Goal: Task Accomplishment & Management: Complete application form

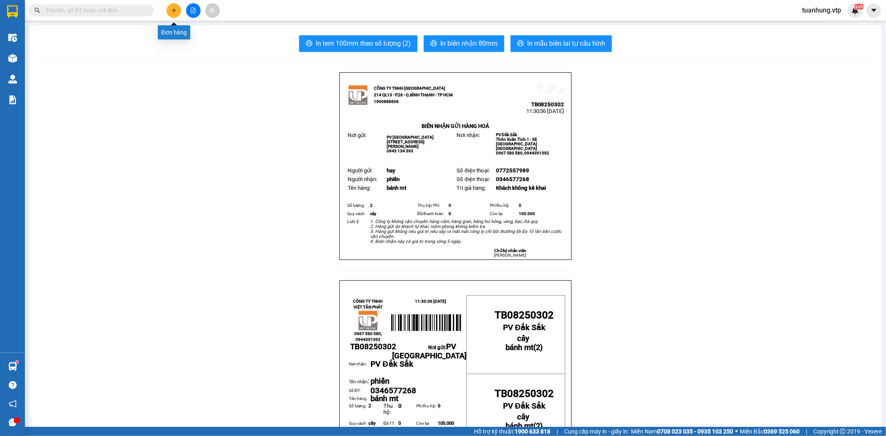
click at [176, 10] on icon "plus" at bounding box center [174, 10] width 6 height 6
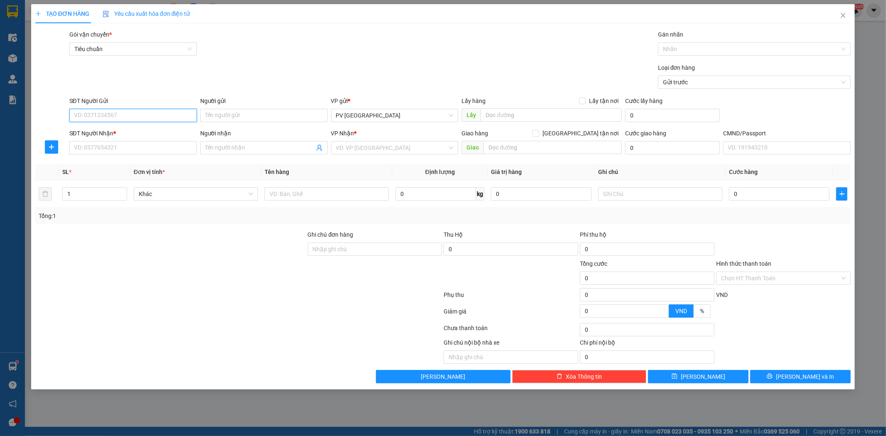
click at [172, 111] on input "SĐT Người Gửi" at bounding box center [132, 115] width 127 height 13
type input "0932026410"
click at [184, 127] on div "0932026410 - thịnh" at bounding box center [132, 131] width 117 height 9
type input "thịnh"
type input "0931941446"
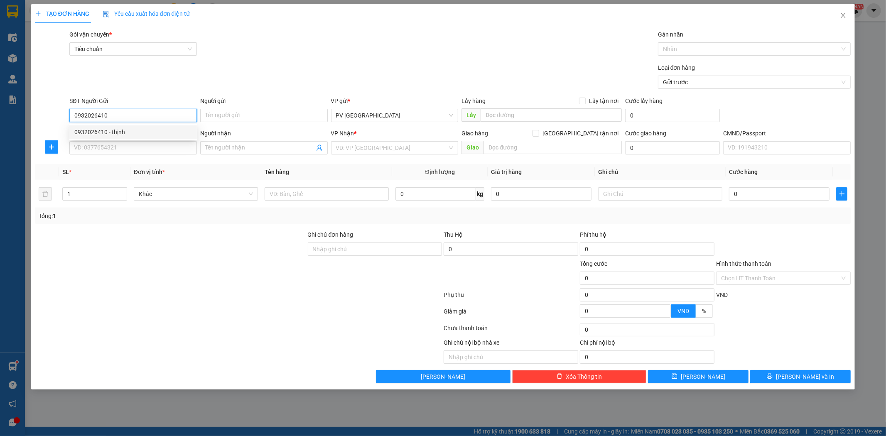
type input "trâm"
type input "0932026410"
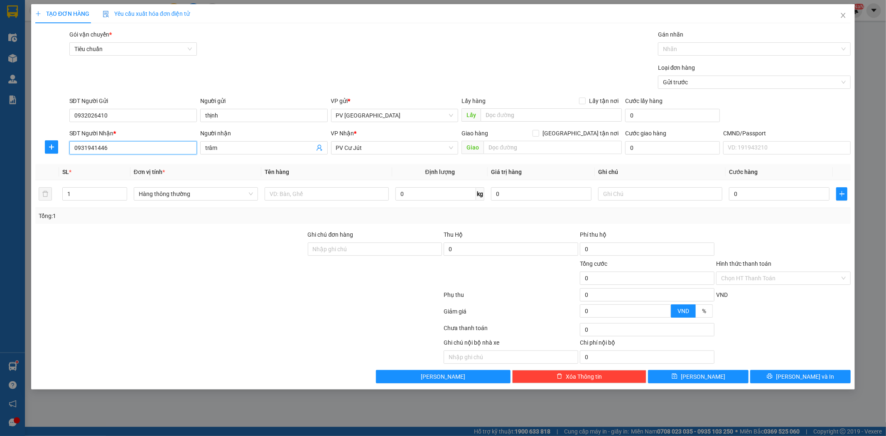
click at [160, 148] on input "0931941446" at bounding box center [132, 147] width 127 height 13
drag, startPoint x: 160, startPoint y: 148, endPoint x: 55, endPoint y: 169, distance: 107.2
click at [54, 169] on div "Transit Pickup Surcharge Ids Transit Deliver Surcharge Ids Transit Deliver Surc…" at bounding box center [442, 206] width 815 height 353
click at [105, 164] on div "0983368076 - hằng" at bounding box center [132, 164] width 117 height 9
type input "0983368076"
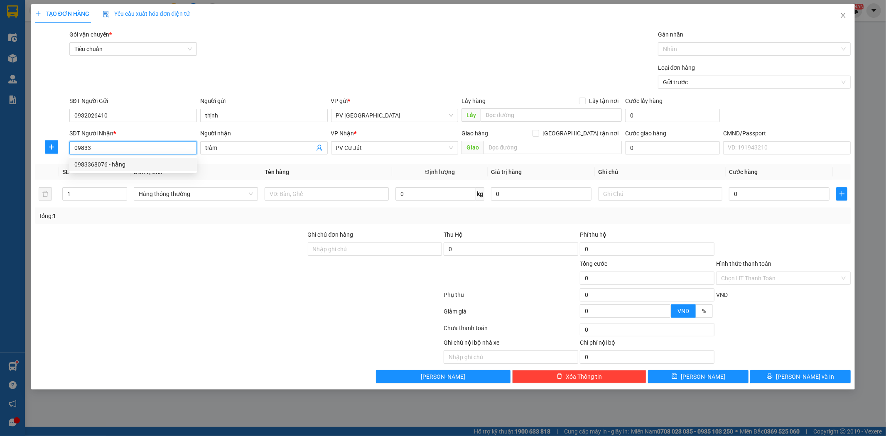
type input "hằng"
click at [204, 193] on span "Hàng thông thường" at bounding box center [196, 194] width 114 height 12
type input "0983368076"
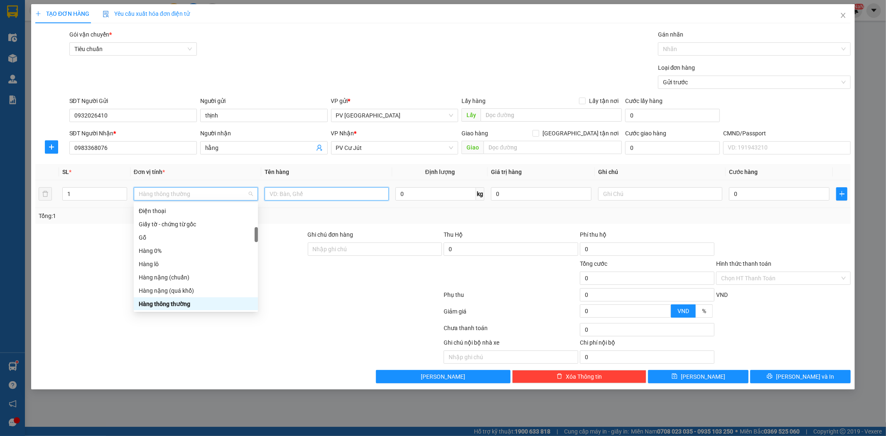
click at [291, 188] on input "text" at bounding box center [326, 193] width 124 height 13
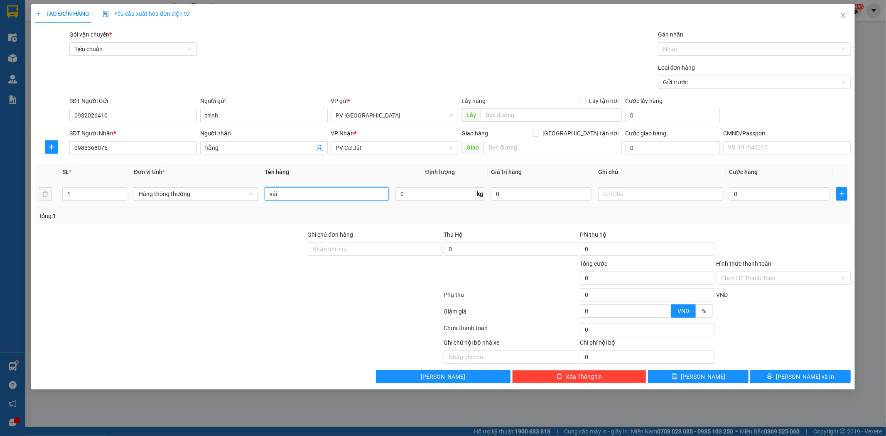
type input "vải"
type input "b"
type input "1"
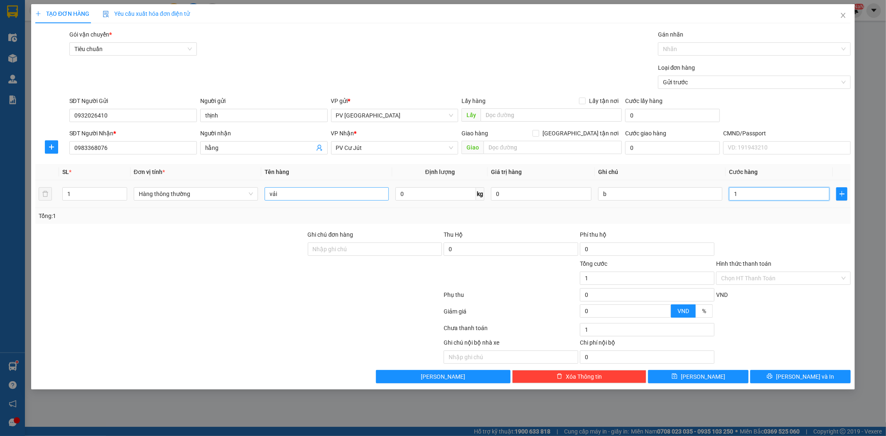
type input "10"
type input "100"
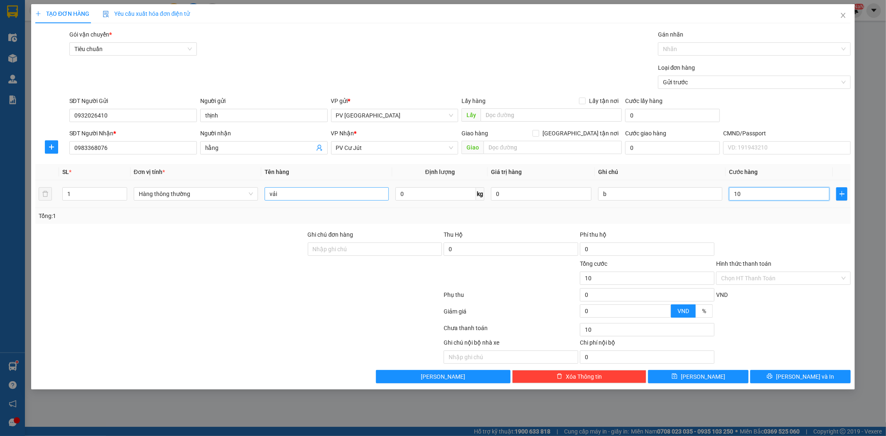
type input "100"
type input "1.000"
type input "10.000"
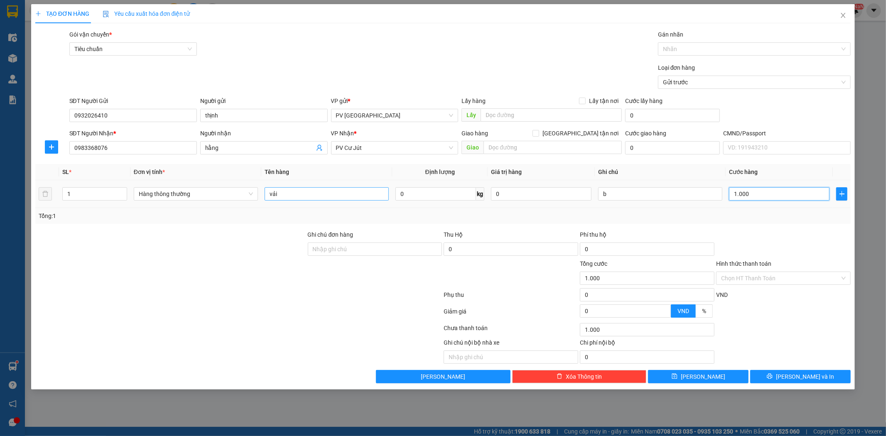
type input "10.000"
type input "100.000"
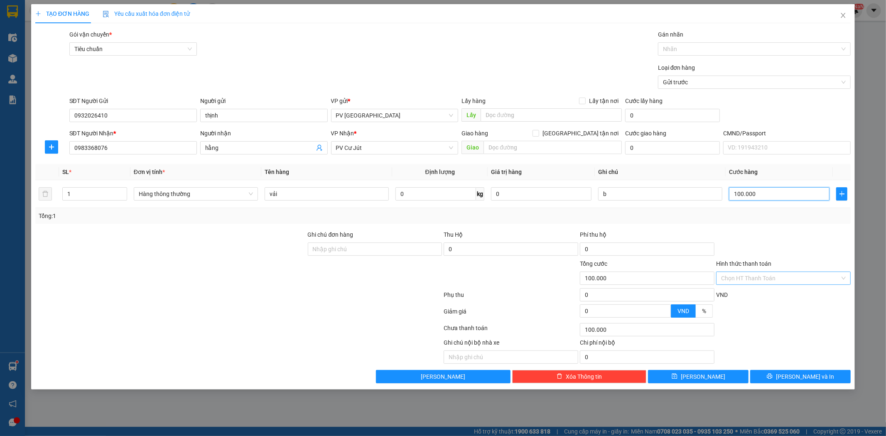
click at [842, 274] on div "Chọn HT Thanh Toán" at bounding box center [783, 278] width 135 height 13
type input "100.000"
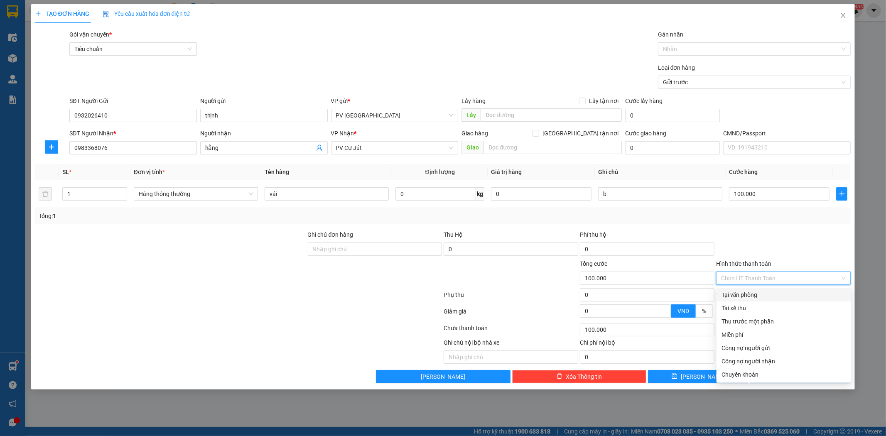
click at [832, 292] on div "Tại văn phòng" at bounding box center [783, 294] width 125 height 9
type input "0"
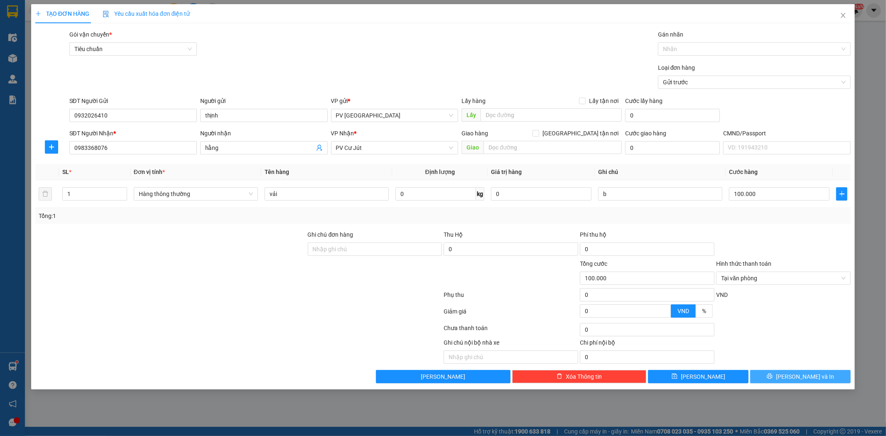
click at [803, 376] on span "[PERSON_NAME] và In" at bounding box center [805, 376] width 58 height 9
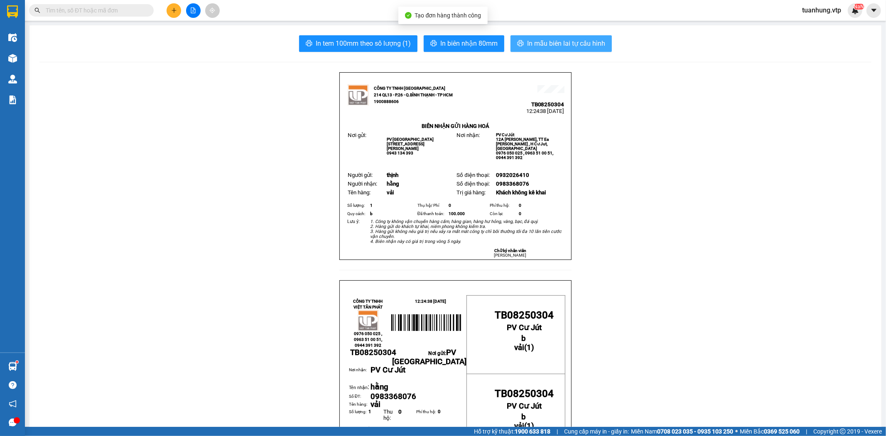
click at [541, 44] on span "In mẫu biên lai tự cấu hình" at bounding box center [566, 43] width 78 height 10
click at [176, 9] on icon "plus" at bounding box center [174, 10] width 6 height 6
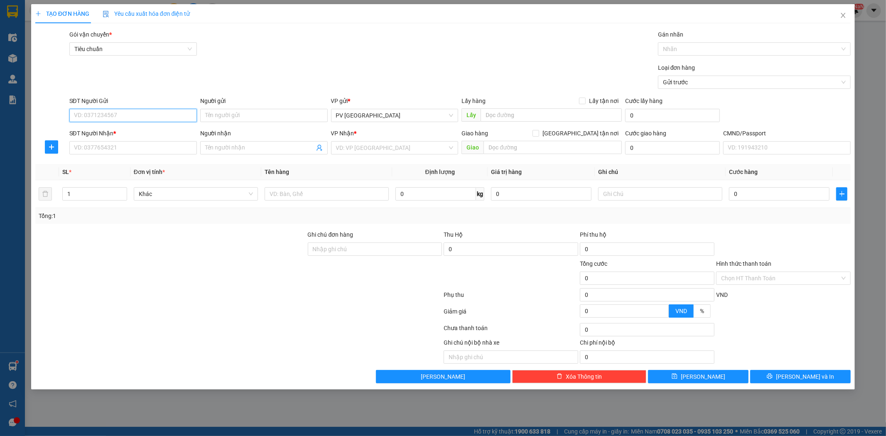
click at [188, 112] on input "SĐT Người Gửi" at bounding box center [132, 115] width 127 height 13
click at [114, 132] on div "0877404595 - tuyến" at bounding box center [132, 131] width 117 height 9
type input "0877404595"
type input "tuyến"
type input "0784408408"
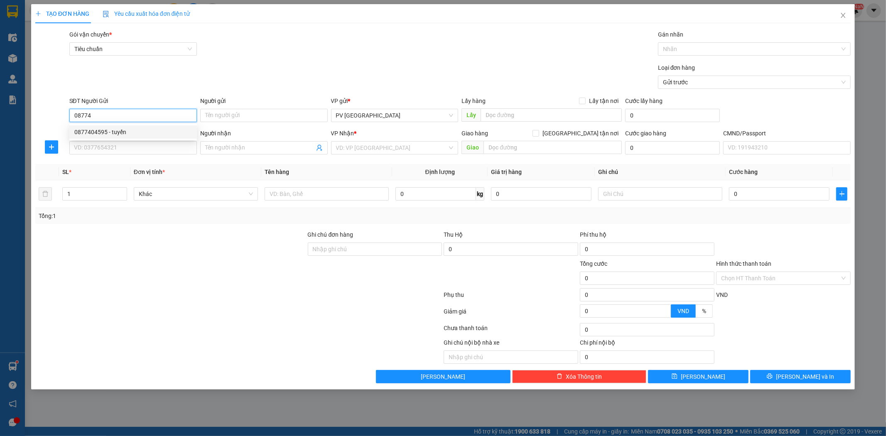
type input "nk đăk song"
type input "hn"
type input "0877404595"
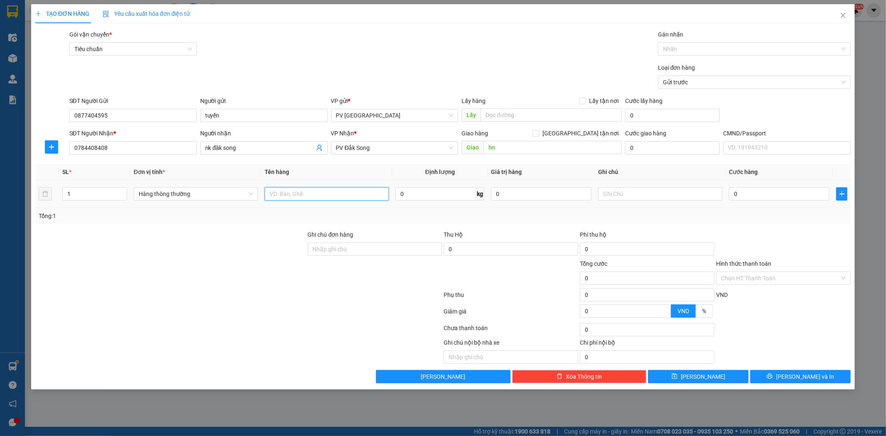
click at [356, 197] on input "text" at bounding box center [326, 193] width 124 height 13
type input "nh"
click at [827, 379] on button "[PERSON_NAME] và In" at bounding box center [800, 376] width 100 height 13
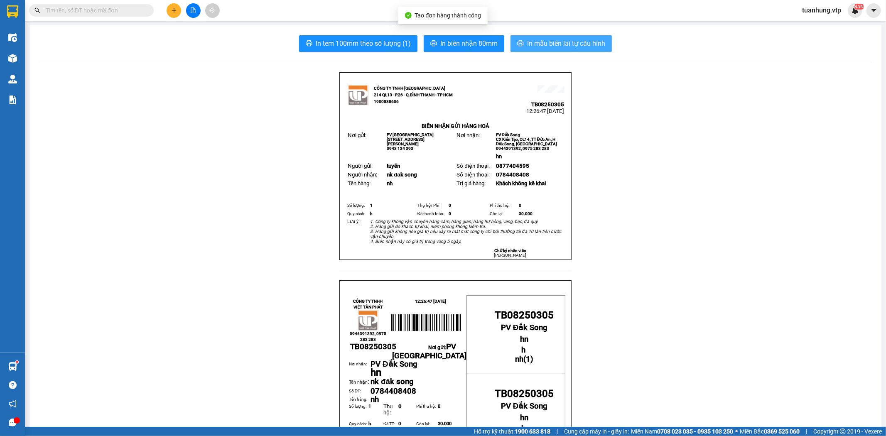
click at [557, 45] on span "In mẫu biên lai tự cấu hình" at bounding box center [566, 43] width 78 height 10
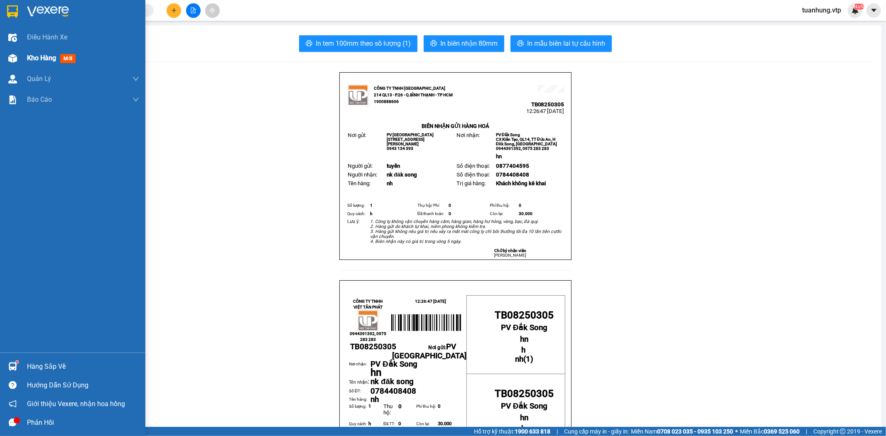
click at [13, 53] on div at bounding box center [12, 58] width 15 height 15
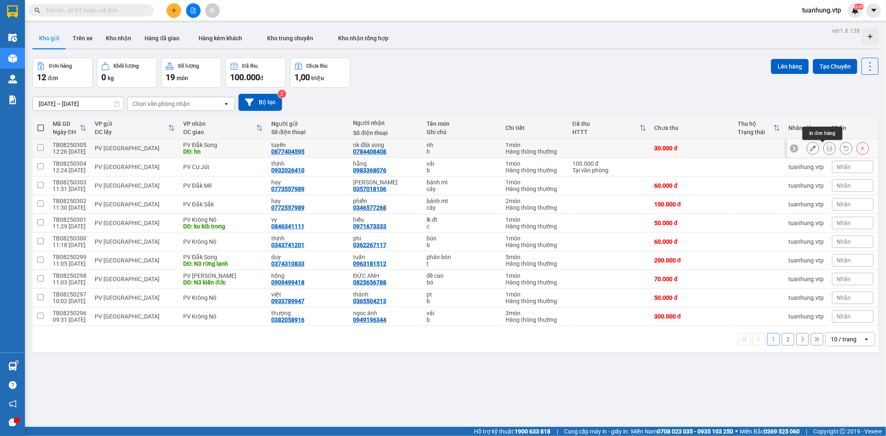
click at [826, 147] on icon at bounding box center [829, 148] width 6 height 6
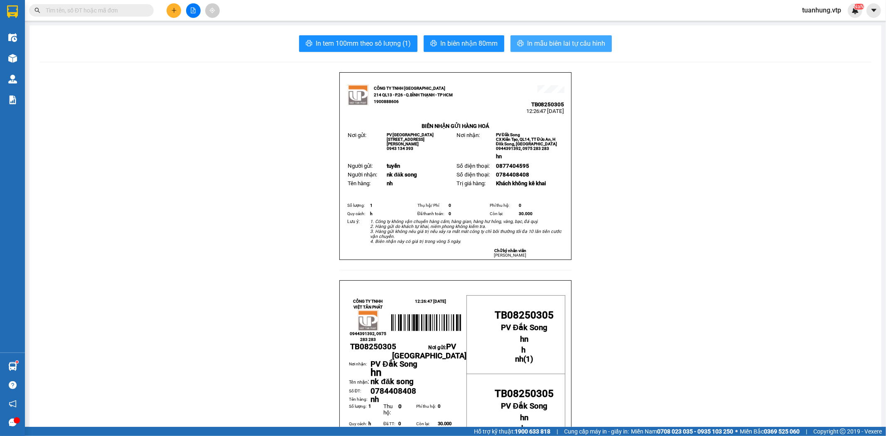
click at [551, 45] on span "In mẫu biên lai tự cấu hình" at bounding box center [566, 43] width 78 height 10
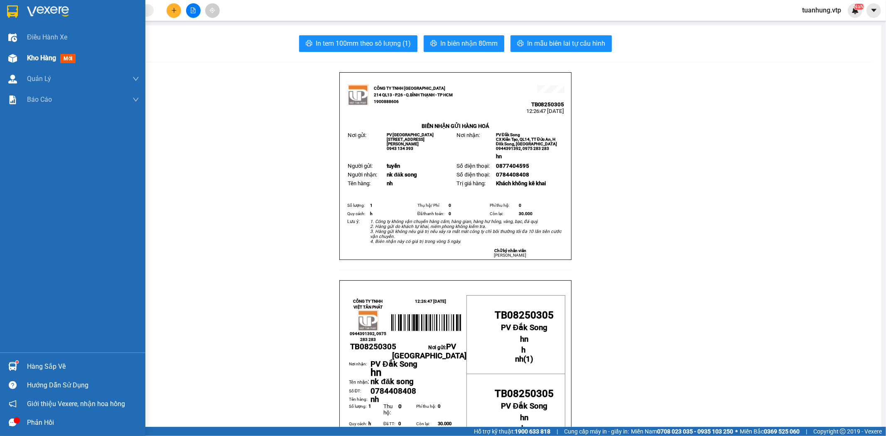
click at [13, 57] on img at bounding box center [12, 58] width 9 height 9
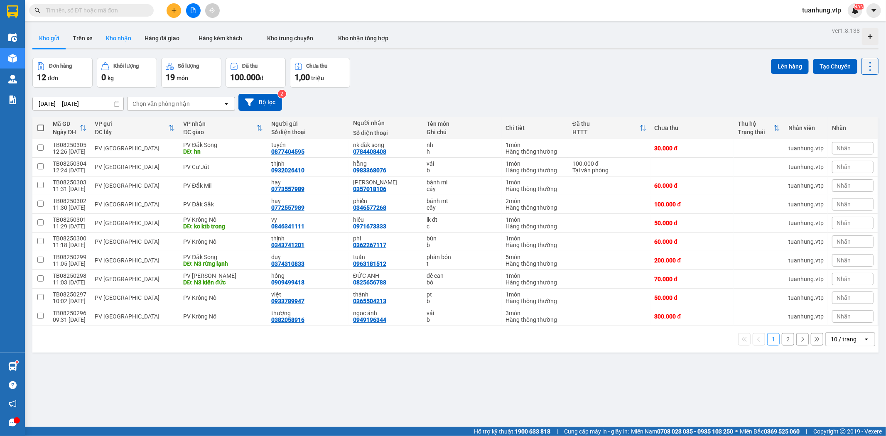
click at [115, 39] on button "Kho nhận" at bounding box center [118, 38] width 39 height 20
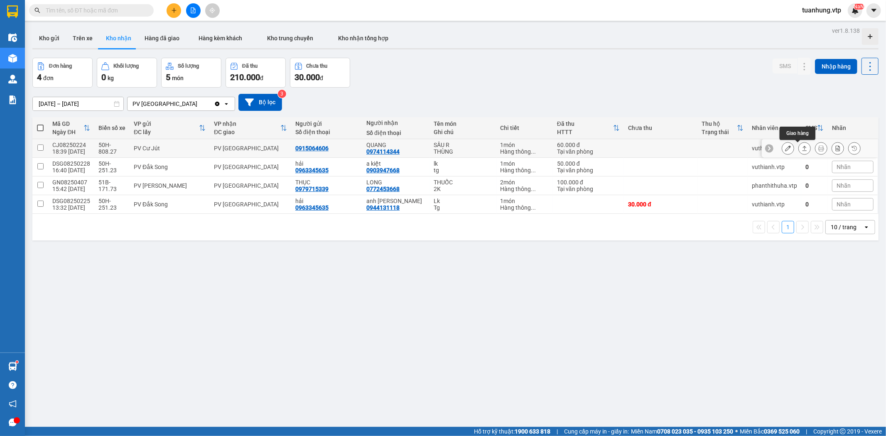
click at [799, 144] on button at bounding box center [804, 148] width 12 height 15
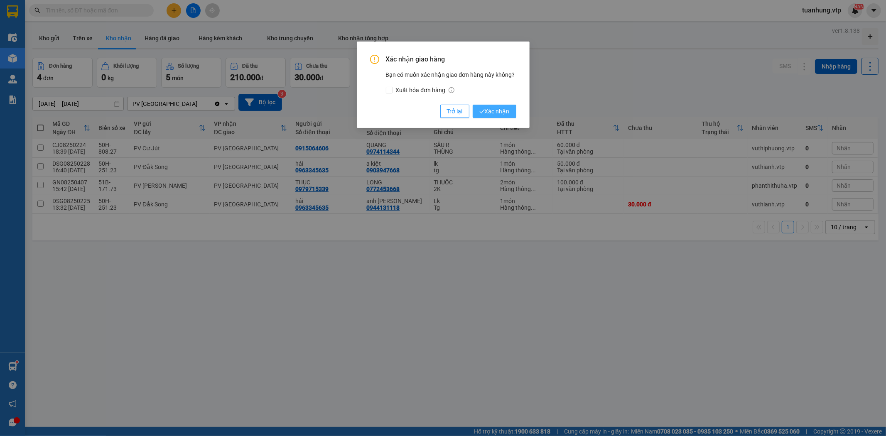
click at [487, 105] on button "Xác nhận" at bounding box center [494, 111] width 44 height 13
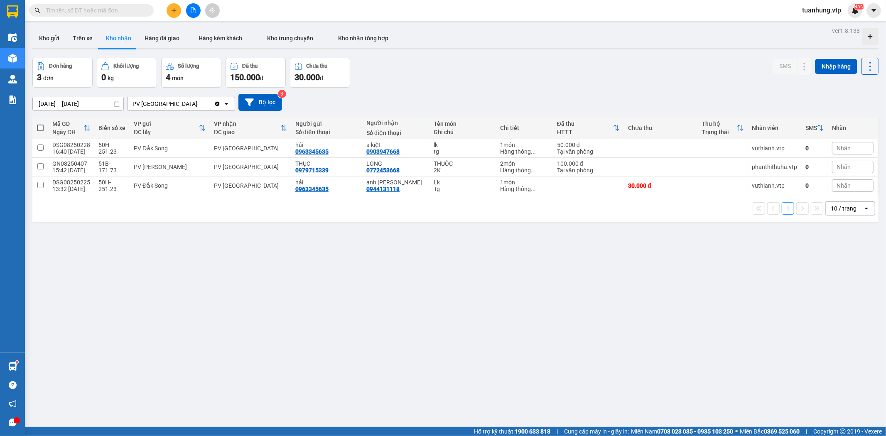
drag, startPoint x: 557, startPoint y: 242, endPoint x: 545, endPoint y: 282, distance: 41.2
click at [555, 247] on div "ver 1.8.138 Kho gửi Trên xe Kho nhận Hàng đã giao Hàng kèm khách Kho trung chuy…" at bounding box center [455, 243] width 852 height 436
click at [81, 38] on button "Trên xe" at bounding box center [82, 38] width 33 height 20
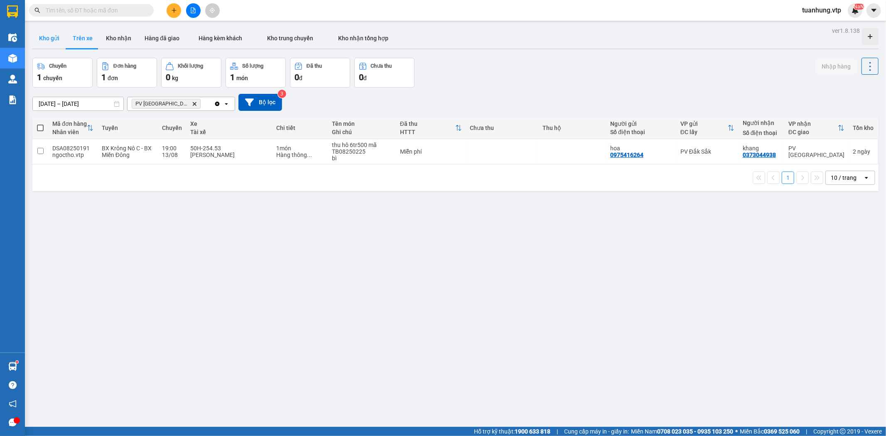
click at [44, 38] on button "Kho gửi" at bounding box center [49, 38] width 34 height 20
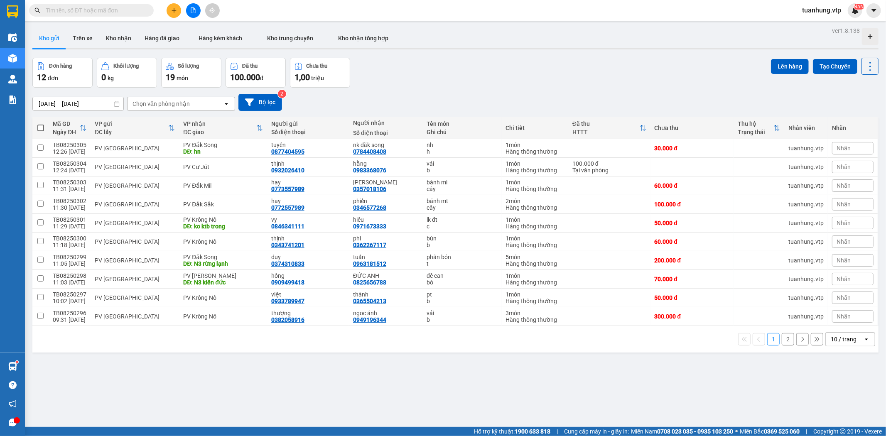
click at [863, 342] on icon "open" at bounding box center [866, 339] width 7 height 7
click at [840, 321] on span "100 / trang" at bounding box center [840, 322] width 30 height 8
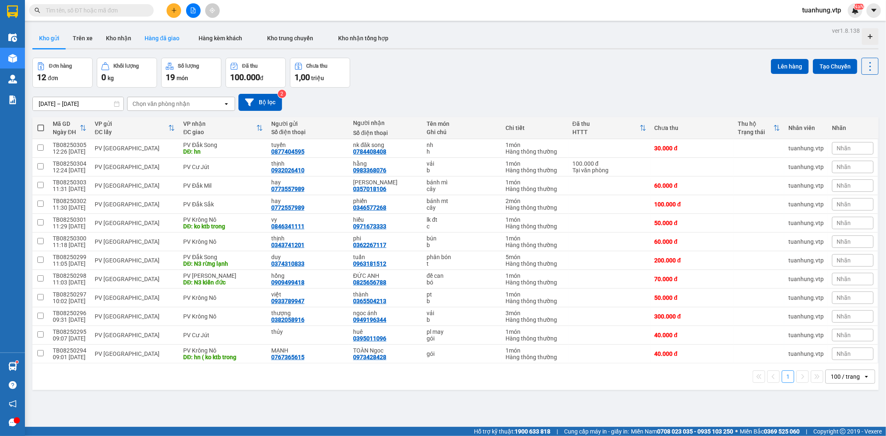
click at [156, 40] on button "Hàng đã giao" at bounding box center [162, 38] width 48 height 20
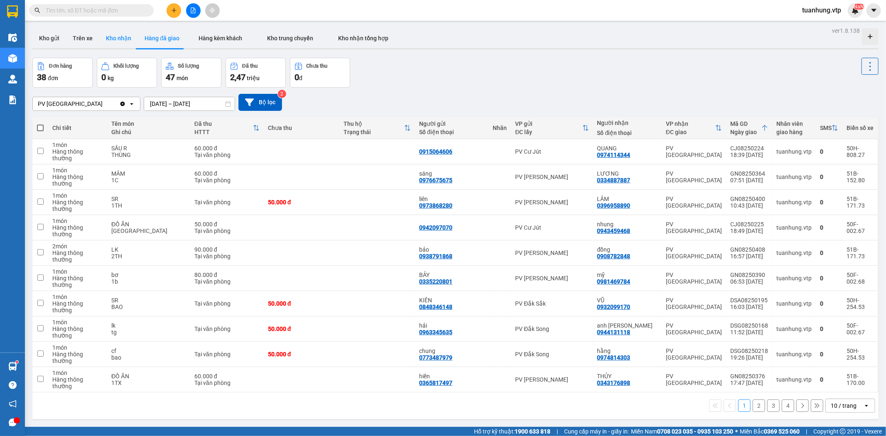
click at [109, 41] on button "Kho nhận" at bounding box center [118, 38] width 39 height 20
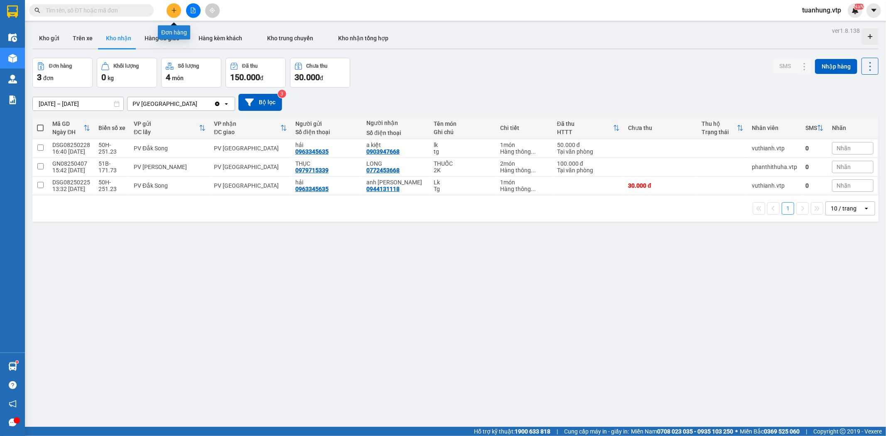
click at [171, 15] on button at bounding box center [173, 10] width 15 height 15
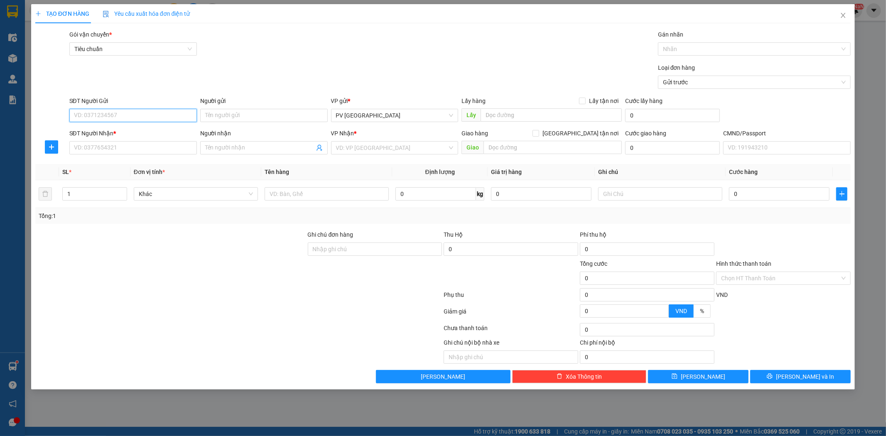
click at [163, 113] on input "SĐT Người Gửi" at bounding box center [132, 115] width 127 height 13
click at [169, 135] on div "0974814303 - hằng" at bounding box center [132, 131] width 117 height 9
type input "0974814303"
type input "hằng"
type input "0833764476"
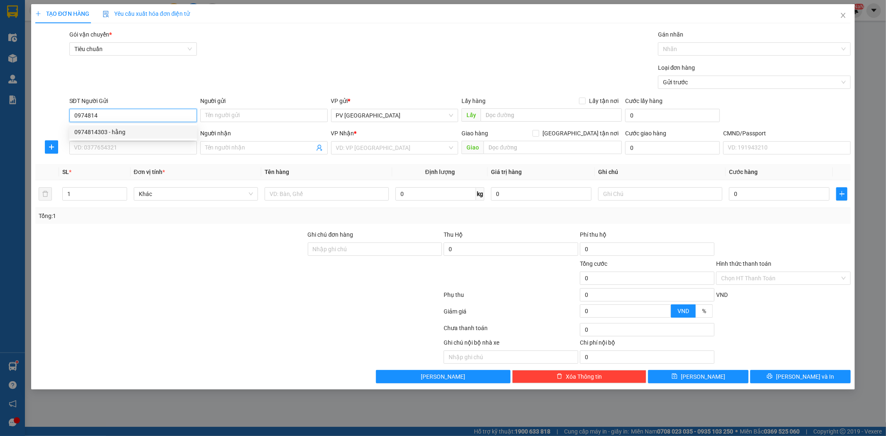
type input "sim"
type input "0974814303"
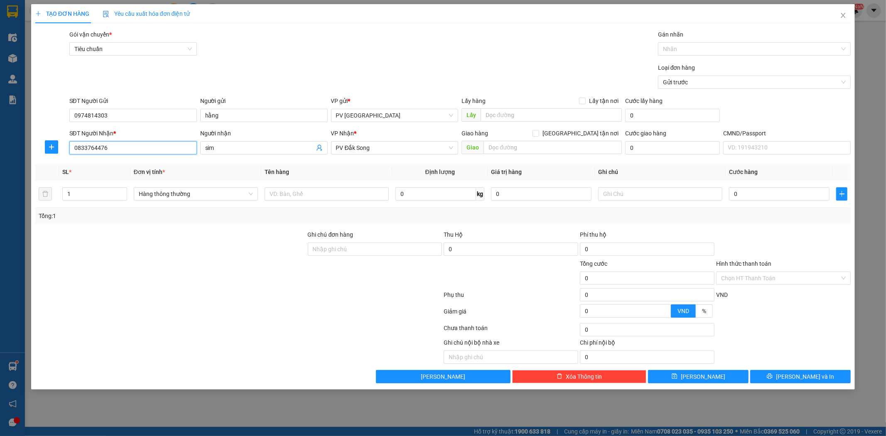
click at [177, 152] on input "0833764476" at bounding box center [132, 147] width 127 height 13
type input "0"
type input "0833764476"
click at [214, 151] on input "sim" at bounding box center [259, 147] width 109 height 9
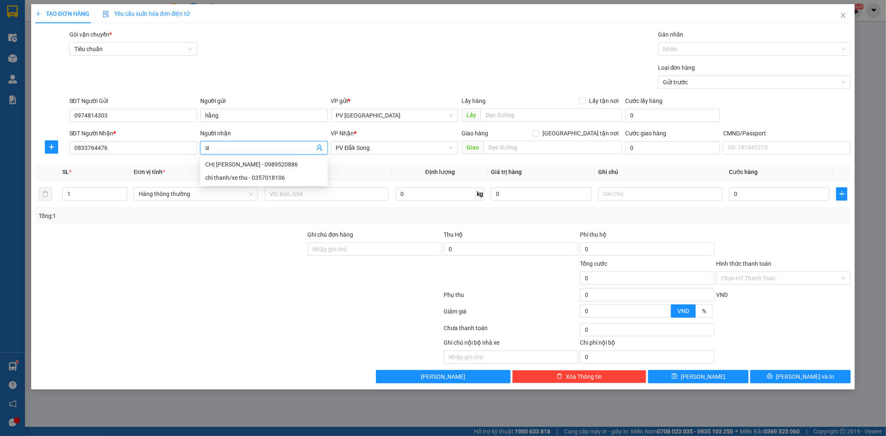
type input "s"
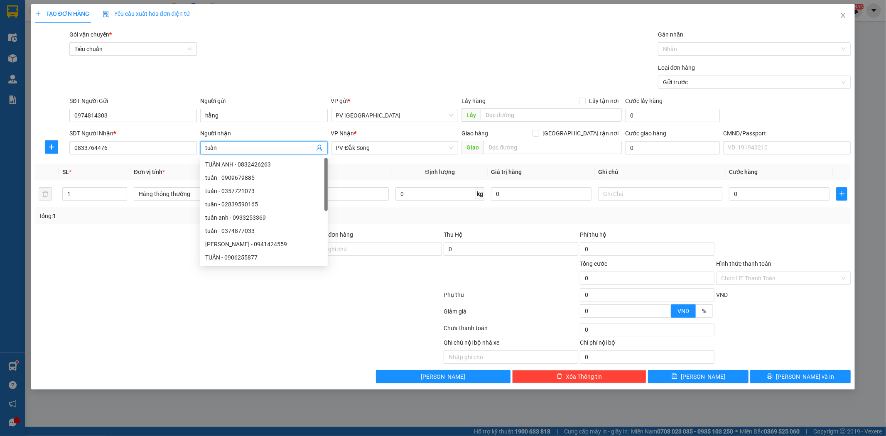
type input "tuấn"
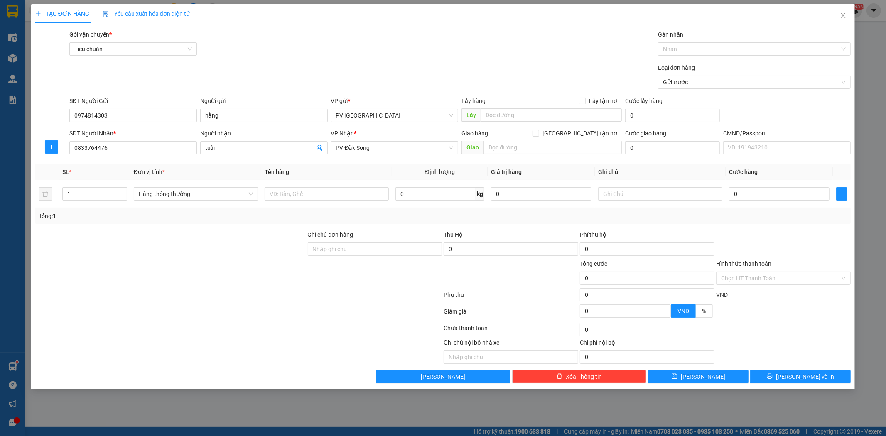
click at [233, 248] on div at bounding box center [170, 244] width 272 height 29
click at [368, 193] on input "text" at bounding box center [326, 193] width 124 height 13
type input "máy ép"
type input "c"
click at [813, 376] on span "[PERSON_NAME] và In" at bounding box center [805, 376] width 58 height 9
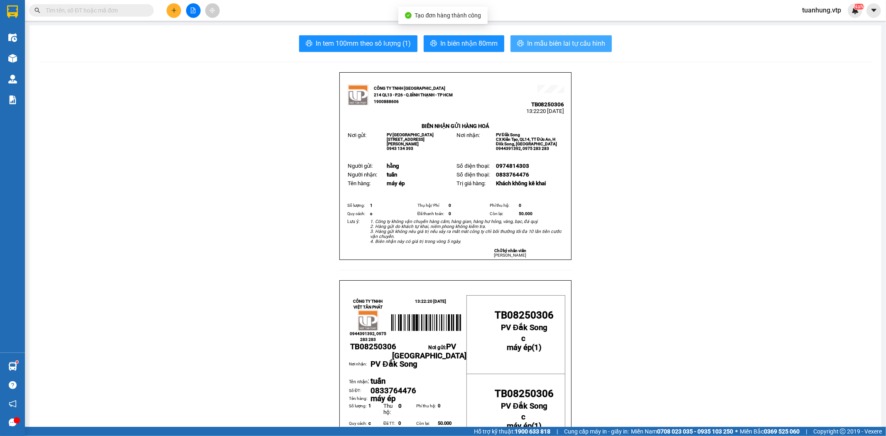
click at [556, 48] on span "In mẫu biên lai tự cấu hình" at bounding box center [566, 43] width 78 height 10
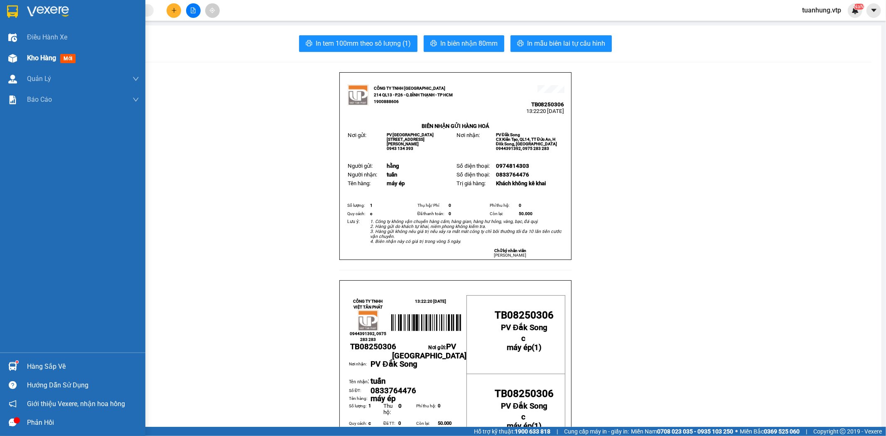
click at [59, 58] on div "Kho hàng mới" at bounding box center [53, 58] width 52 height 10
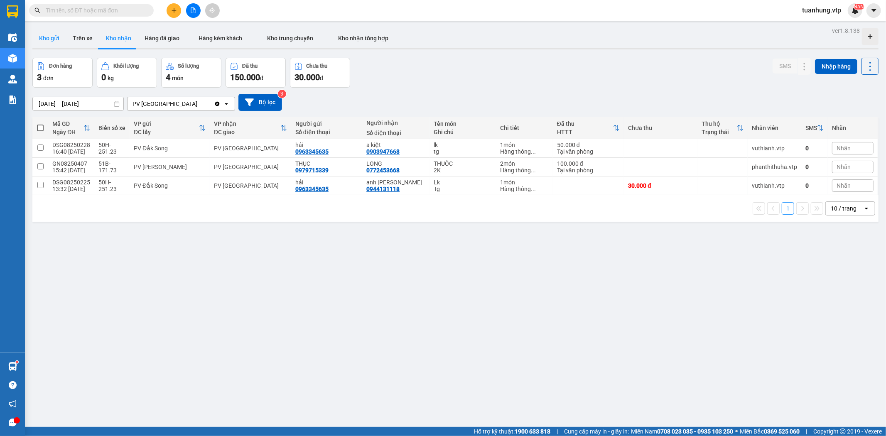
click at [47, 37] on button "Kho gửi" at bounding box center [49, 38] width 34 height 20
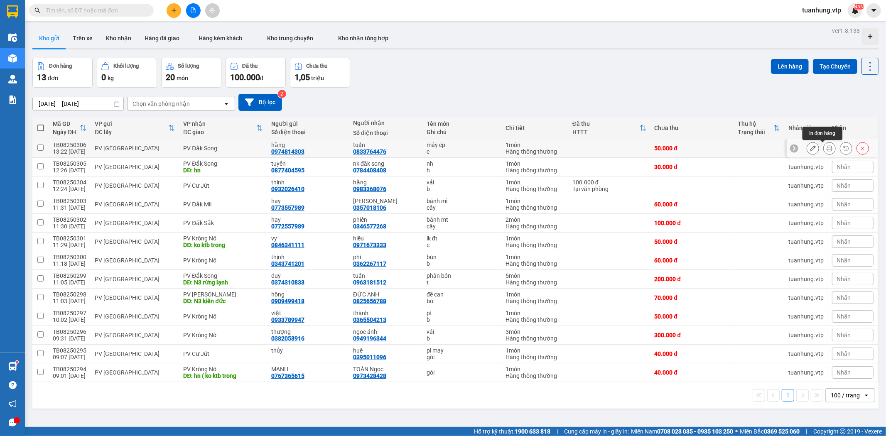
click at [826, 147] on icon at bounding box center [829, 148] width 6 height 6
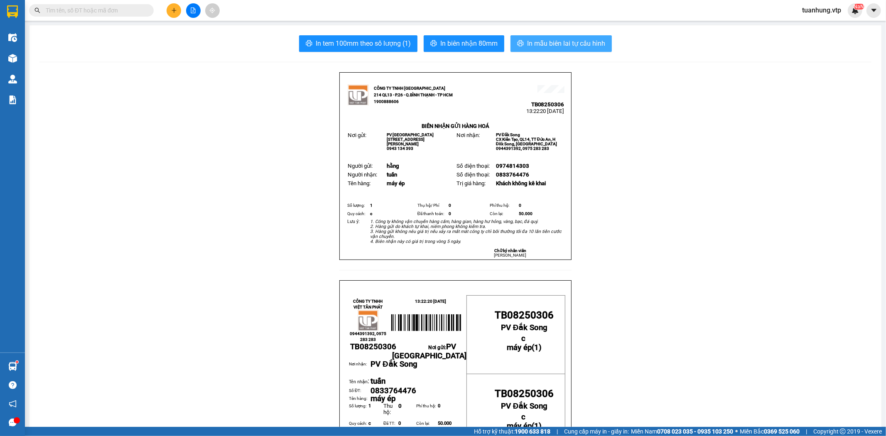
click at [553, 47] on span "In mẫu biên lai tự cấu hình" at bounding box center [566, 43] width 78 height 10
click at [170, 13] on button at bounding box center [173, 10] width 15 height 15
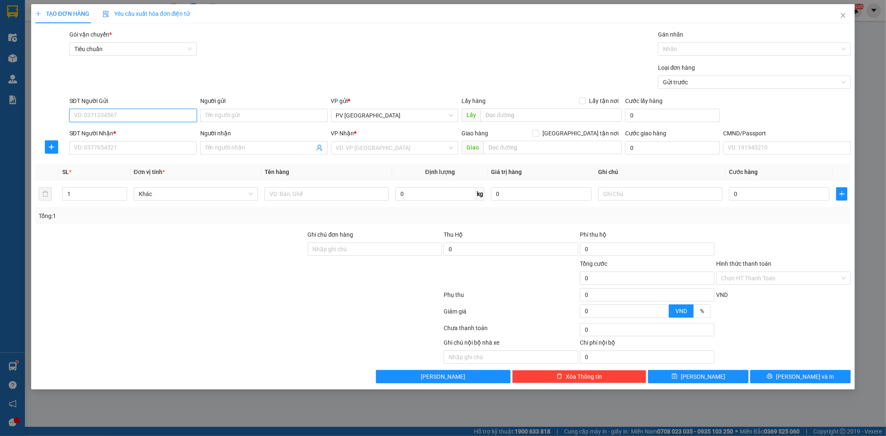
click at [189, 116] on input "SĐT Người Gửi" at bounding box center [132, 115] width 127 height 13
type input "0908448128"
click at [174, 130] on div "0908448128 - [PERSON_NAME]" at bounding box center [132, 131] width 117 height 9
type input "quỳnh"
type input "0376778271"
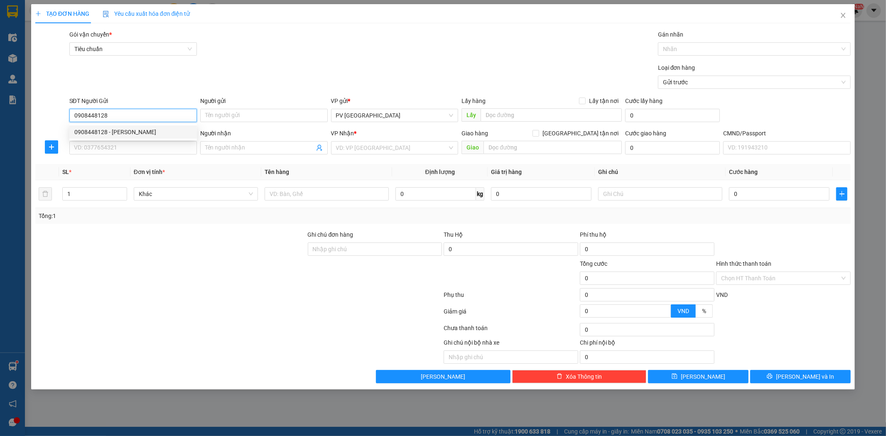
type input "vệ"
type input "hn"
type input "0908448128"
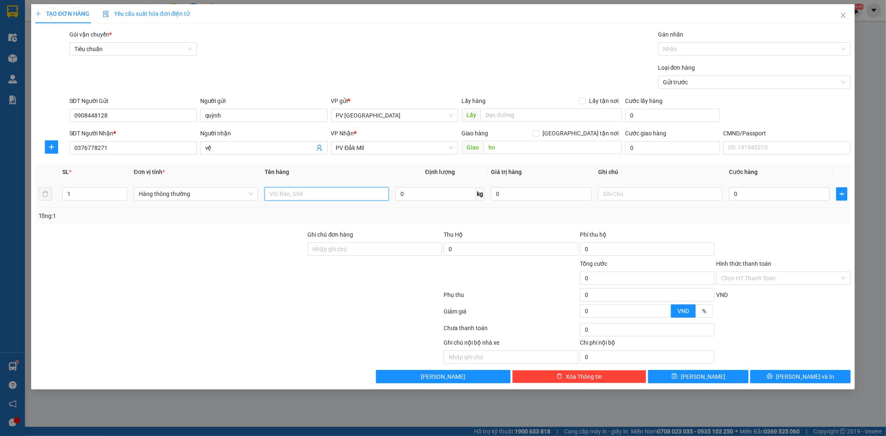
click at [335, 196] on input "text" at bounding box center [326, 193] width 124 height 13
type input "p"
type input "pk"
type input "h"
type input "3"
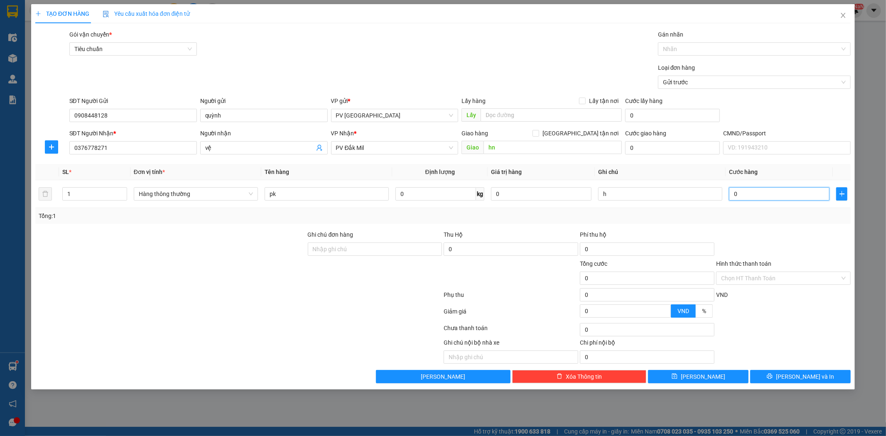
type input "3"
type input "30"
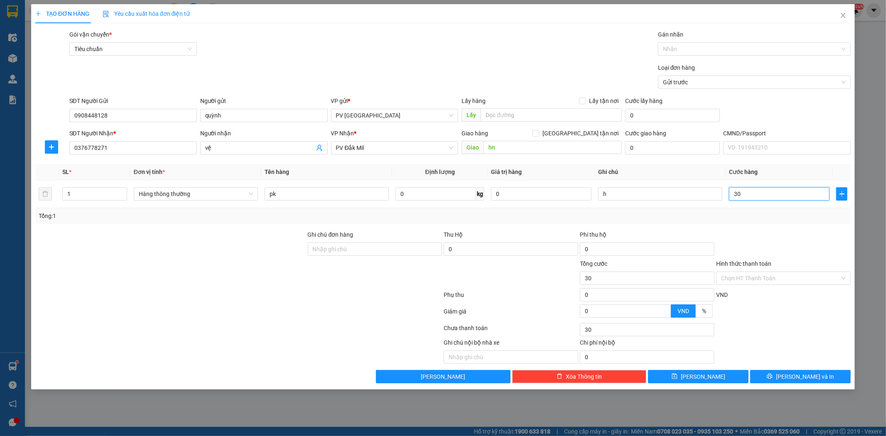
type input "300"
click at [815, 378] on span "[PERSON_NAME] và In" at bounding box center [805, 376] width 58 height 9
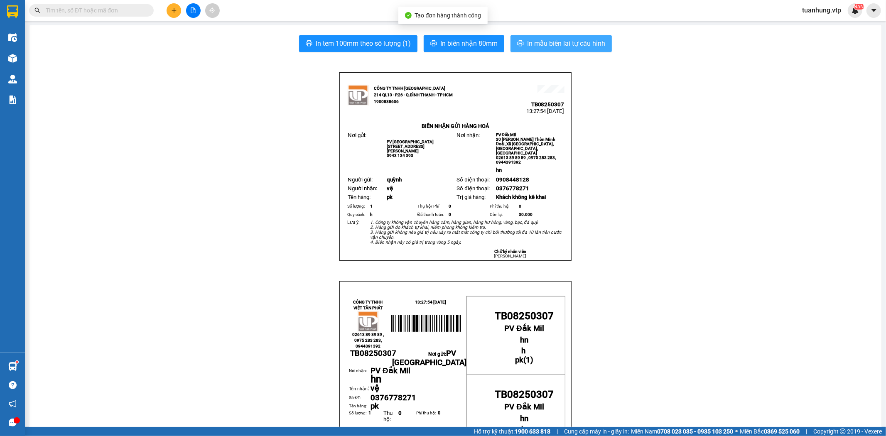
click at [555, 41] on span "In mẫu biên lai tự cấu hình" at bounding box center [566, 43] width 78 height 10
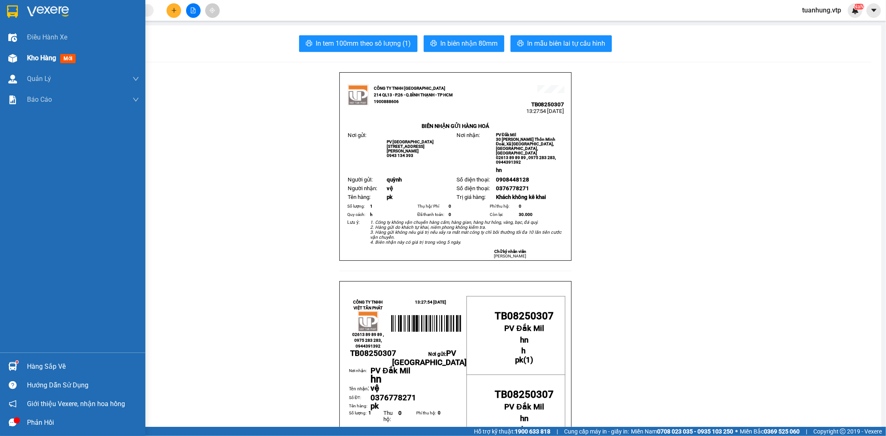
click at [27, 58] on span "Kho hàng" at bounding box center [41, 58] width 29 height 8
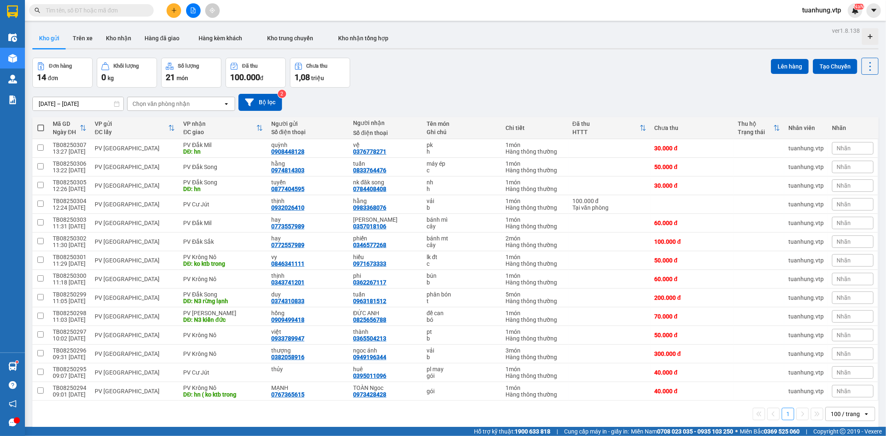
click at [257, 406] on div "1 100 / trang open" at bounding box center [455, 414] width 846 height 27
click at [179, 10] on button at bounding box center [173, 10] width 15 height 15
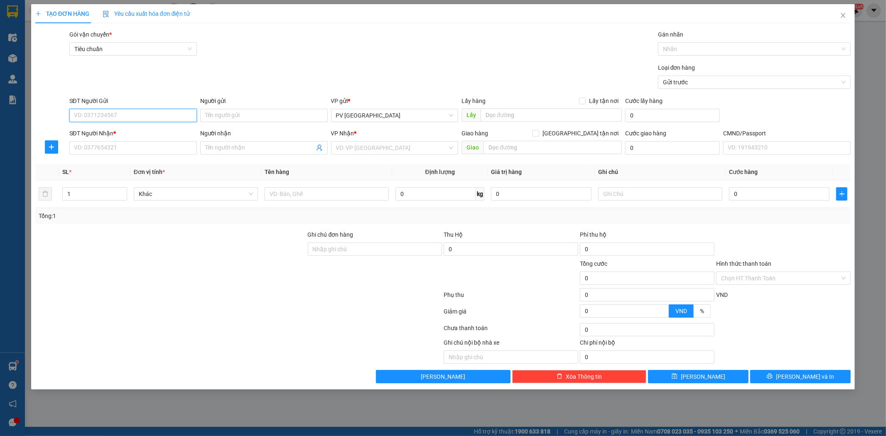
click at [170, 119] on input "SĐT Người Gửi" at bounding box center [132, 115] width 127 height 13
click at [161, 130] on div "0962657849 - đạt" at bounding box center [132, 131] width 117 height 9
type input "0962657849"
type input "đạt"
type input "0989676177"
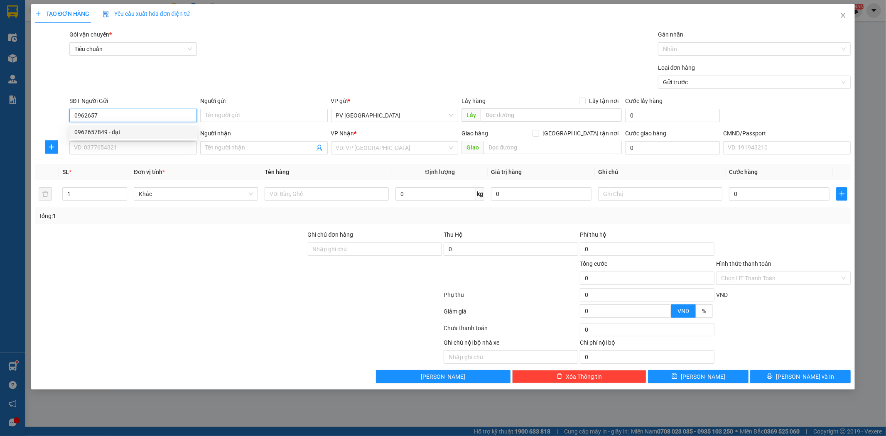
type input "đại"
type input "0962657849"
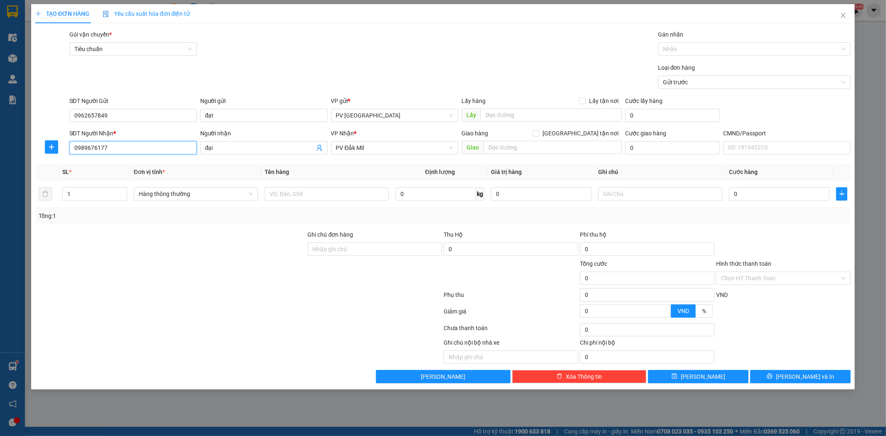
click at [173, 149] on input "0989676177" at bounding box center [132, 147] width 127 height 13
drag, startPoint x: 118, startPoint y: 149, endPoint x: 47, endPoint y: 174, distance: 75.5
click at [47, 174] on div "Transit Pickup Surcharge Ids Transit Deliver Surcharge Ids Transit Deliver Surc…" at bounding box center [442, 206] width 815 height 353
type input "0918688256"
click at [94, 164] on div "0918688256 - điệp" at bounding box center [132, 164] width 117 height 9
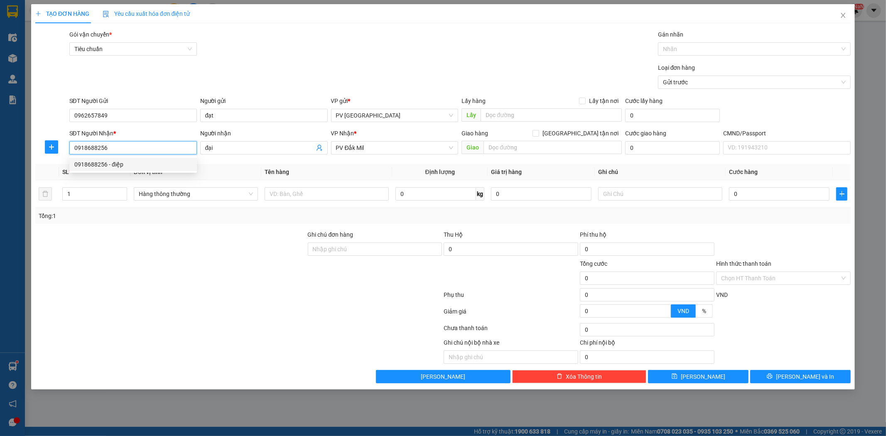
type input "điệp"
type input "0918688256"
click at [325, 196] on input "text" at bounding box center [326, 193] width 124 height 13
type input "d"
type input "đinh"
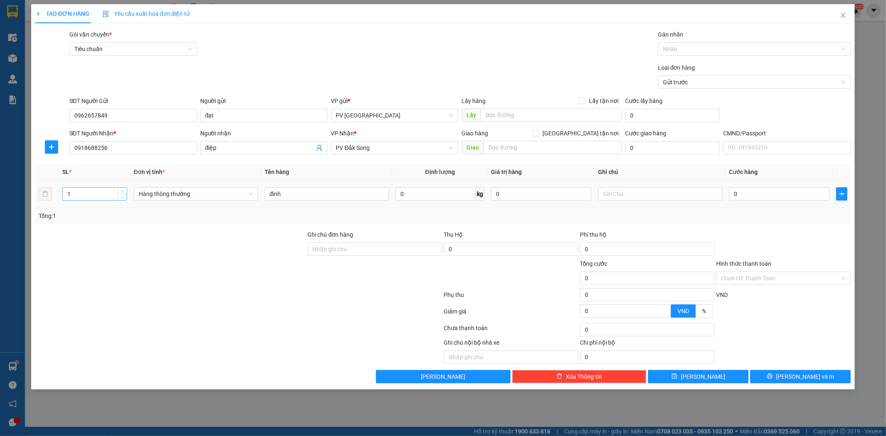
click at [77, 193] on input "1" at bounding box center [95, 194] width 64 height 12
type input "6"
type input "h"
type input "1"
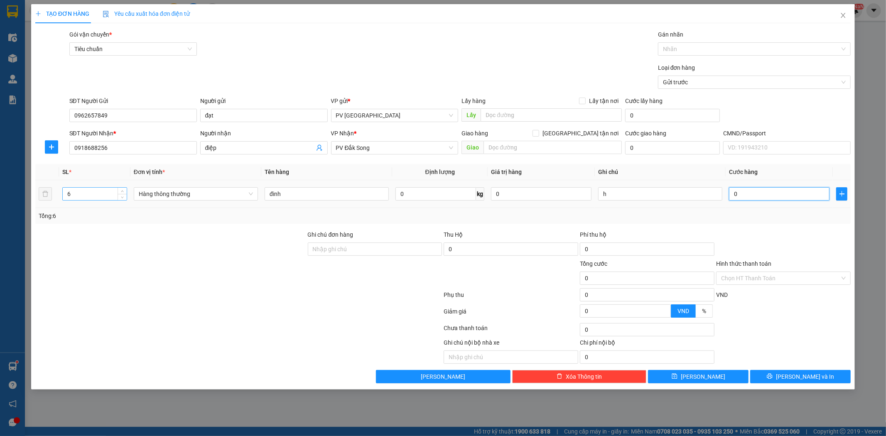
type input "1"
type input "18"
type input "180"
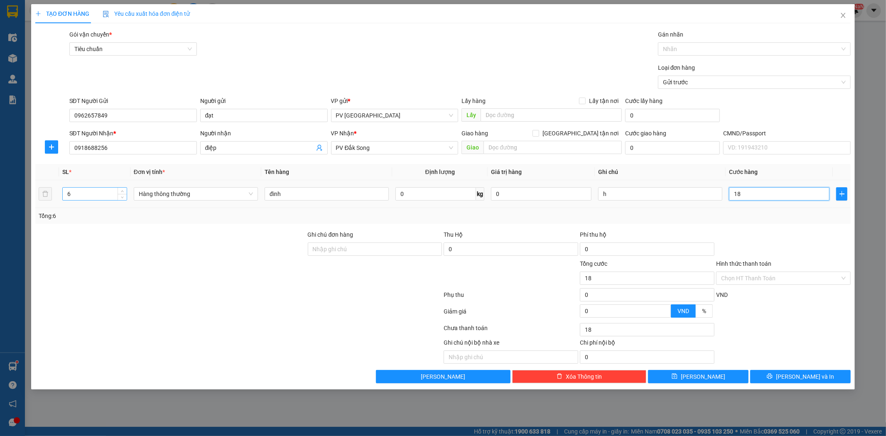
type input "180"
type input "1.800"
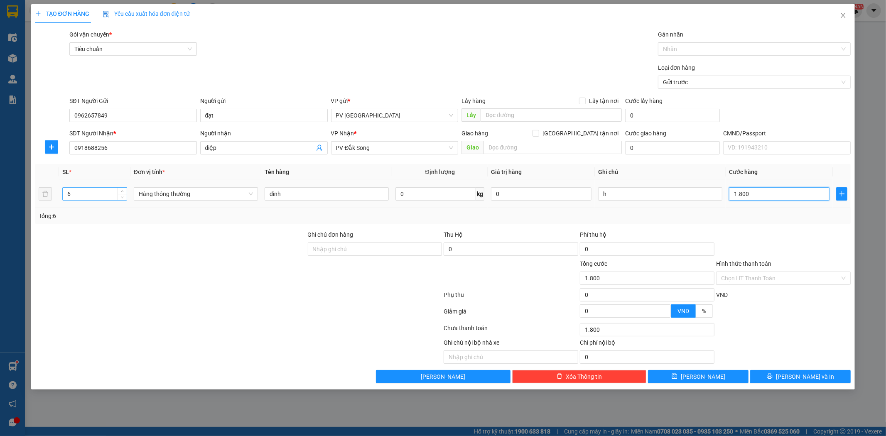
type input "18.000"
type input "180.000"
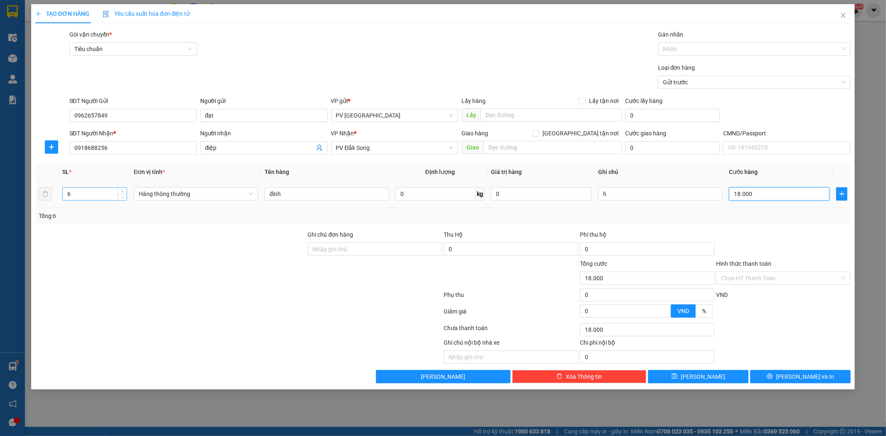
type input "180.000"
click at [827, 384] on div "TẠO ĐƠN HÀNG Yêu cầu xuất hóa đơn điện tử Transit Pickup Surcharge Ids Transit …" at bounding box center [443, 196] width 824 height 385
click at [827, 383] on button "[PERSON_NAME] và In" at bounding box center [800, 376] width 100 height 13
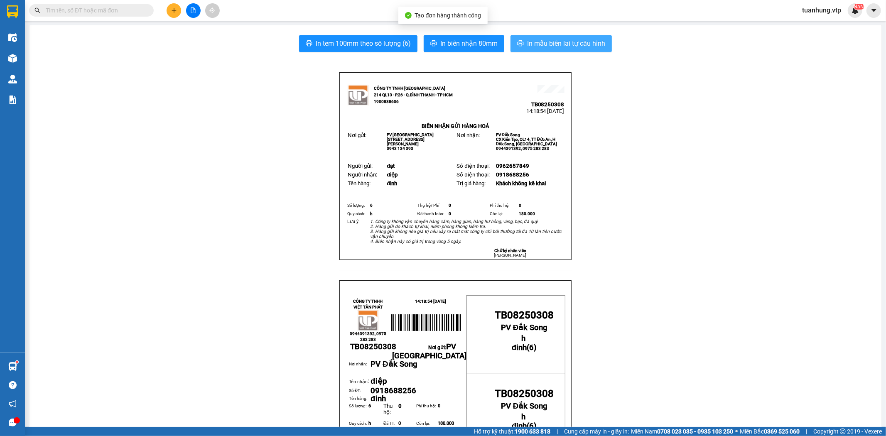
click at [575, 45] on span "In mẫu biên lai tự cấu hình" at bounding box center [566, 43] width 78 height 10
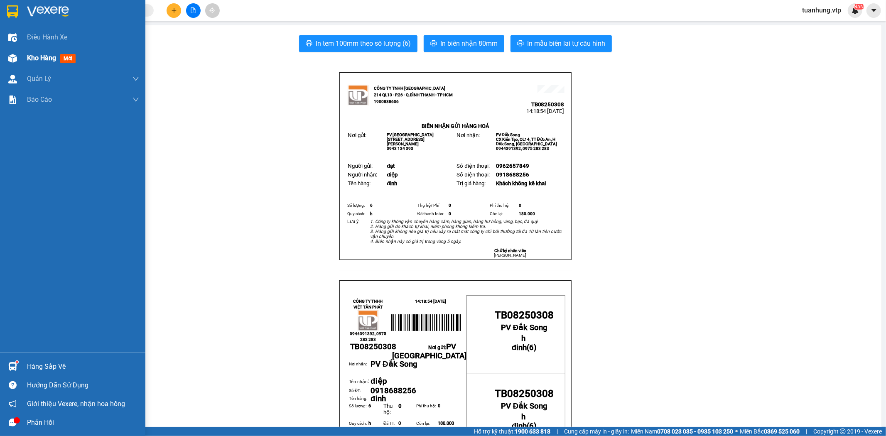
click at [21, 56] on div "Kho hàng mới" at bounding box center [72, 58] width 145 height 21
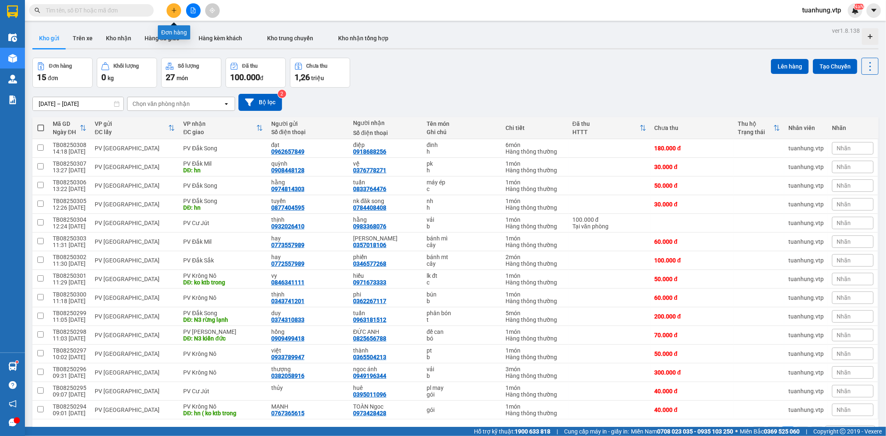
click at [178, 10] on button at bounding box center [173, 10] width 15 height 15
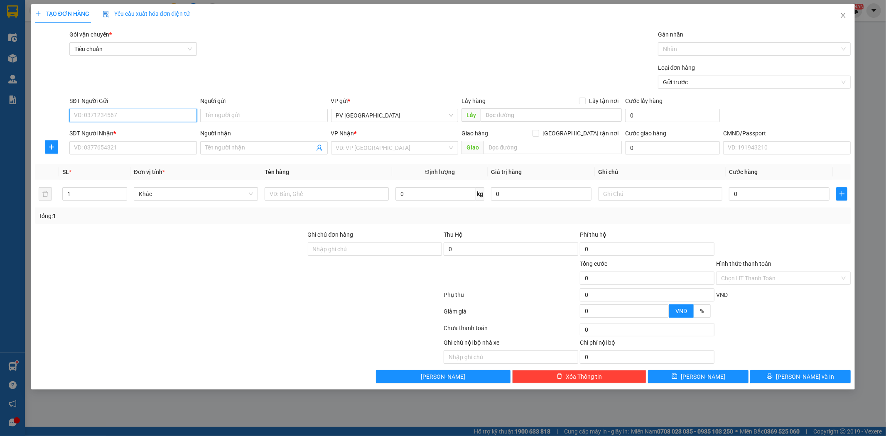
click at [144, 118] on input "SĐT Người Gửi" at bounding box center [132, 115] width 127 height 13
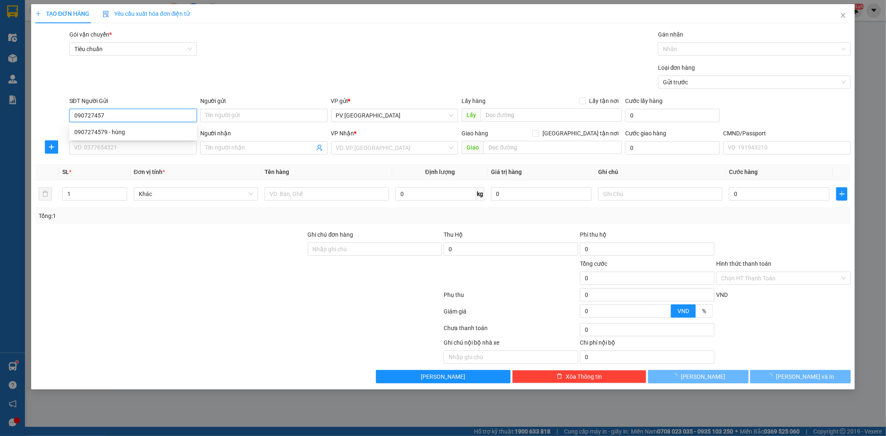
type input "0907274579"
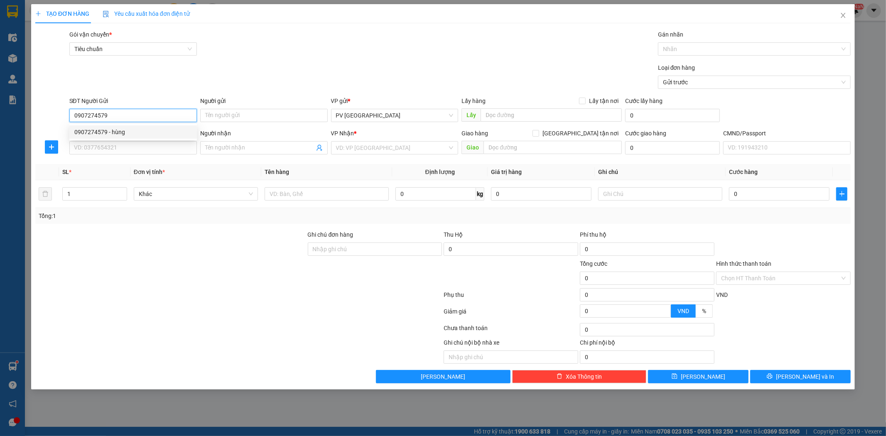
click at [144, 133] on div "0907274579 - hùng" at bounding box center [132, 131] width 117 height 9
type input "hùng"
type input "0909097409"
type input "thắng"
type input "Nhẹ tay hư ko đền"
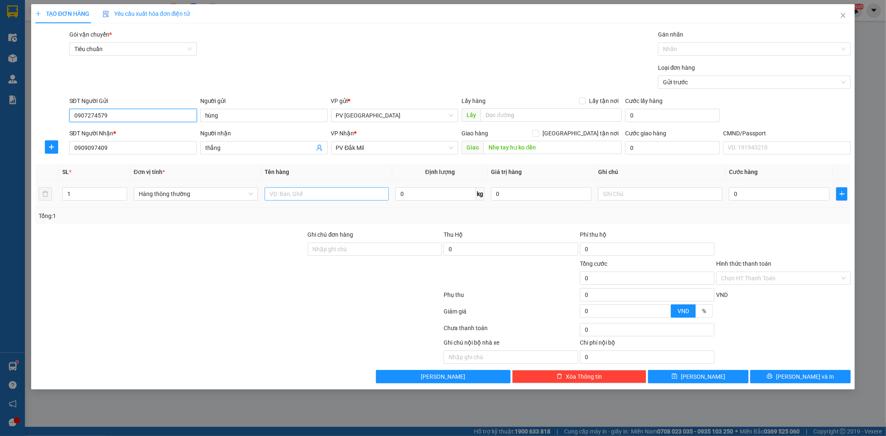
type input "0907274579"
click at [290, 192] on input "text" at bounding box center [326, 193] width 124 height 13
type input "pk hồ cá"
click at [81, 196] on input "1" at bounding box center [95, 194] width 64 height 12
type input "3"
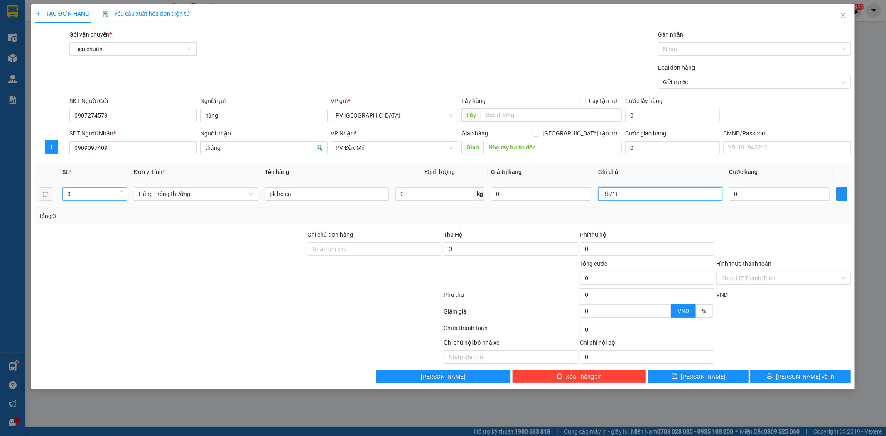
type input "3b/1t"
type input "2"
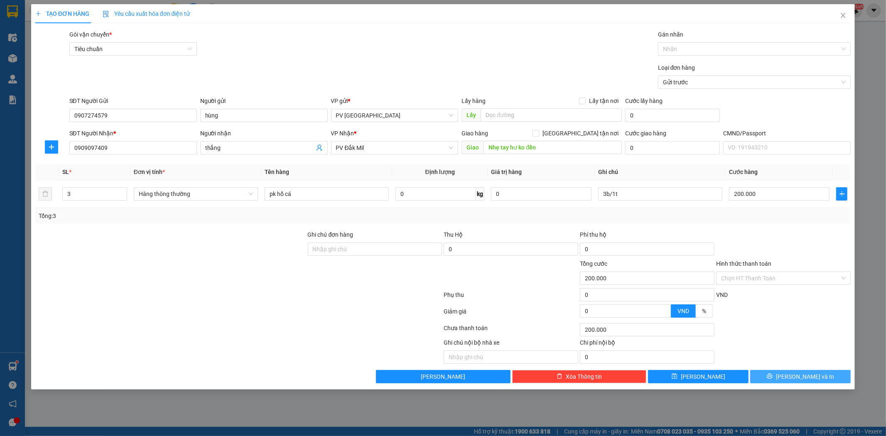
click at [822, 377] on button "[PERSON_NAME] và In" at bounding box center [800, 376] width 100 height 13
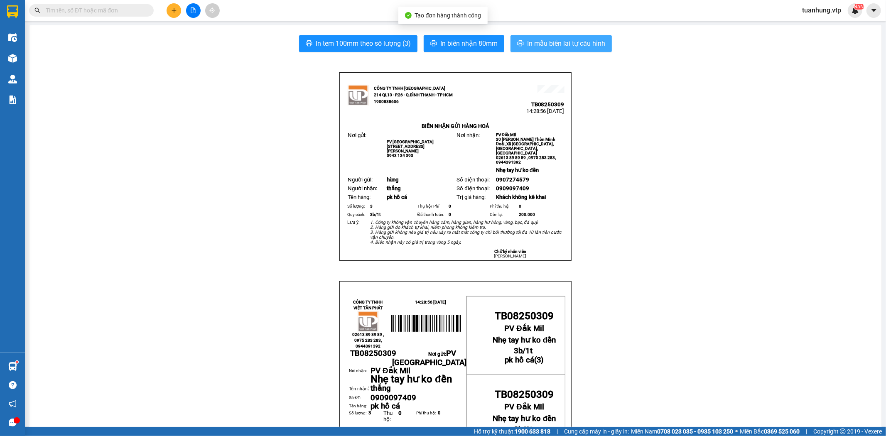
click at [568, 38] on button "In mẫu biên lai tự cấu hình" at bounding box center [560, 43] width 101 height 17
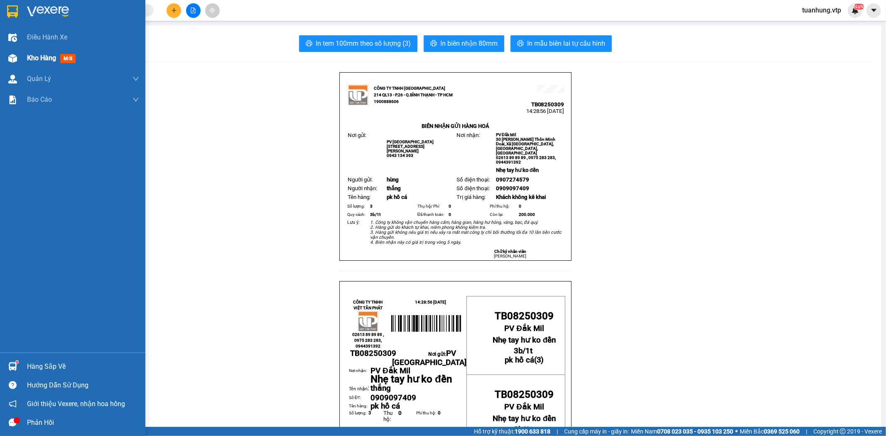
click at [18, 60] on div at bounding box center [12, 58] width 15 height 15
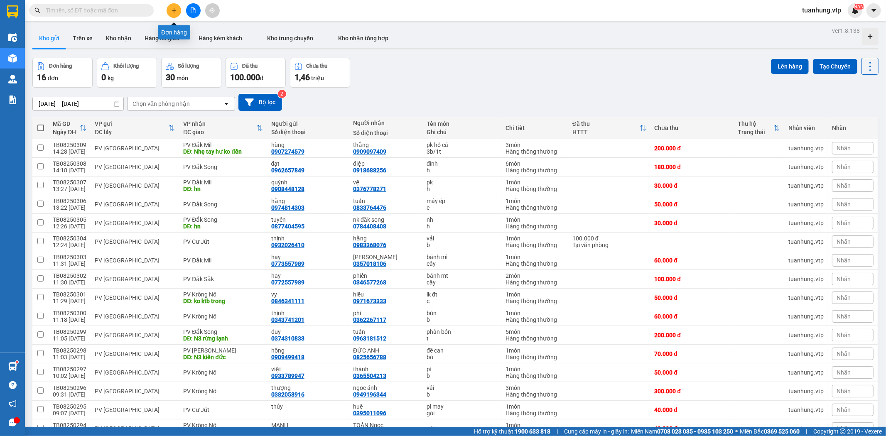
click at [171, 6] on button at bounding box center [173, 10] width 15 height 15
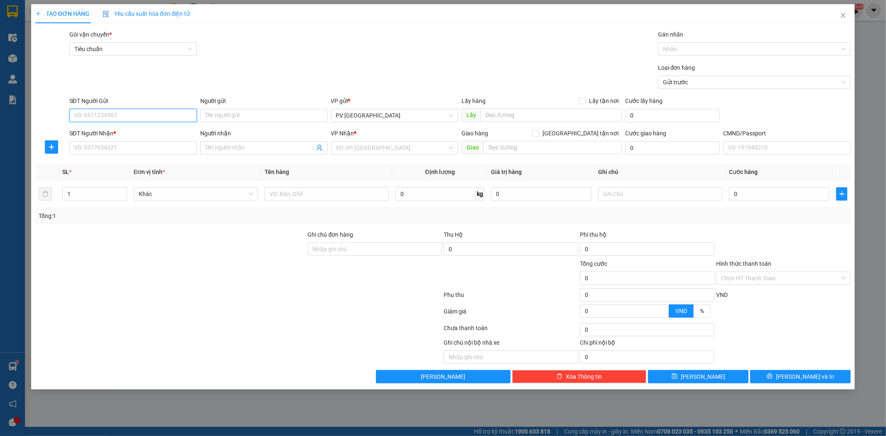
click at [174, 117] on input "SĐT Người Gửi" at bounding box center [132, 115] width 127 height 13
type input "0776953329"
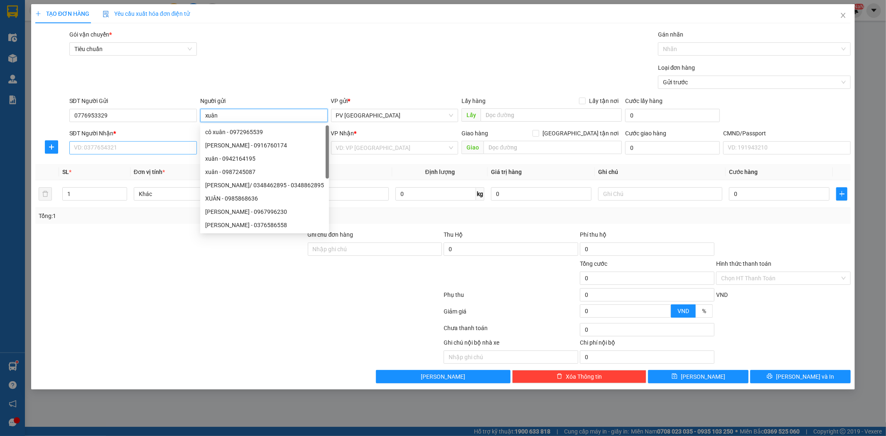
type input "xuân"
click at [159, 147] on input "SĐT Người Nhận *" at bounding box center [132, 147] width 127 height 13
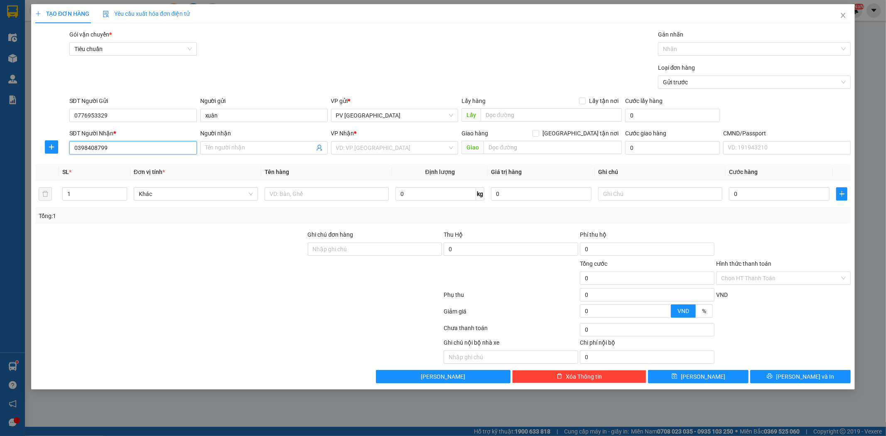
type input "0398408799"
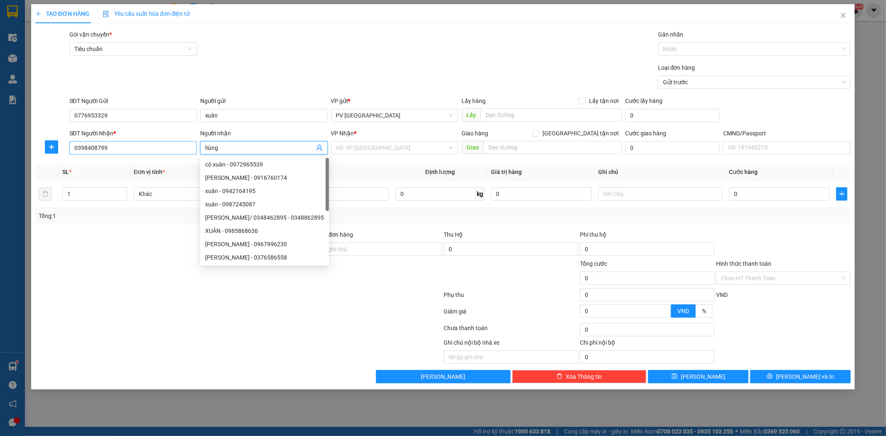
type input "hùng"
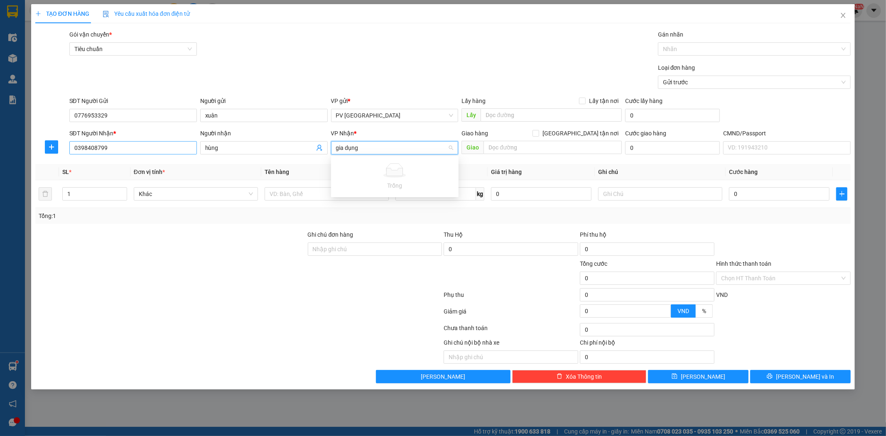
type input "gia dụng"
click at [416, 149] on input "search" at bounding box center [392, 148] width 112 height 12
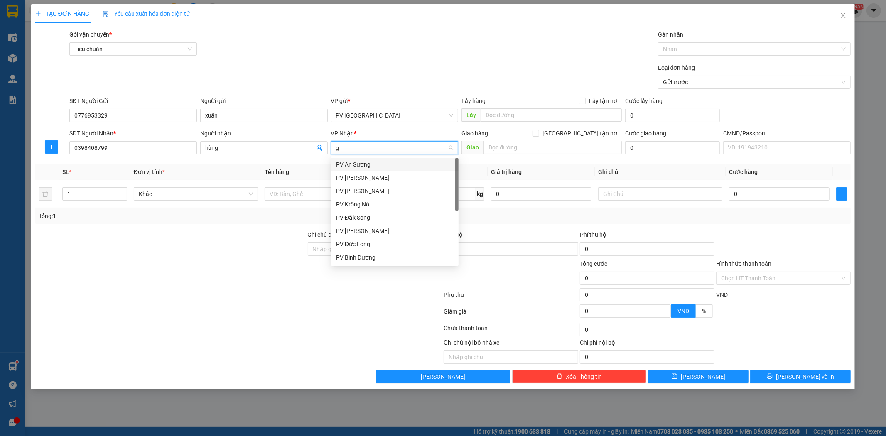
type input "gn"
click at [406, 161] on div "PV [PERSON_NAME]" at bounding box center [394, 164] width 117 height 9
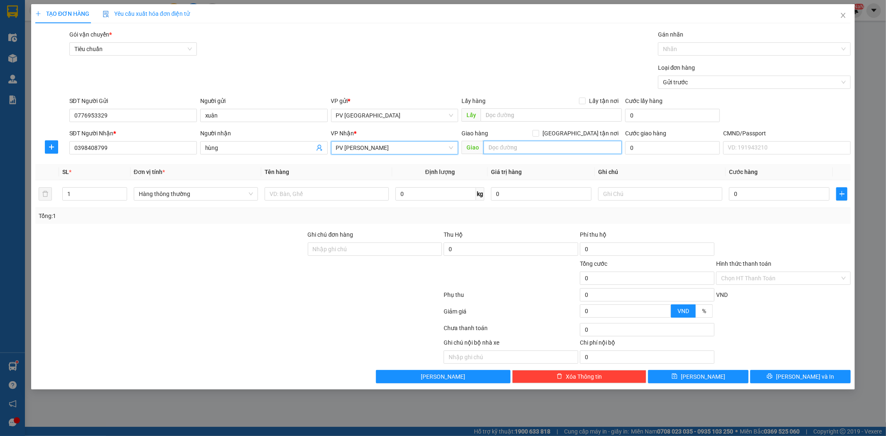
click at [497, 148] on input "text" at bounding box center [552, 147] width 138 height 13
type input "[PERSON_NAME] ( đi tài sáng"
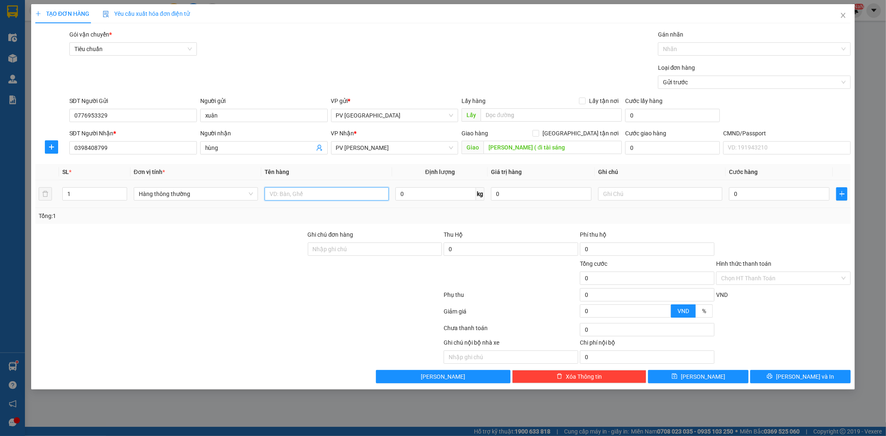
click at [353, 194] on input "text" at bounding box center [326, 193] width 124 height 13
type input "gia dụng"
type input "t"
type input "1"
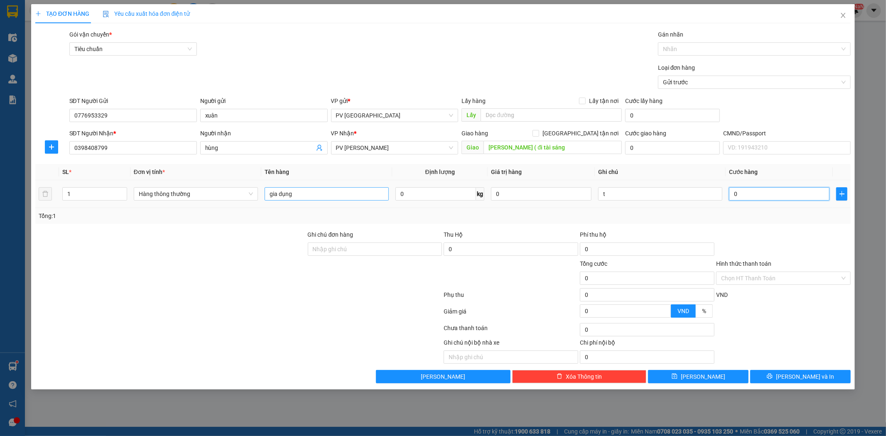
type input "1"
type input "10"
type input "100"
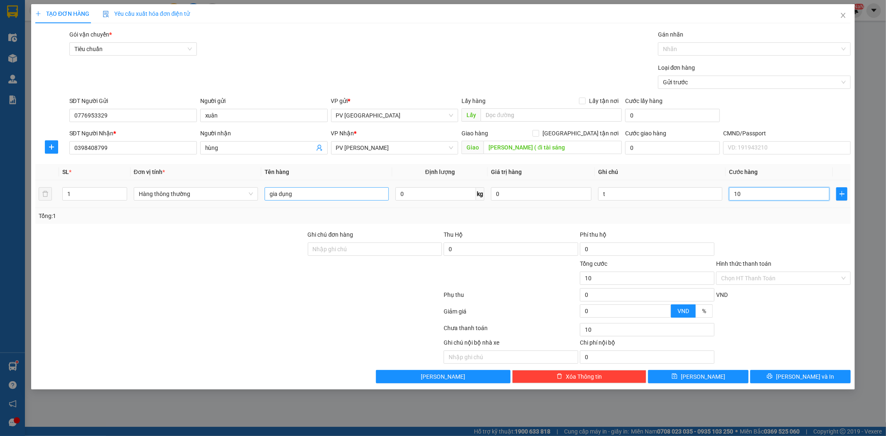
type input "100"
type input "1.000"
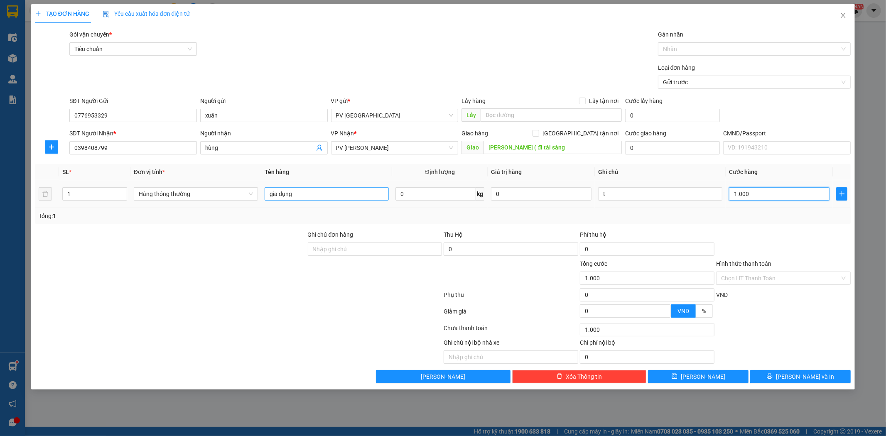
type input "10.000"
type input "100.000"
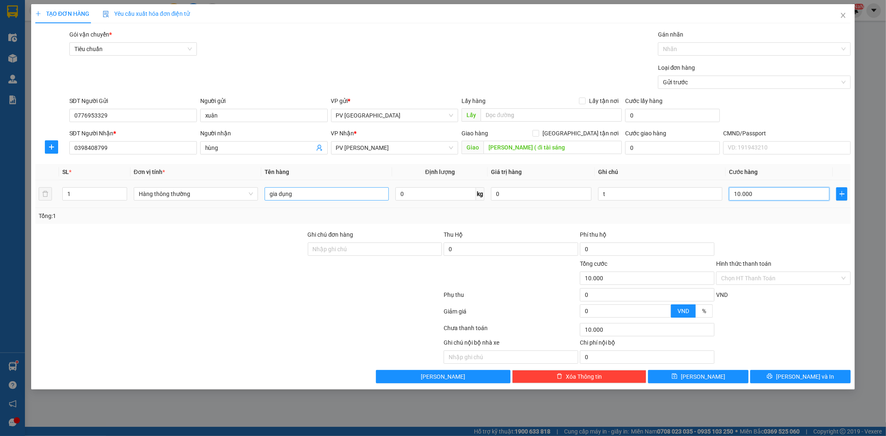
type input "100.000"
click at [811, 376] on span "[PERSON_NAME] và In" at bounding box center [805, 376] width 58 height 9
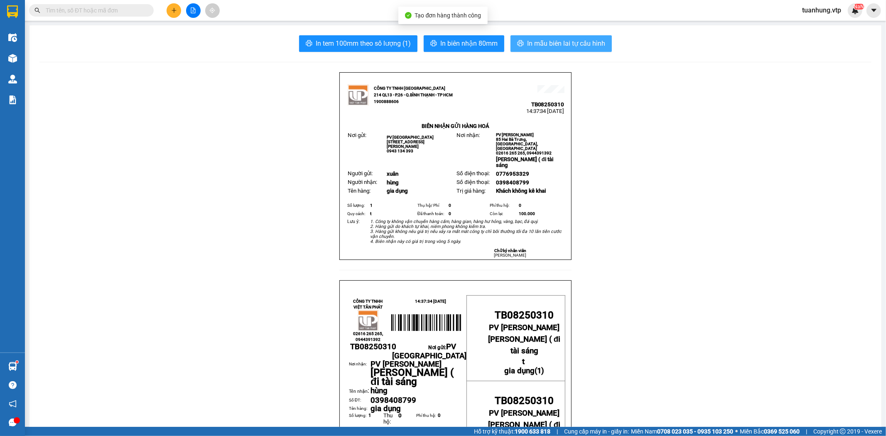
click at [573, 45] on span "In mẫu biên lai tự cấu hình" at bounding box center [566, 43] width 78 height 10
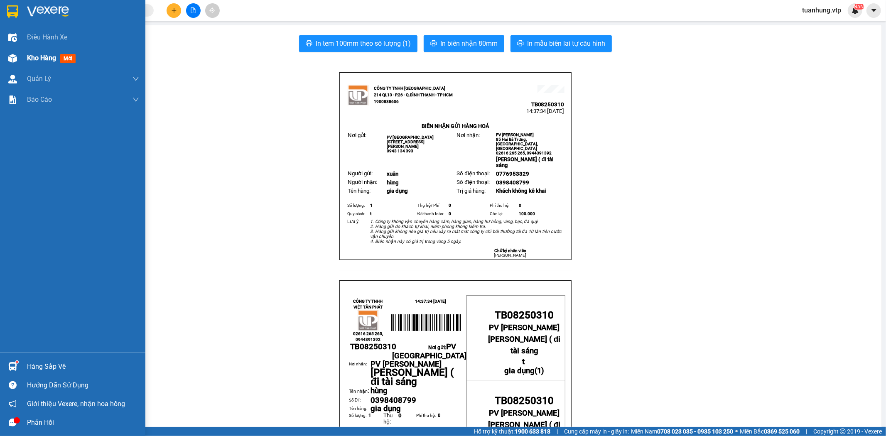
click at [17, 56] on img at bounding box center [12, 58] width 9 height 9
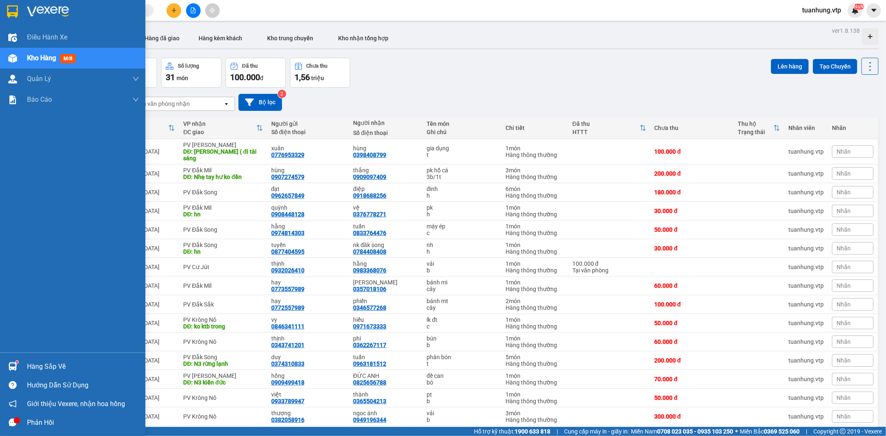
click at [23, 57] on div "Kho hàng mới" at bounding box center [72, 58] width 145 height 21
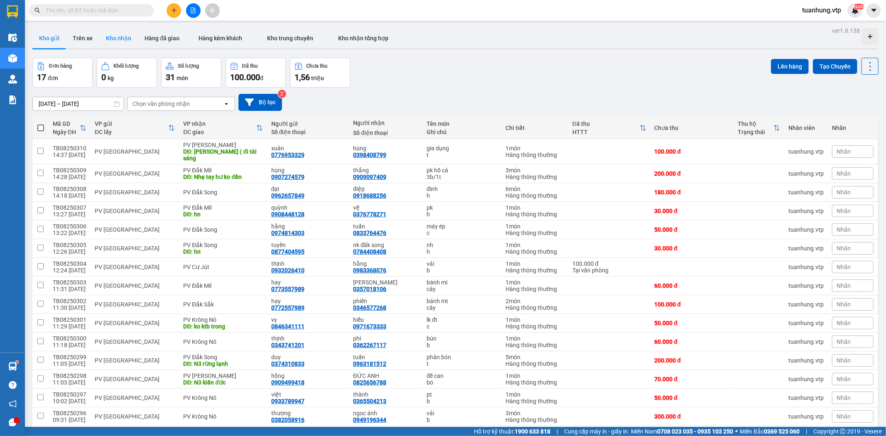
click at [117, 35] on button "Kho nhận" at bounding box center [118, 38] width 39 height 20
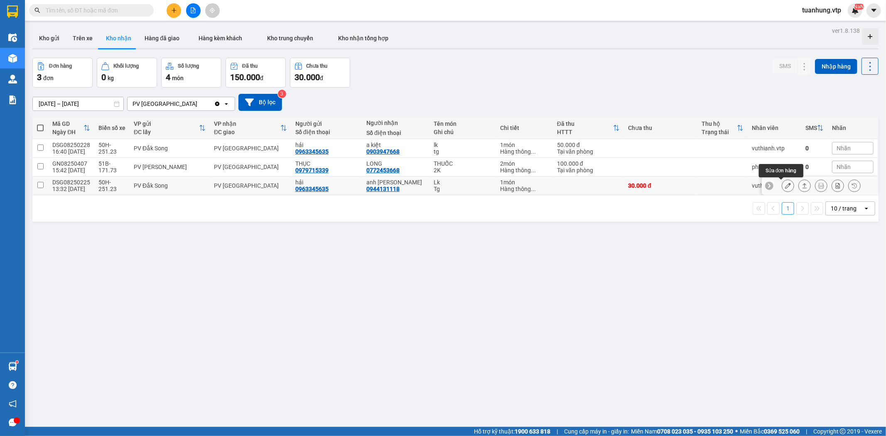
click at [785, 184] on button at bounding box center [788, 186] width 12 height 15
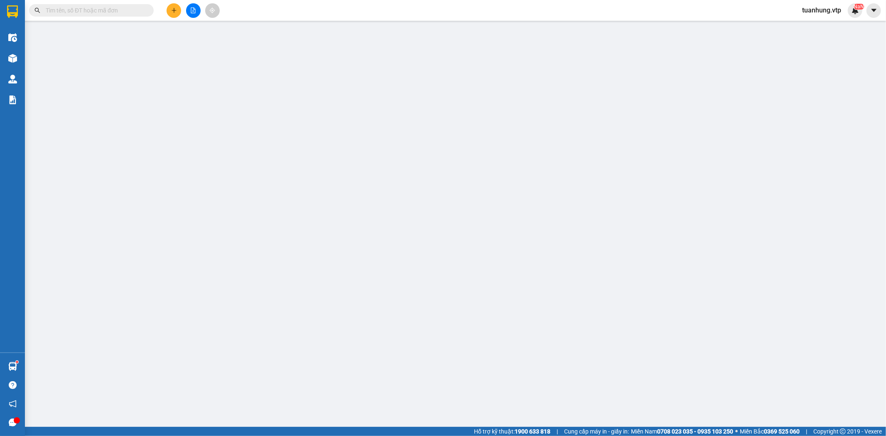
type input "0963345635"
type input "hải"
type input "0944131118"
type input "anh [PERSON_NAME]"
type input "30.000"
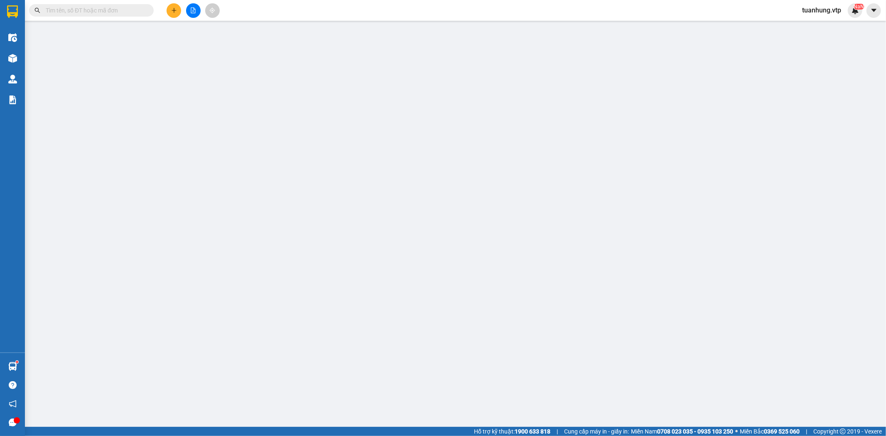
type input "30.000"
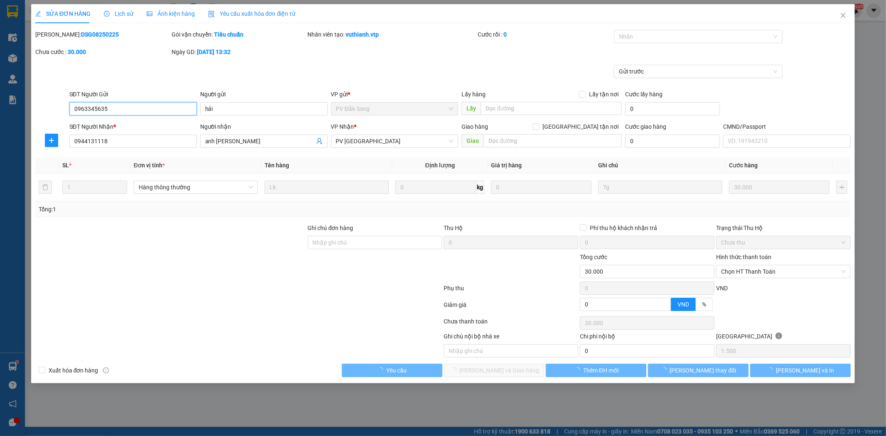
type input "1.500"
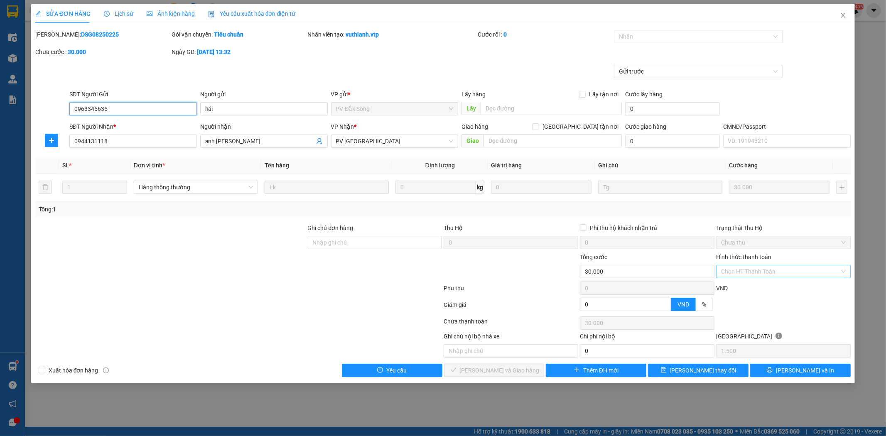
click at [846, 272] on div "Chọn HT Thanh Toán" at bounding box center [783, 271] width 135 height 13
click at [793, 291] on div "Tại văn phòng" at bounding box center [783, 288] width 125 height 9
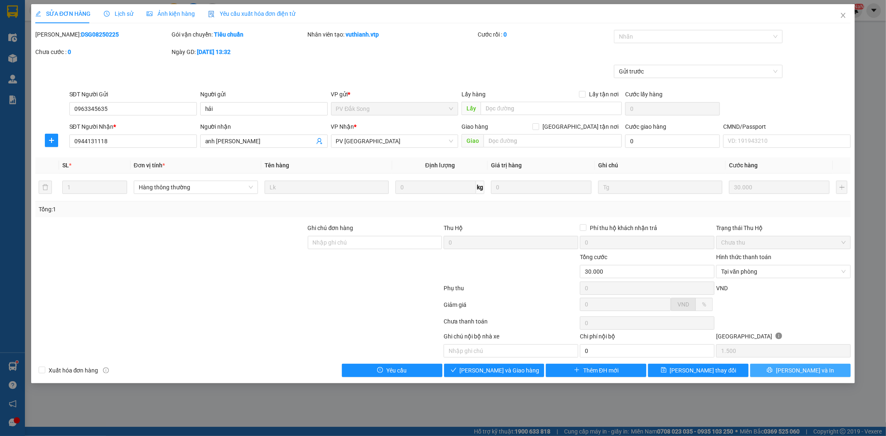
click at [790, 370] on button "[PERSON_NAME] và In" at bounding box center [800, 370] width 100 height 13
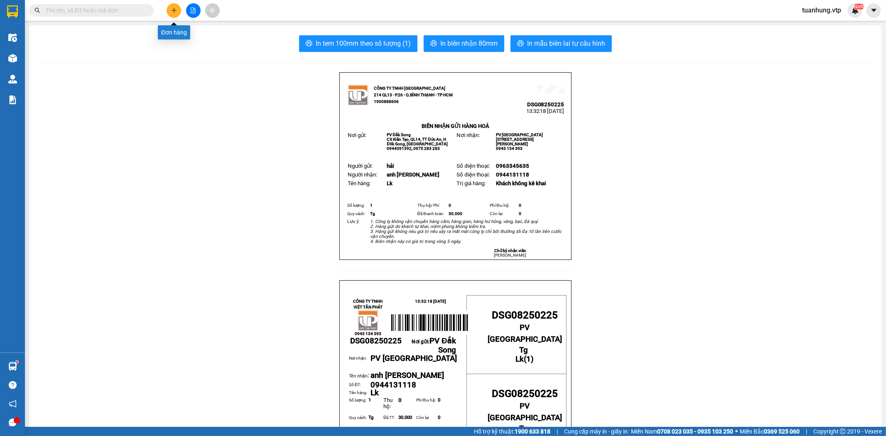
click at [175, 12] on icon "plus" at bounding box center [174, 10] width 6 height 6
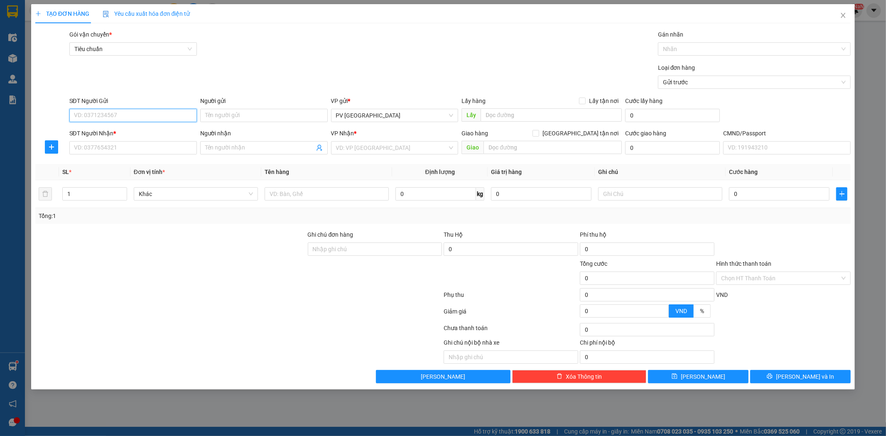
click at [158, 120] on input "SĐT Người Gửi" at bounding box center [132, 115] width 127 height 13
type input "0967131135"
click at [152, 127] on div "0967131135 - linh" at bounding box center [132, 131] width 117 height 9
type input "linh"
type input "0399002666"
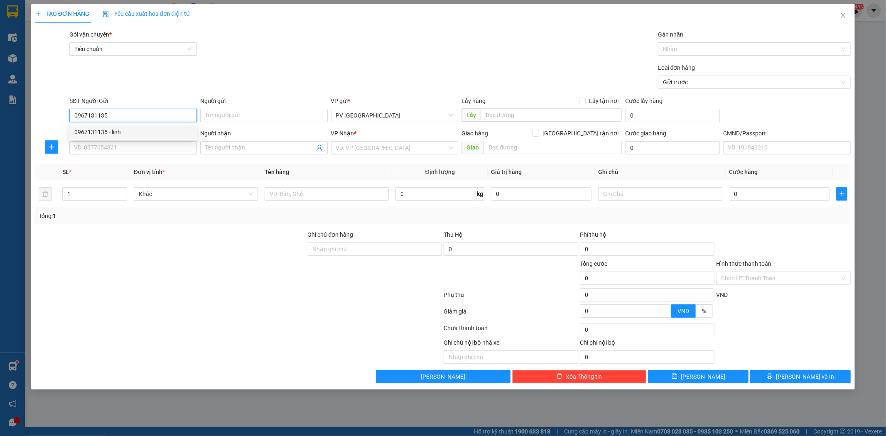
type input "trang"
type input "0967131135"
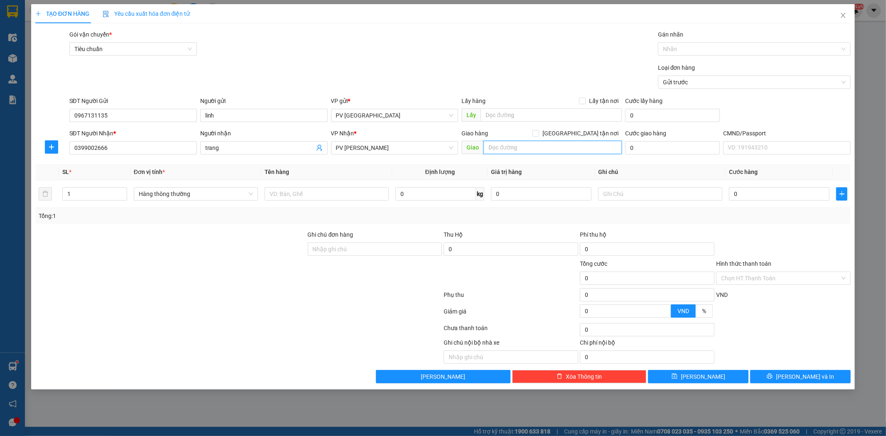
click at [533, 148] on input "text" at bounding box center [552, 147] width 138 height 13
click at [343, 193] on input "text" at bounding box center [326, 193] width 124 height 13
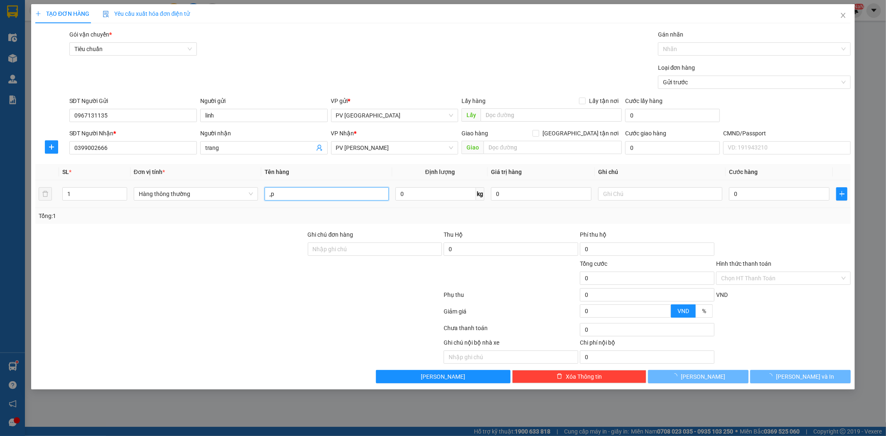
click at [343, 193] on input ",p" at bounding box center [326, 193] width 124 height 13
type input ","
type input "mp"
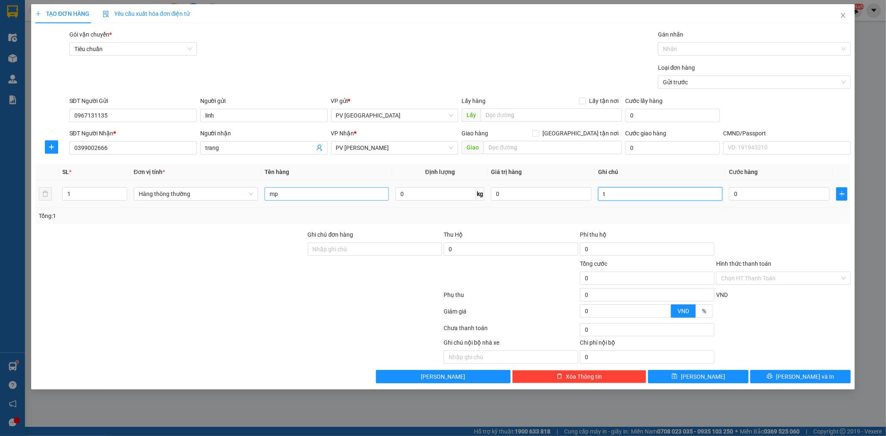
type input "t"
type input "4"
type input "40"
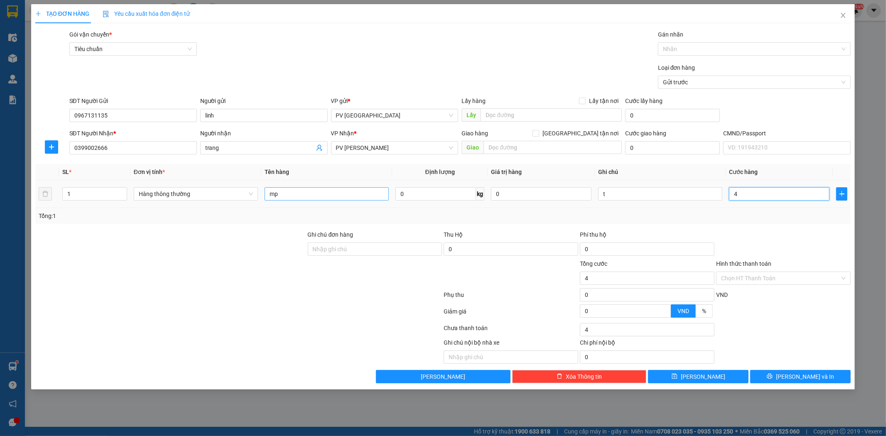
type input "40"
type input "400"
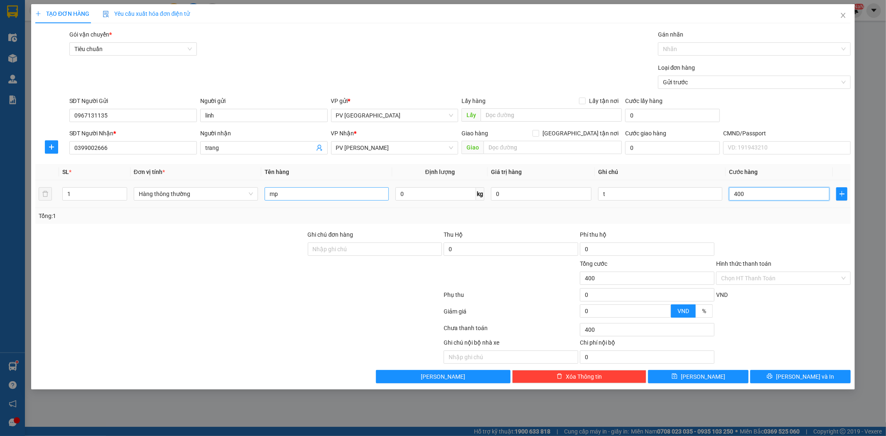
type input "4.000"
type input "40.000"
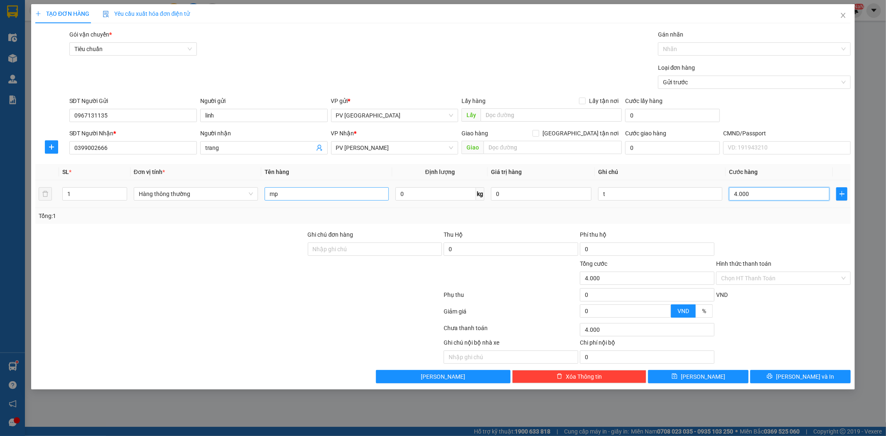
type input "40.000"
click at [821, 375] on button "[PERSON_NAME] và In" at bounding box center [800, 376] width 100 height 13
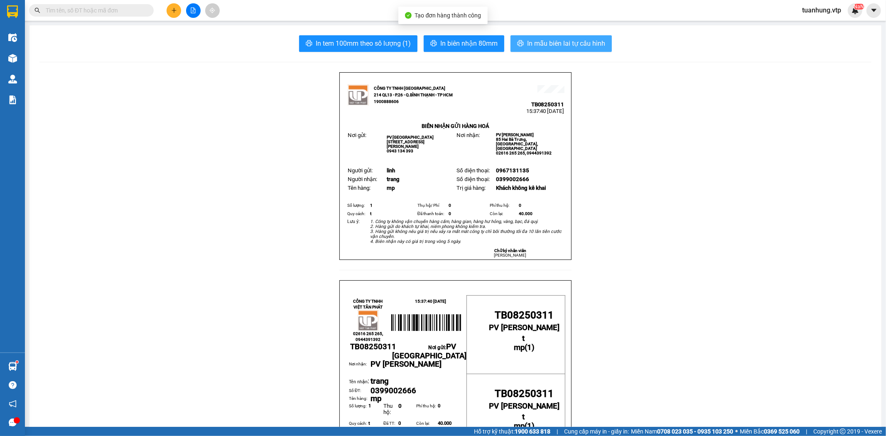
click at [556, 46] on span "In mẫu biên lai tự cấu hình" at bounding box center [566, 43] width 78 height 10
click at [176, 12] on icon "plus" at bounding box center [174, 10] width 6 height 6
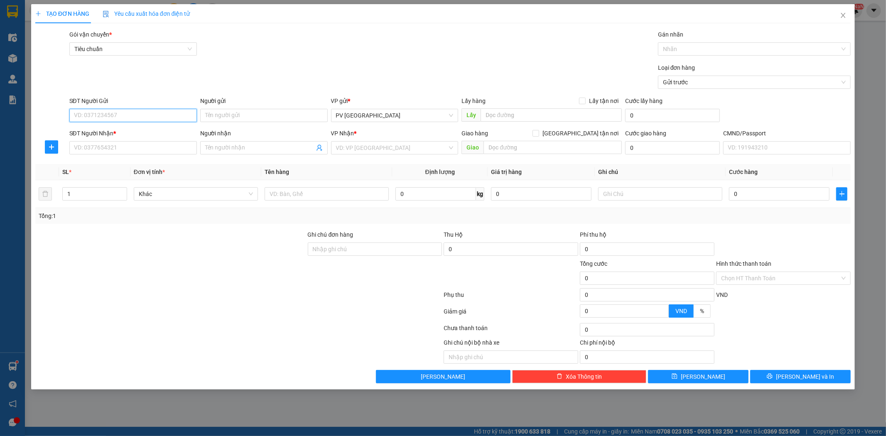
click at [168, 112] on input "SĐT Người Gửi" at bounding box center [132, 115] width 127 height 13
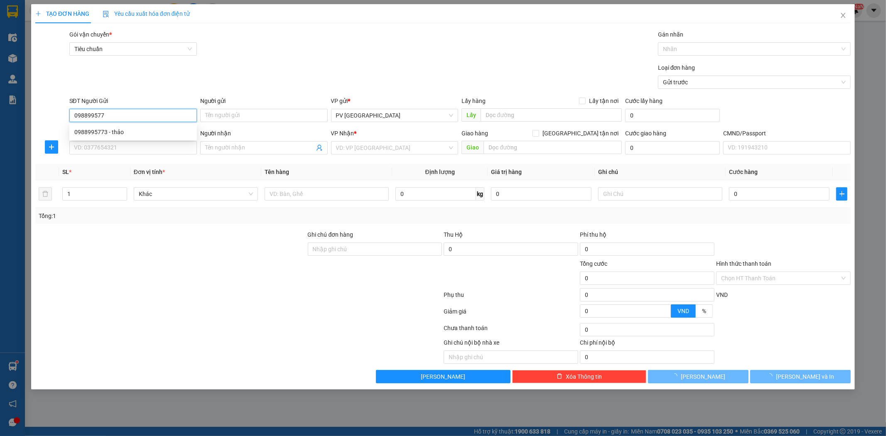
type input "0988995773"
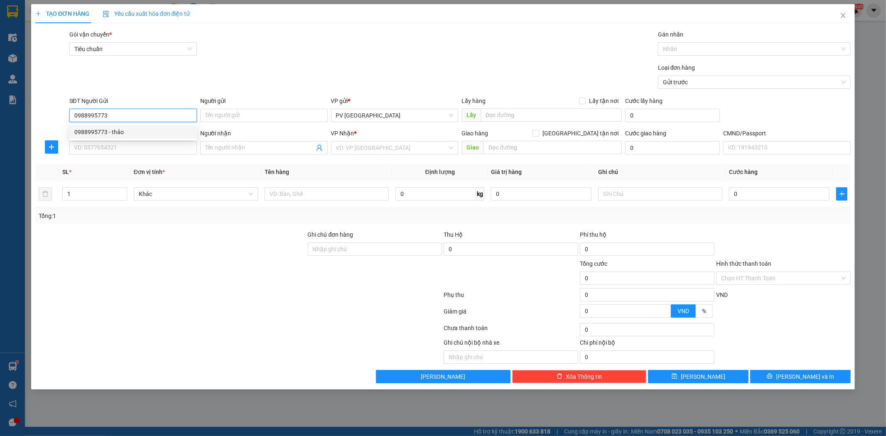
click at [154, 132] on div "0988995773 - thảo" at bounding box center [132, 131] width 117 height 9
type input "thảo"
type input "0977691208"
type input "tôn"
type input "0988995773"
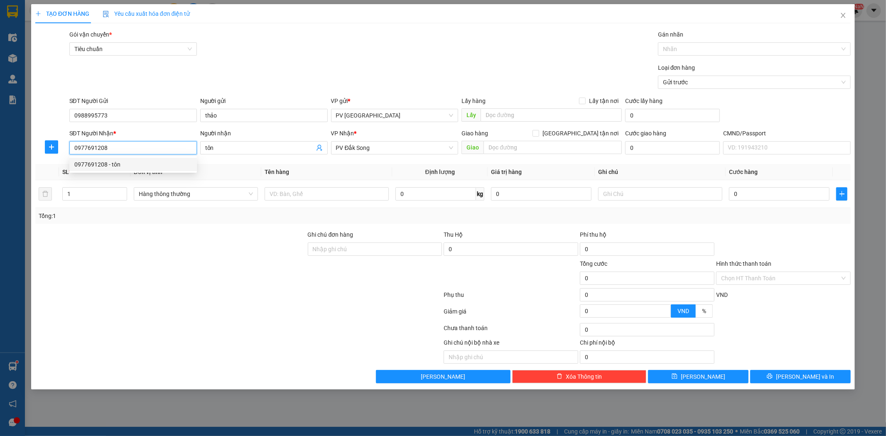
drag, startPoint x: 164, startPoint y: 154, endPoint x: 131, endPoint y: 159, distance: 33.7
click at [131, 160] on body "Kết quả tìm kiếm ( 0 ) Bộ lọc No Data tuanhung.vtp NaN Điều hành xe Kho hàng mớ…" at bounding box center [443, 218] width 886 height 436
drag, startPoint x: 110, startPoint y: 150, endPoint x: 68, endPoint y: 168, distance: 45.4
click at [68, 168] on div "Transit Pickup Surcharge Ids Transit Deliver Surcharge Ids Transit Deliver Surc…" at bounding box center [442, 206] width 815 height 353
click at [121, 165] on div "0977255828 - [PERSON_NAME]" at bounding box center [132, 164] width 117 height 9
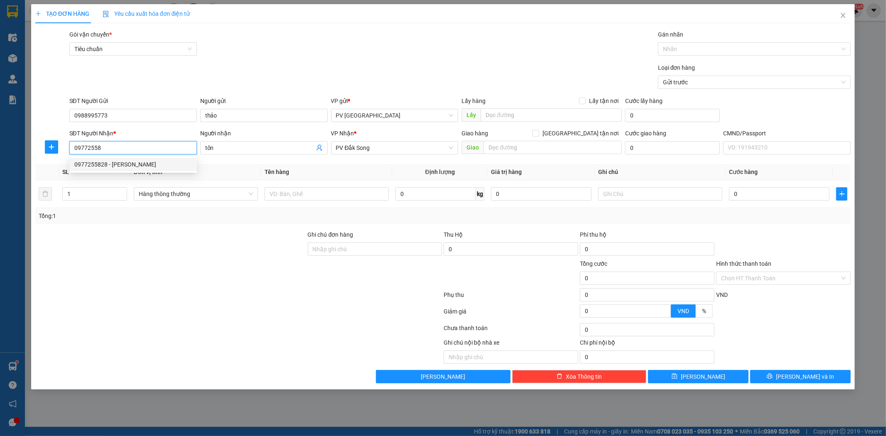
type input "0977255828"
type input "[PERSON_NAME]"
type input "0977255828"
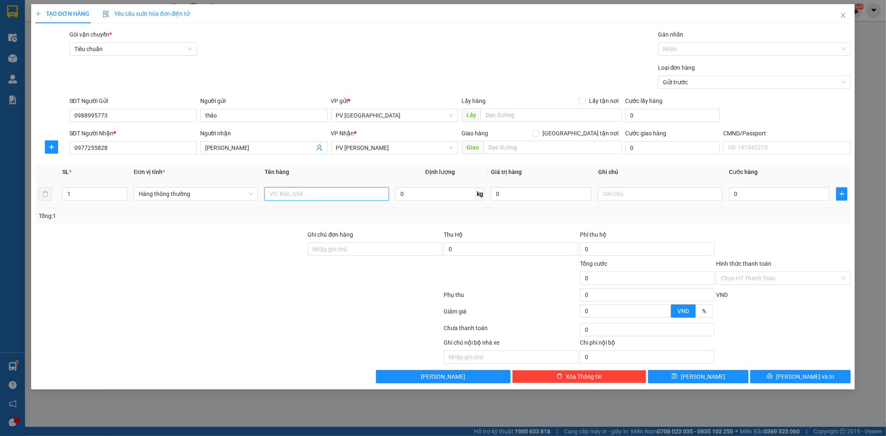
click at [366, 196] on input "text" at bounding box center [326, 193] width 124 height 13
type input "pl tóc"
type input "h"
type input "4"
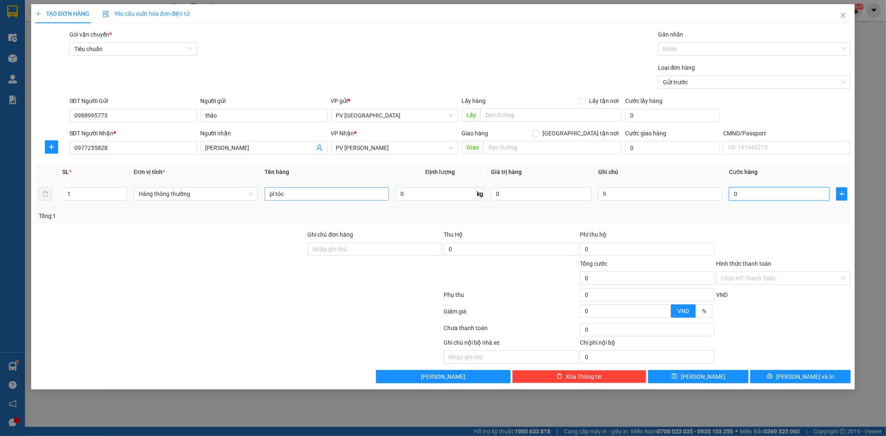
type input "4"
type input "40"
type input "400"
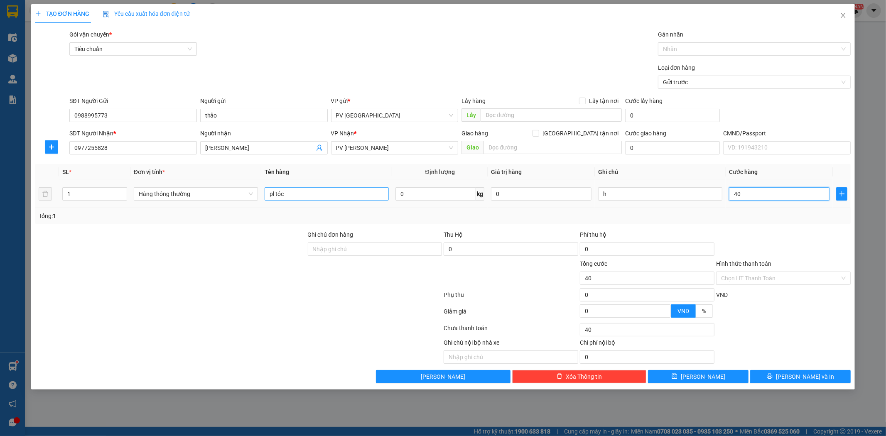
type input "400"
type input "4.000"
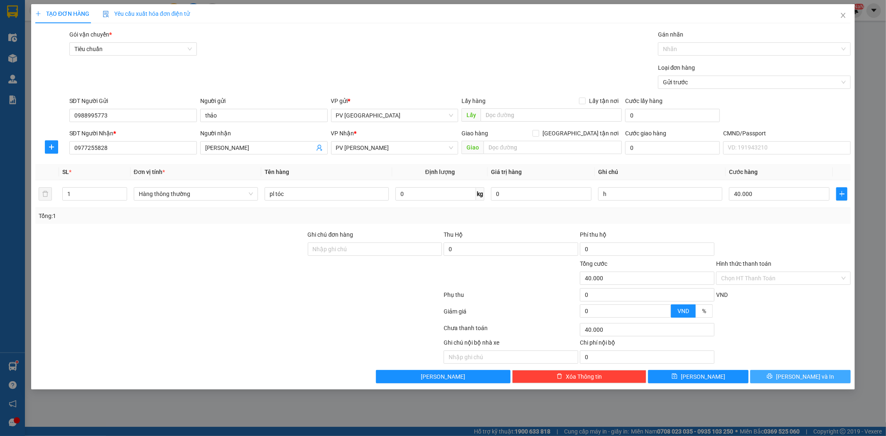
click at [791, 373] on button "[PERSON_NAME] và In" at bounding box center [800, 376] width 100 height 13
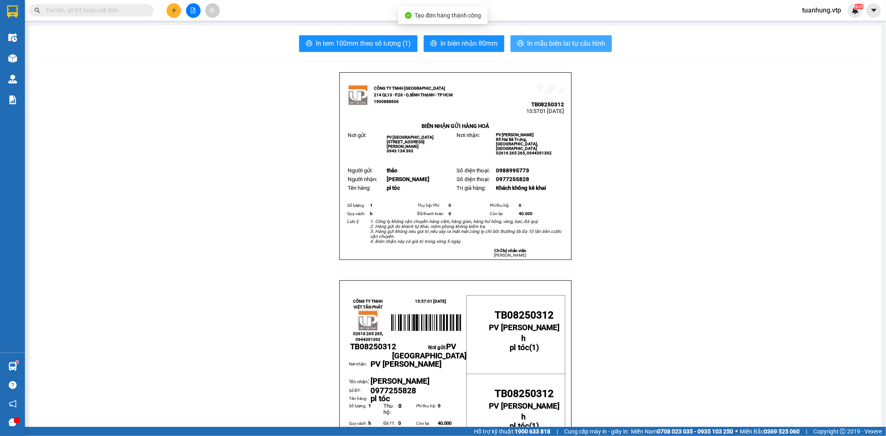
click at [531, 41] on span "In mẫu biên lai tự cấu hình" at bounding box center [566, 43] width 78 height 10
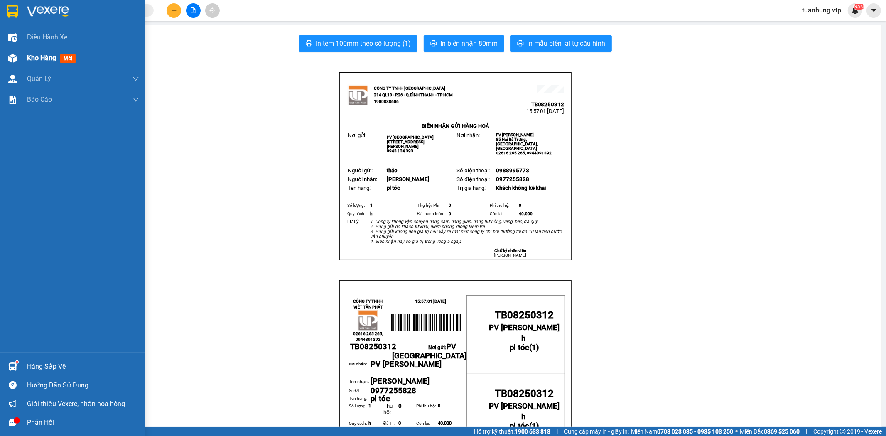
click at [33, 61] on span "Kho hàng" at bounding box center [41, 58] width 29 height 8
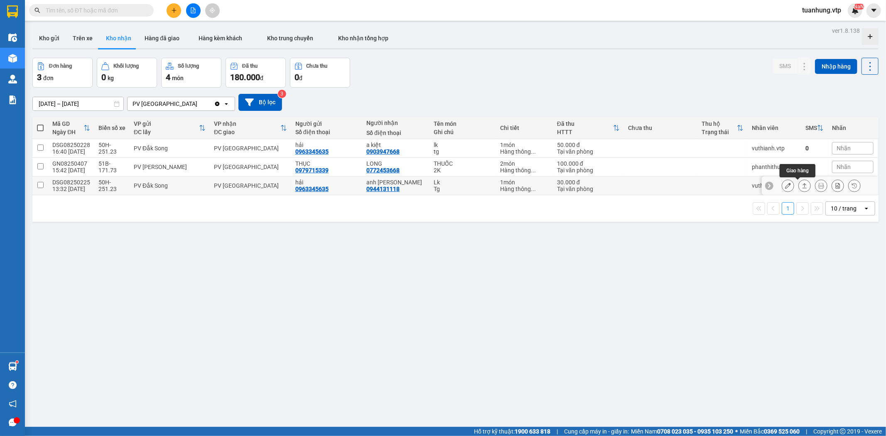
click at [801, 186] on icon at bounding box center [804, 186] width 6 height 6
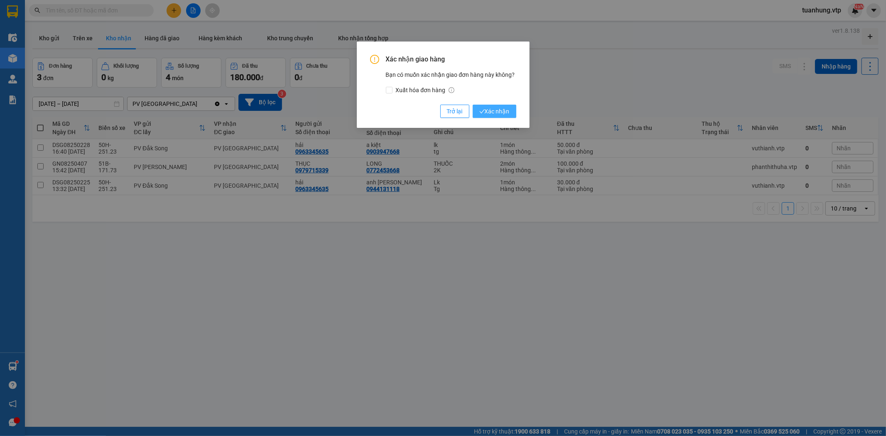
click at [495, 111] on span "Xác nhận" at bounding box center [494, 111] width 30 height 9
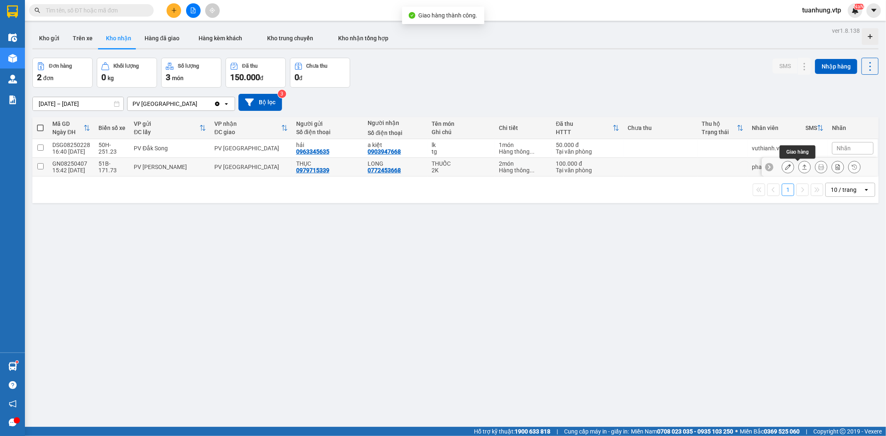
click at [800, 166] on button at bounding box center [804, 167] width 12 height 15
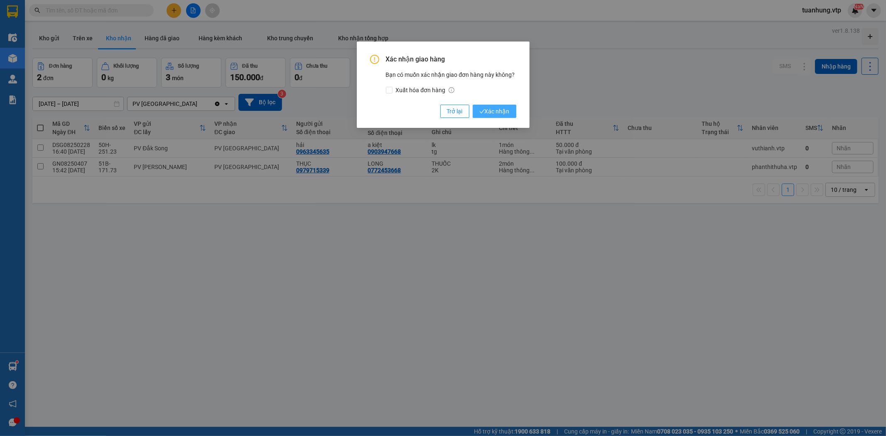
click at [503, 113] on span "Xác nhận" at bounding box center [494, 111] width 30 height 9
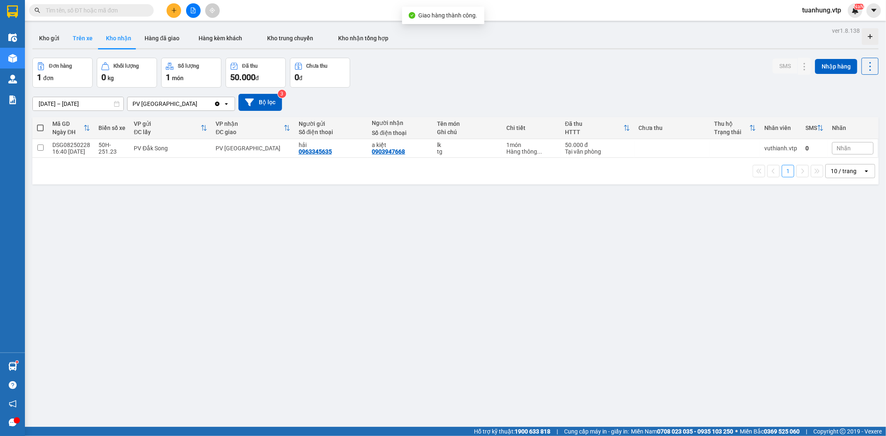
click at [85, 38] on button "Trên xe" at bounding box center [82, 38] width 33 height 20
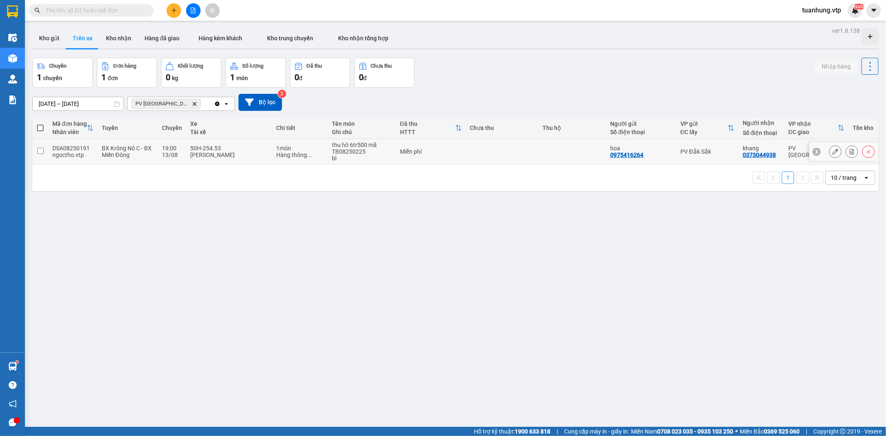
click at [553, 152] on td at bounding box center [572, 151] width 68 height 25
checkbox input "true"
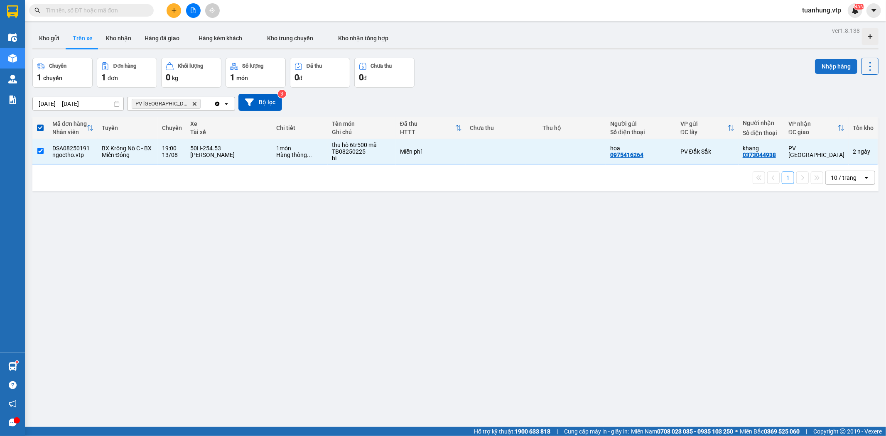
click at [825, 66] on button "Nhập hàng" at bounding box center [836, 66] width 42 height 15
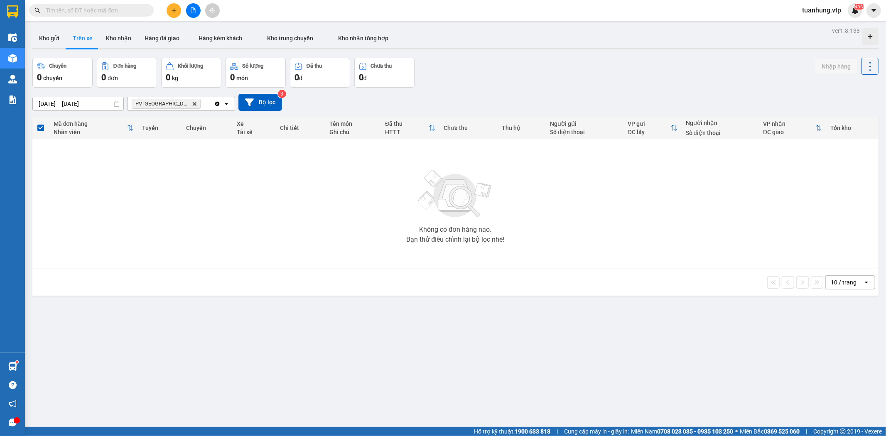
click at [97, 11] on input "text" at bounding box center [95, 10] width 98 height 9
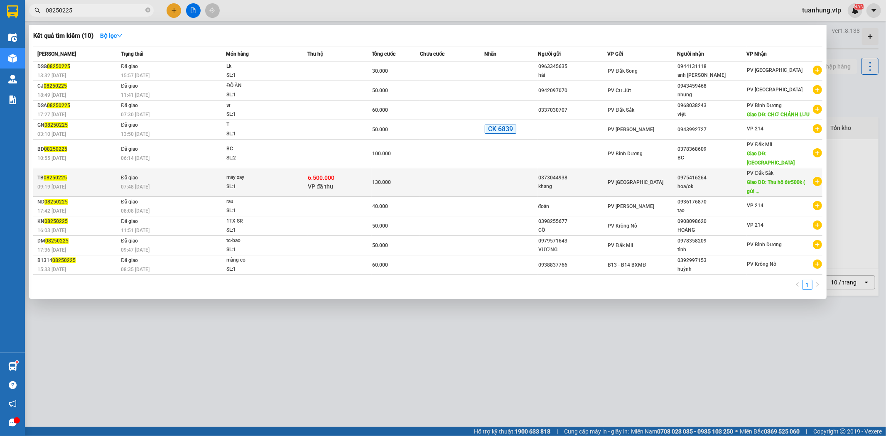
type input "08250225"
click at [761, 181] on span "Giao DĐ: Thu hô 6tr500k ( gửi ..." at bounding box center [776, 186] width 58 height 15
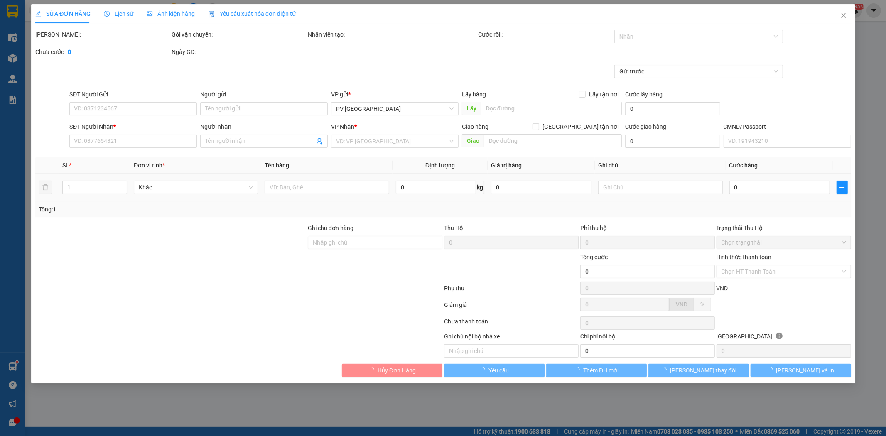
type input "0373044938"
type input "khang"
type input "0975416264"
type input "hoa/ok"
type input "Thu hô 6tr500k ( gửi về TB ( đã gồm 50k phí thu hộ"
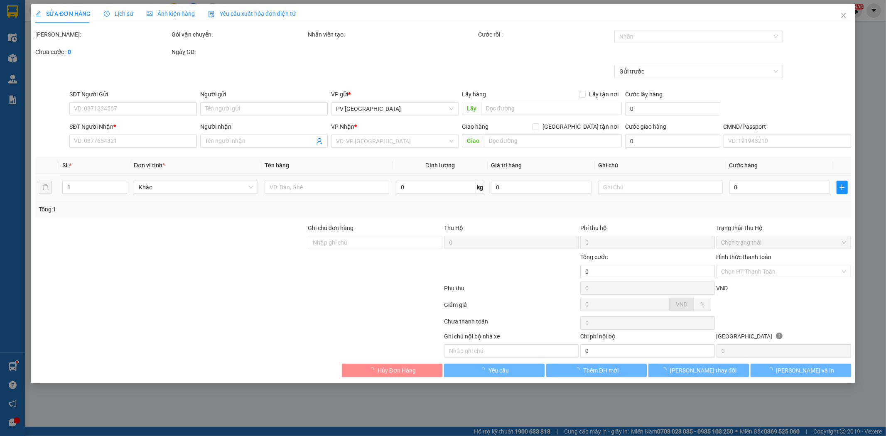
type input "thu hộ ( gửi về TB"
type input "6.500.000"
type input "50.000"
type input "130.000"
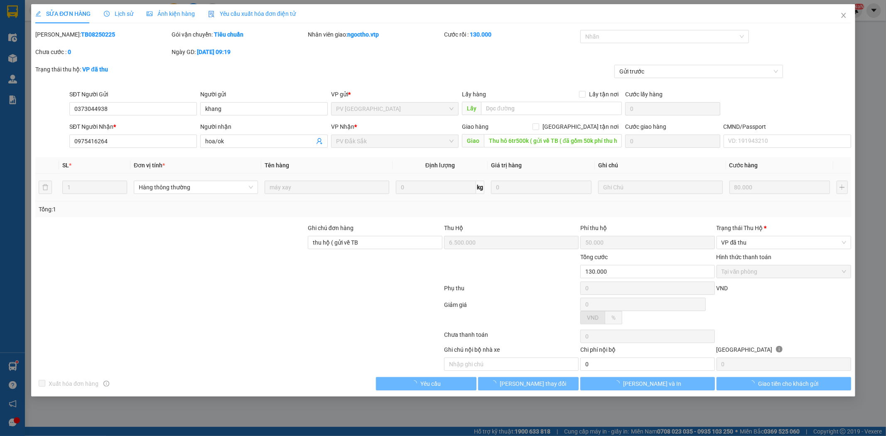
type input "4.000"
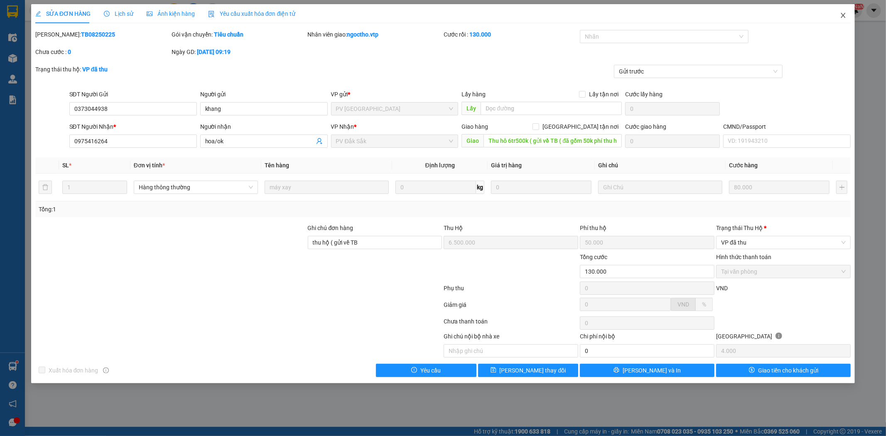
click at [849, 14] on span "Close" at bounding box center [842, 15] width 23 height 23
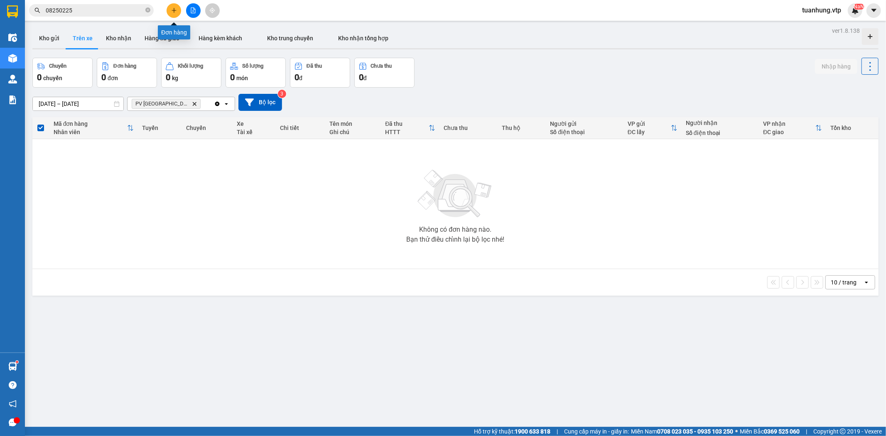
click at [177, 8] on button at bounding box center [173, 10] width 15 height 15
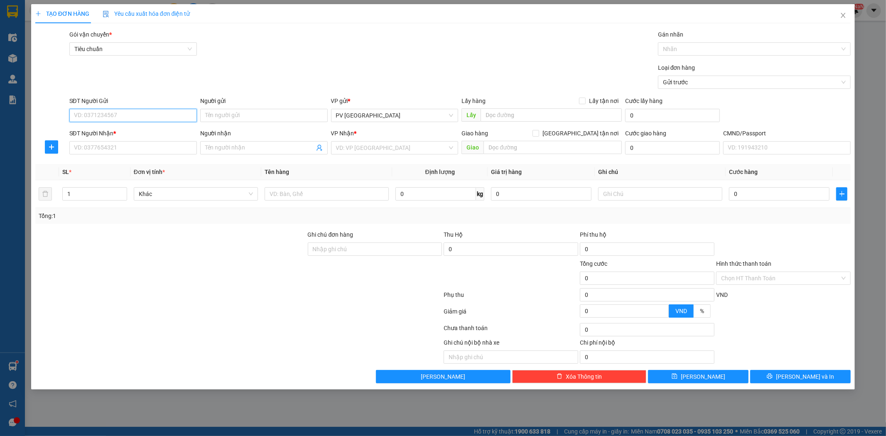
click at [171, 117] on input "SĐT Người Gửi" at bounding box center [132, 115] width 127 height 13
click at [159, 135] on div "0933171646 - hùng loa" at bounding box center [132, 131] width 117 height 9
click at [230, 147] on input "toàn" at bounding box center [259, 147] width 109 height 9
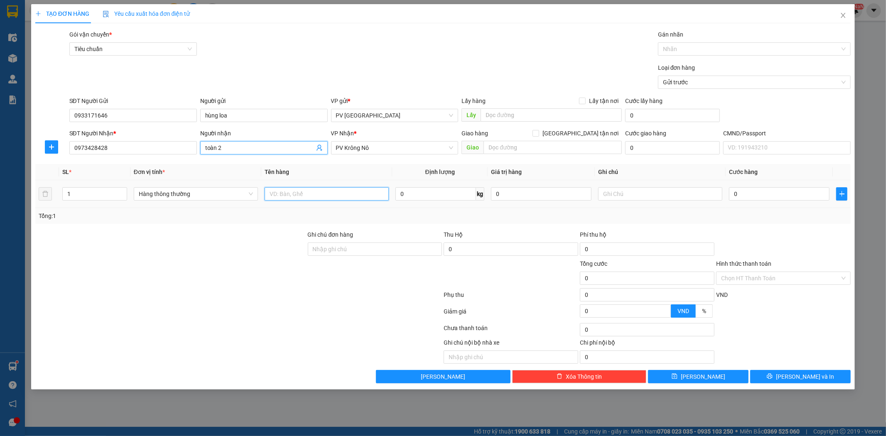
click at [306, 194] on input "text" at bounding box center [326, 193] width 124 height 13
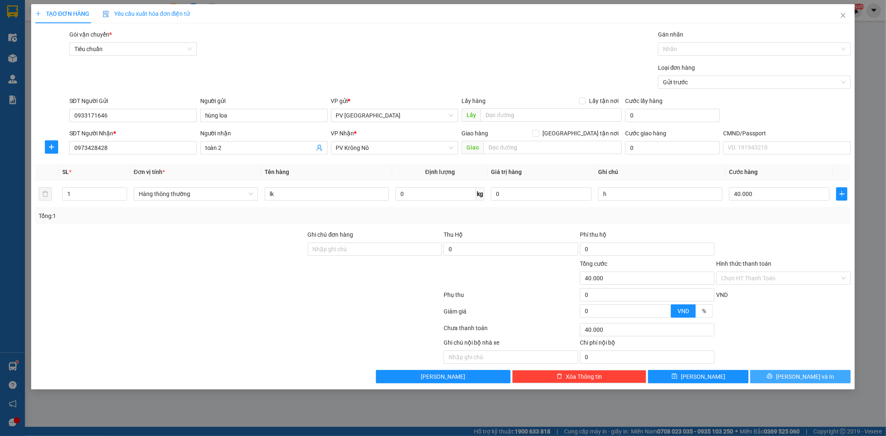
click at [791, 378] on button "[PERSON_NAME] và In" at bounding box center [800, 376] width 100 height 13
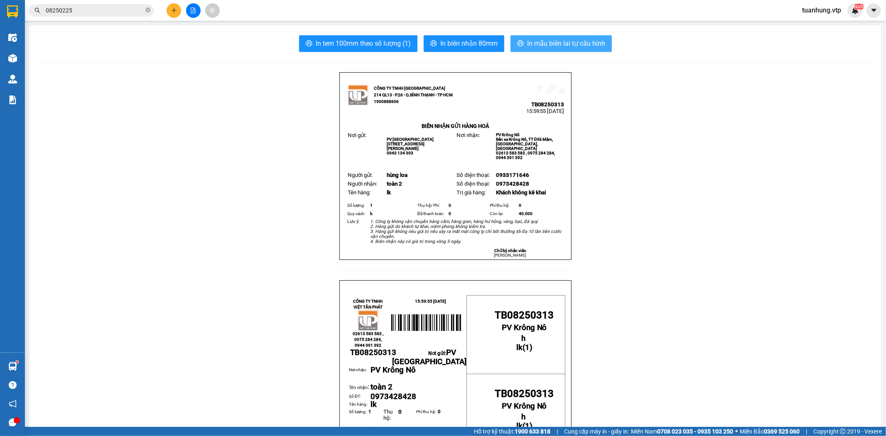
click at [562, 40] on span "In mẫu biên lai tự cấu hình" at bounding box center [566, 43] width 78 height 10
click at [179, 12] on button at bounding box center [173, 10] width 15 height 15
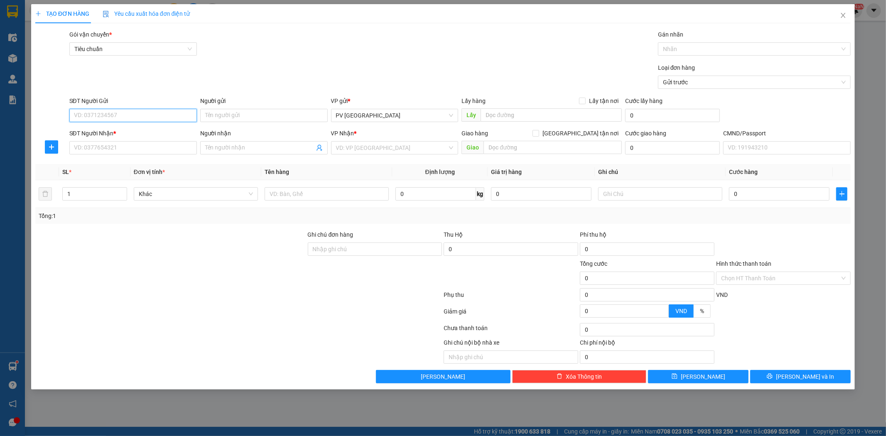
click at [135, 114] on input "SĐT Người Gửi" at bounding box center [132, 115] width 127 height 13
click at [136, 131] on div "0933171646 - hùng loa" at bounding box center [132, 131] width 117 height 9
click at [165, 150] on input "0973428428" at bounding box center [132, 147] width 127 height 13
click at [230, 146] on input "linh" at bounding box center [259, 147] width 109 height 9
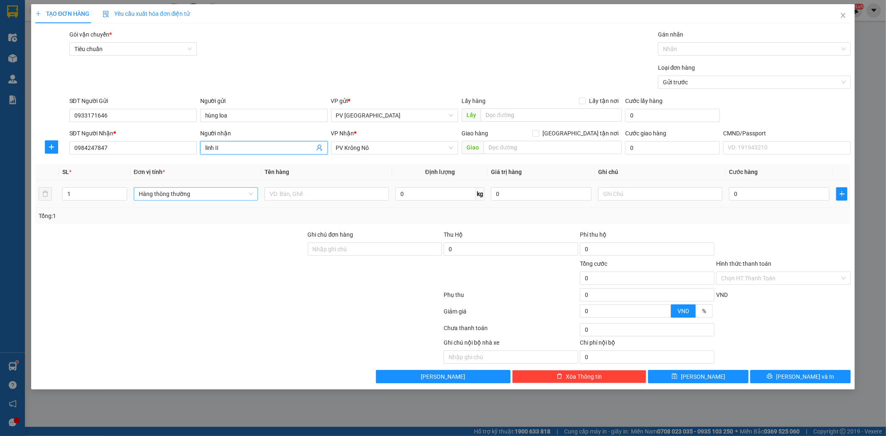
click at [234, 192] on span "Hàng thông thường" at bounding box center [196, 194] width 114 height 12
click at [326, 195] on input "text" at bounding box center [326, 193] width 124 height 13
click at [452, 148] on span "PV Krông Nô" at bounding box center [394, 148] width 117 height 12
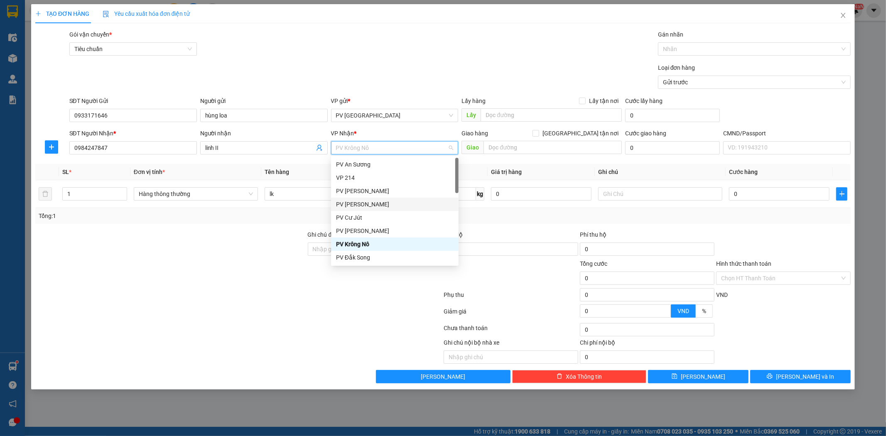
click at [376, 200] on div "PV [PERSON_NAME]" at bounding box center [394, 204] width 117 height 9
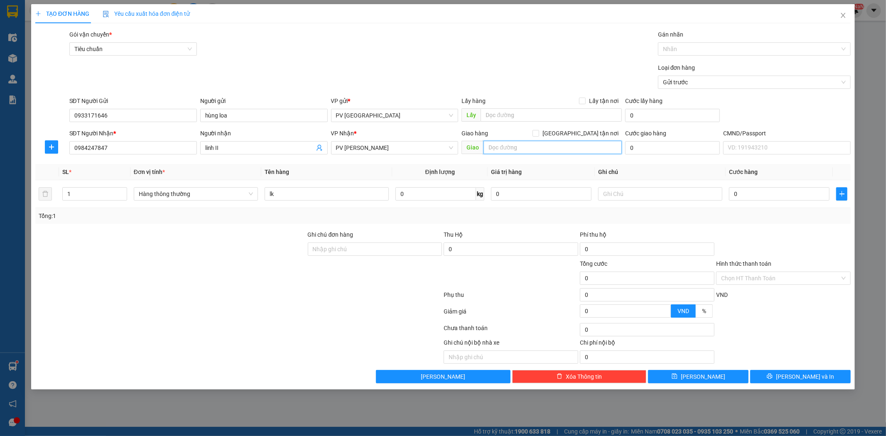
click at [511, 146] on input "text" at bounding box center [552, 147] width 138 height 13
click at [608, 197] on input "text" at bounding box center [660, 193] width 124 height 13
click at [830, 382] on button "[PERSON_NAME] và In" at bounding box center [800, 376] width 100 height 13
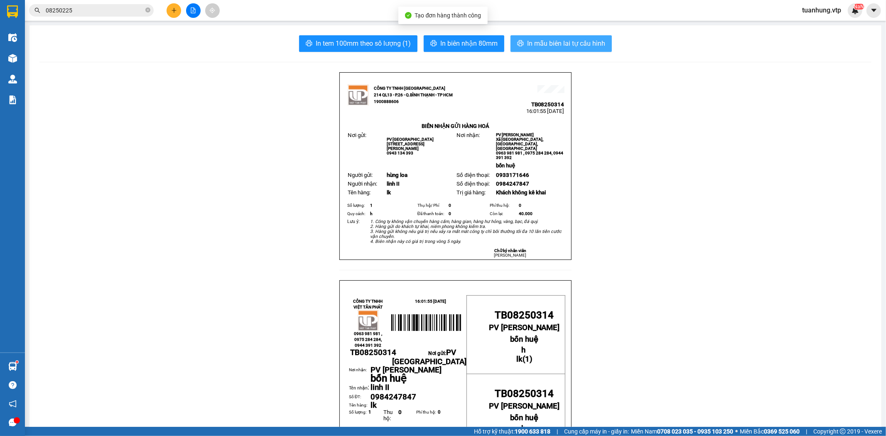
click at [573, 46] on span "In mẫu biên lai tự cấu hình" at bounding box center [566, 43] width 78 height 10
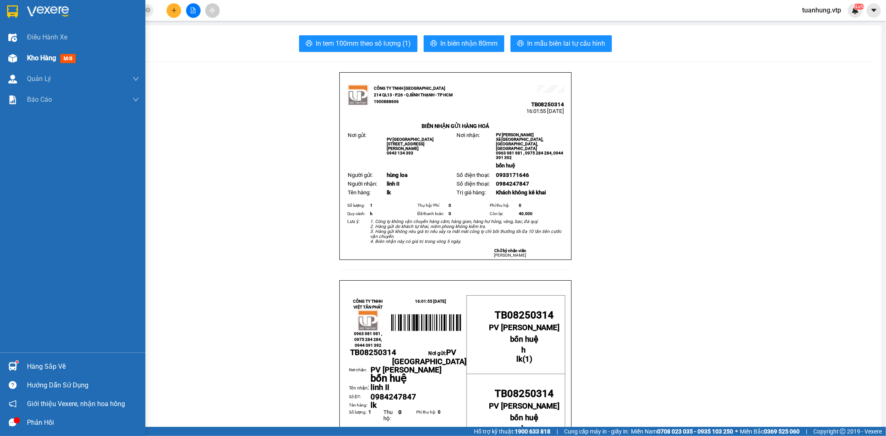
click at [22, 59] on div "Kho hàng mới" at bounding box center [72, 58] width 145 height 21
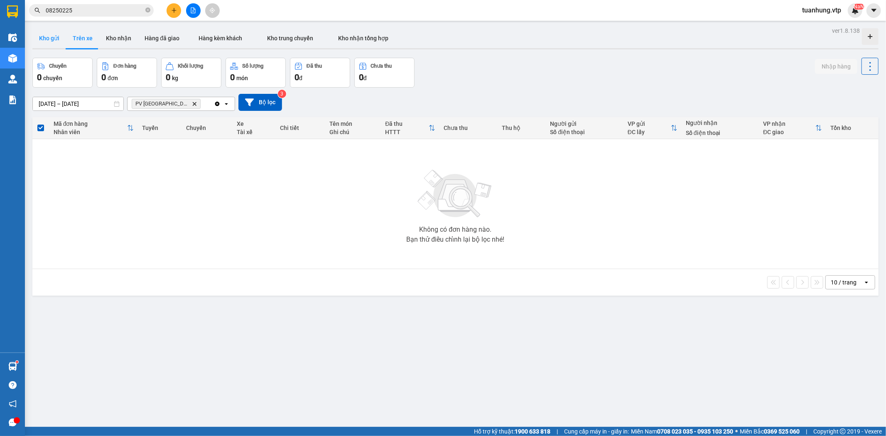
click at [45, 36] on button "Kho gửi" at bounding box center [49, 38] width 34 height 20
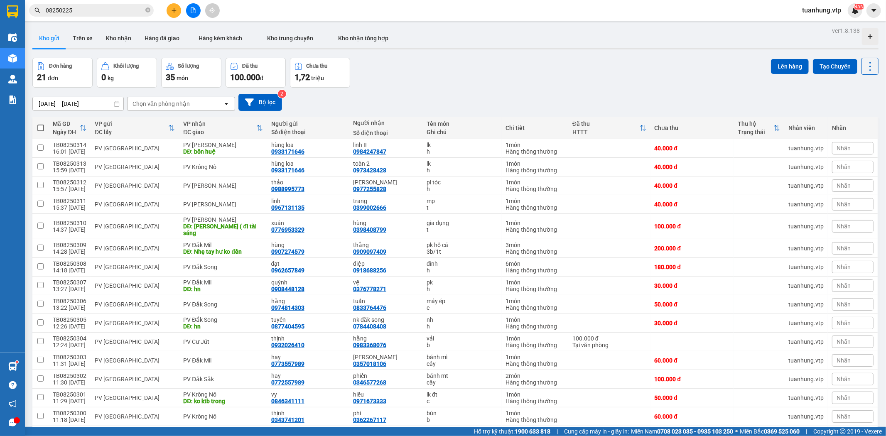
click at [42, 128] on span at bounding box center [40, 128] width 7 height 7
click at [41, 124] on input "checkbox" at bounding box center [41, 124] width 0 height 0
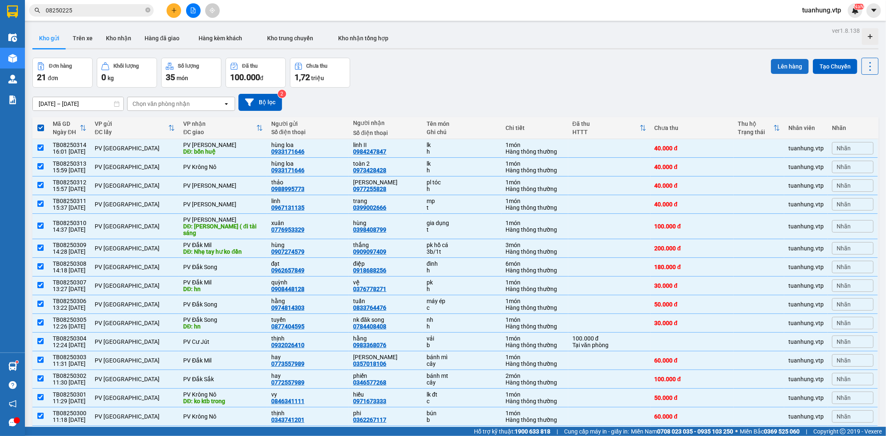
click at [787, 64] on button "Lên hàng" at bounding box center [790, 66] width 38 height 15
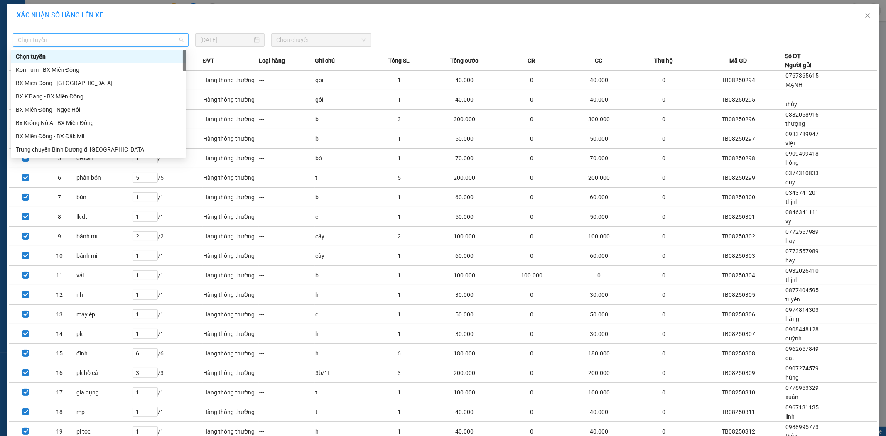
click at [179, 39] on span "Chọn tuyến" at bounding box center [101, 40] width 166 height 12
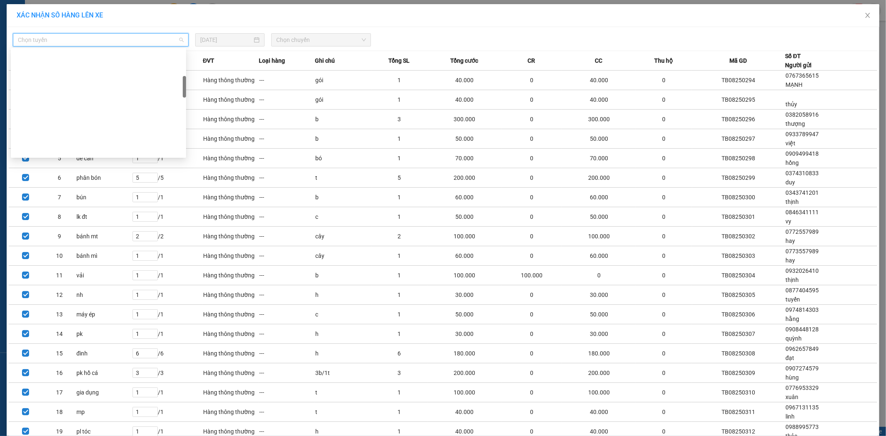
click at [118, 198] on div "Trung chuyển Tân Bình đi BXMĐ" at bounding box center [98, 202] width 165 height 9
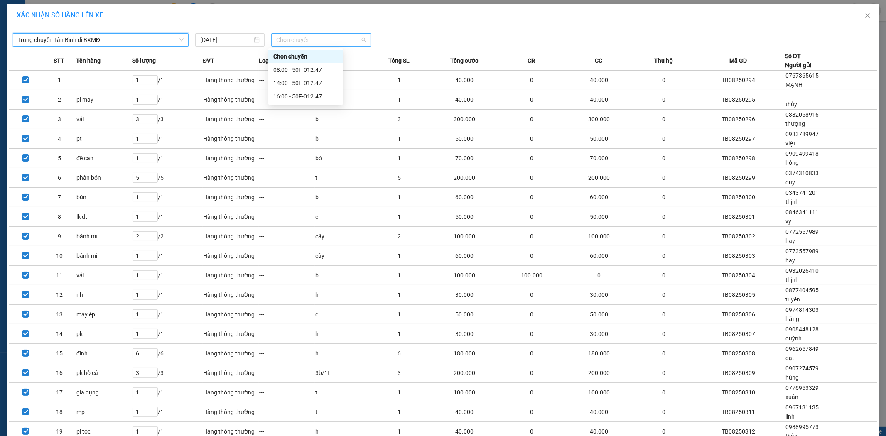
click at [361, 42] on span "Chọn chuyến" at bounding box center [321, 40] width 90 height 12
click at [314, 95] on div "16:00 - 50F-012.47" at bounding box center [305, 96] width 65 height 9
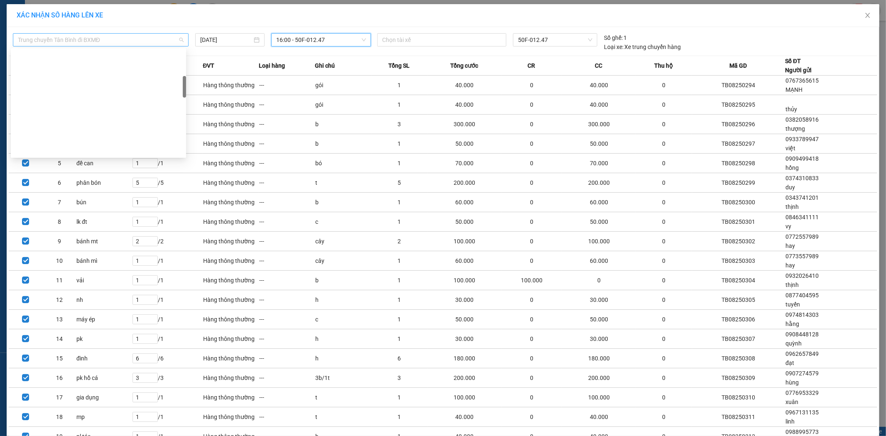
click at [179, 40] on span "Trung chuyển Tân Bình đi BXMĐ" at bounding box center [101, 40] width 166 height 12
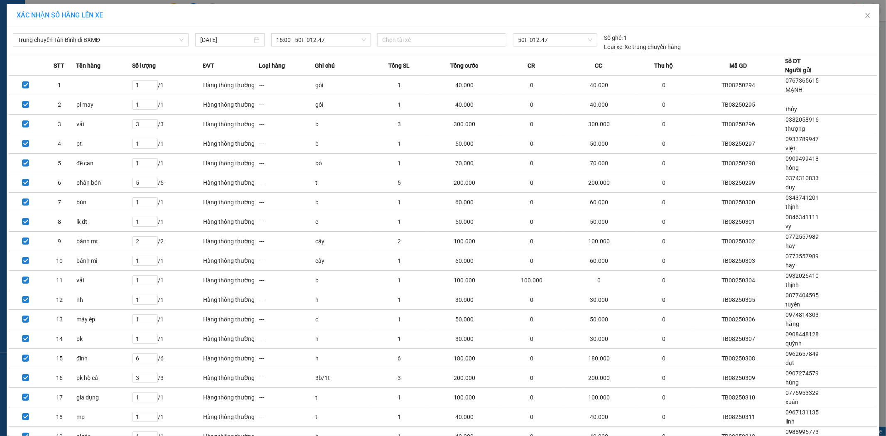
click at [337, 11] on div "XÁC NHẬN SỐ HÀNG LÊN XE" at bounding box center [443, 15] width 852 height 9
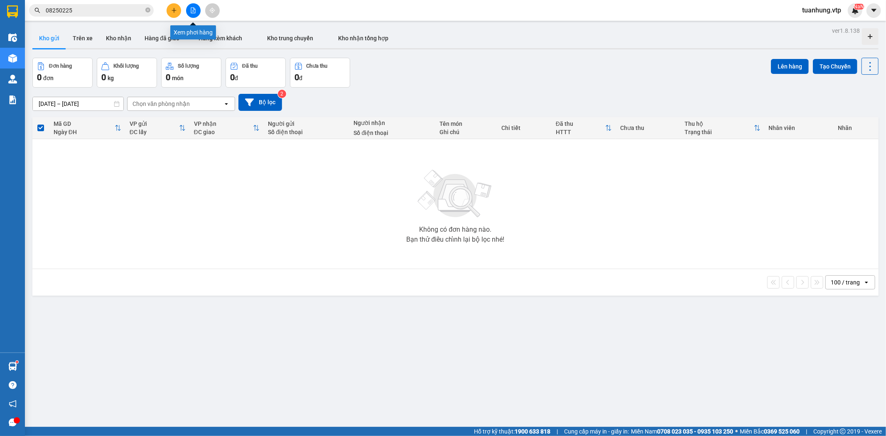
click at [193, 10] on icon "file-add" at bounding box center [193, 10] width 6 height 6
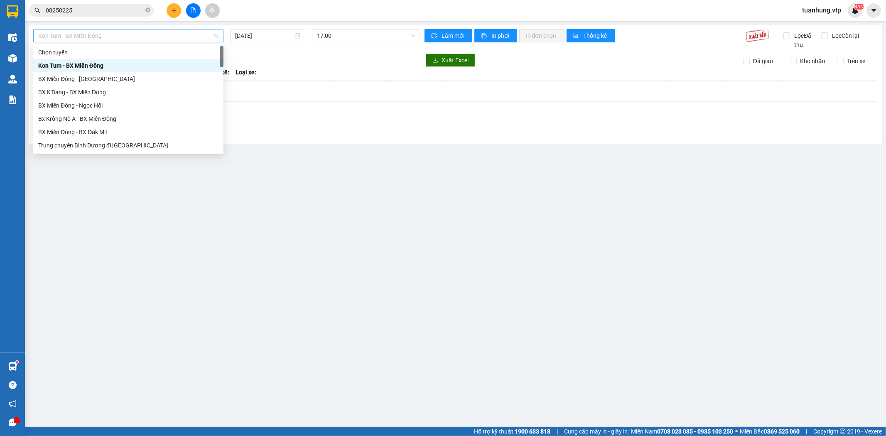
click at [215, 35] on span "Kon Tum - BX Miền Đông" at bounding box center [128, 35] width 180 height 12
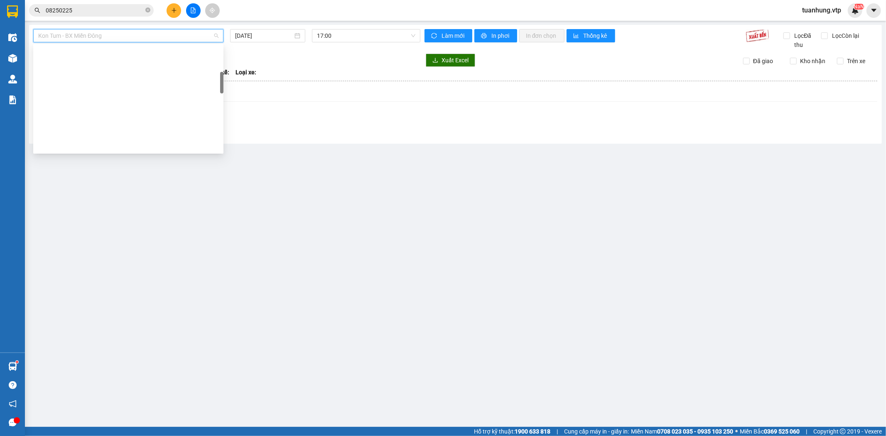
click at [129, 194] on div "Trung chuyển Tân Bình đi BXMĐ" at bounding box center [128, 198] width 180 height 9
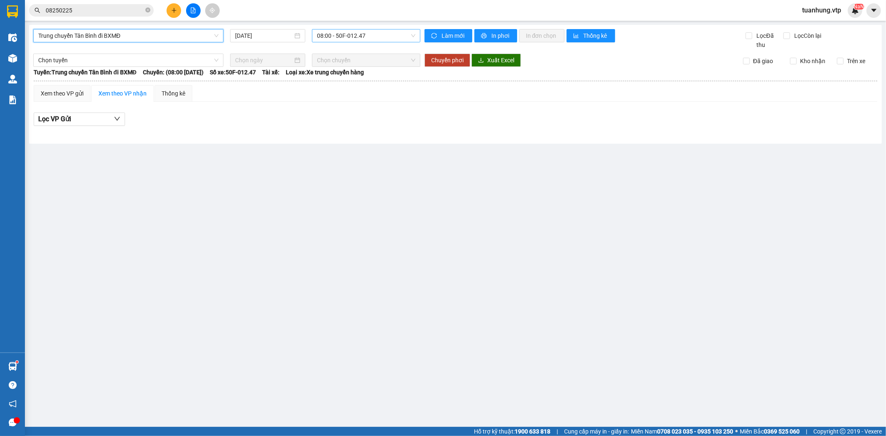
click at [413, 35] on span "08:00 - 50F-012.47" at bounding box center [366, 35] width 98 height 12
click at [367, 90] on div "16:00 - 50F-012.47" at bounding box center [349, 92] width 65 height 9
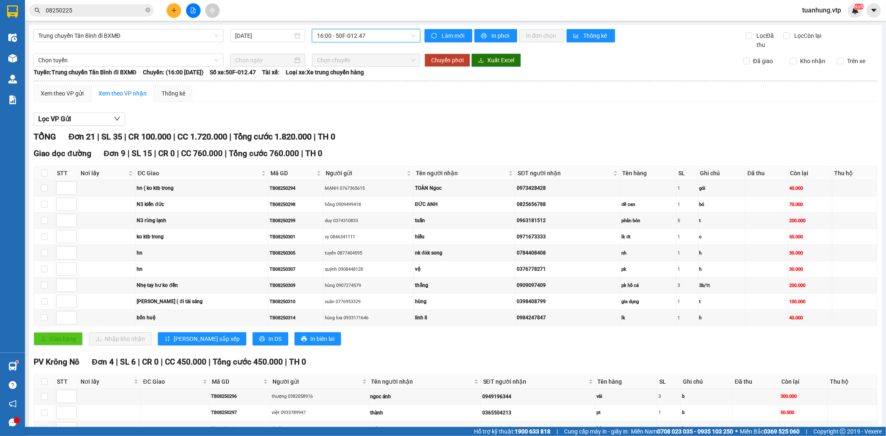
click at [491, 59] on span "Xuất Excel" at bounding box center [500, 60] width 27 height 9
click at [67, 94] on div "Xem theo VP gửi" at bounding box center [62, 93] width 43 height 9
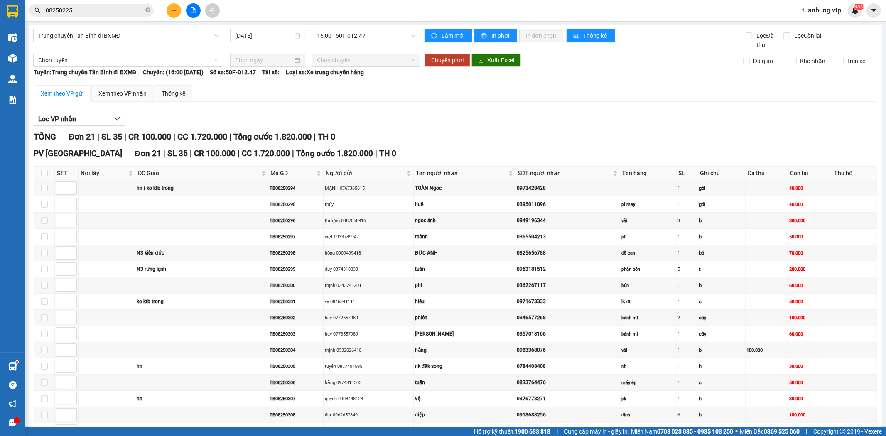
click at [147, 10] on icon "close-circle" at bounding box center [147, 9] width 5 height 5
click at [172, 10] on div "Click to sort ascending" at bounding box center [189, 15] width 65 height 14
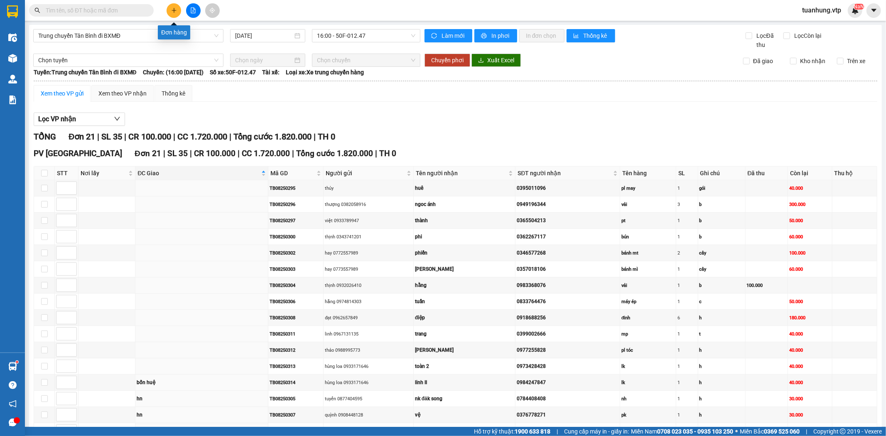
click at [175, 12] on icon "plus" at bounding box center [174, 10] width 6 height 6
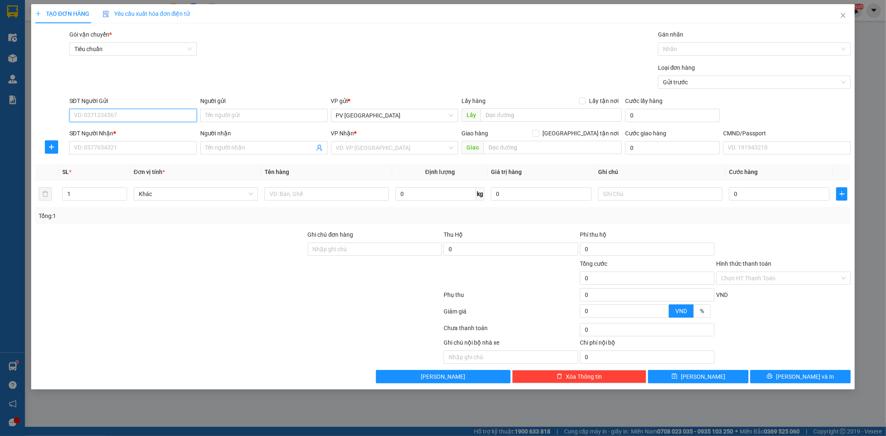
click at [149, 111] on input "SĐT Người Gửi" at bounding box center [132, 115] width 127 height 13
click at [245, 119] on input "Người gửi" at bounding box center [263, 115] width 127 height 13
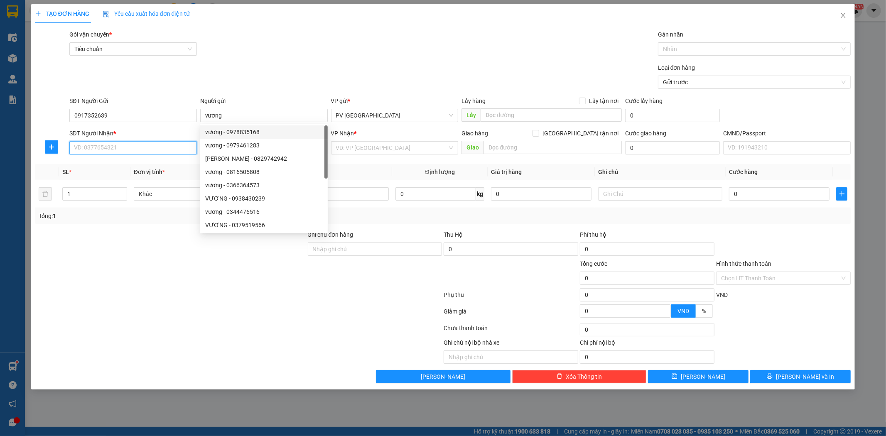
click at [148, 149] on input "SĐT Người Nhận *" at bounding box center [132, 147] width 127 height 13
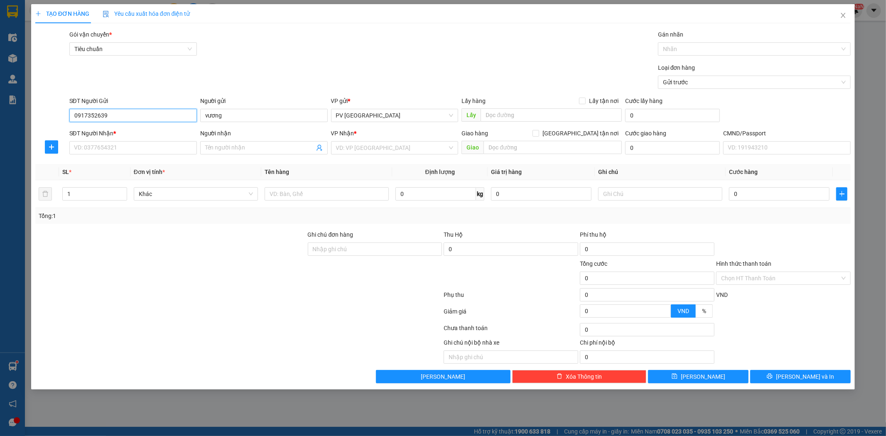
drag, startPoint x: 112, startPoint y: 116, endPoint x: 66, endPoint y: 132, distance: 48.2
click at [66, 132] on form "SĐT Người Gửi 0917352639 0917352639 Người gửi vương VP gửi * PV [GEOGRAPHIC_DAT…" at bounding box center [442, 126] width 815 height 61
click at [111, 149] on input "SĐT Người Nhận *" at bounding box center [132, 147] width 127 height 13
paste input "0917352639"
click at [450, 146] on div "VD: VP [GEOGRAPHIC_DATA]" at bounding box center [394, 147] width 127 height 13
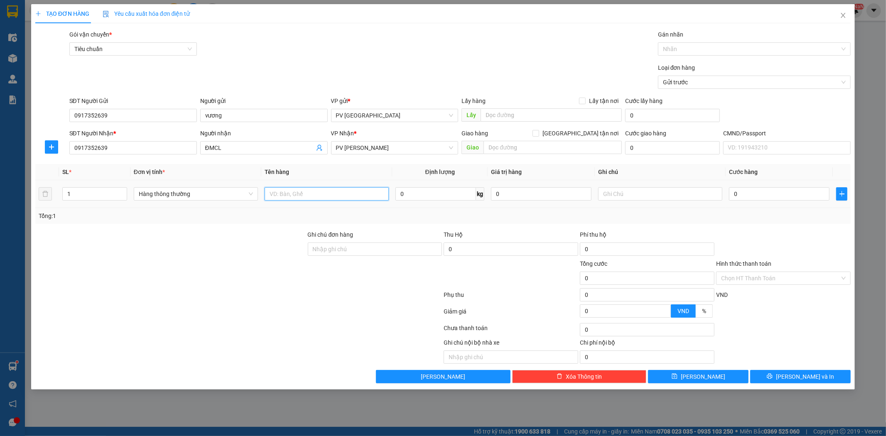
click at [330, 195] on input "text" at bounding box center [326, 193] width 124 height 13
click at [651, 198] on input "text" at bounding box center [660, 193] width 124 height 13
click at [546, 148] on input "text" at bounding box center [552, 147] width 138 height 13
click at [737, 196] on input "80.000" at bounding box center [779, 193] width 100 height 13
click at [578, 151] on input "text" at bounding box center [552, 147] width 138 height 13
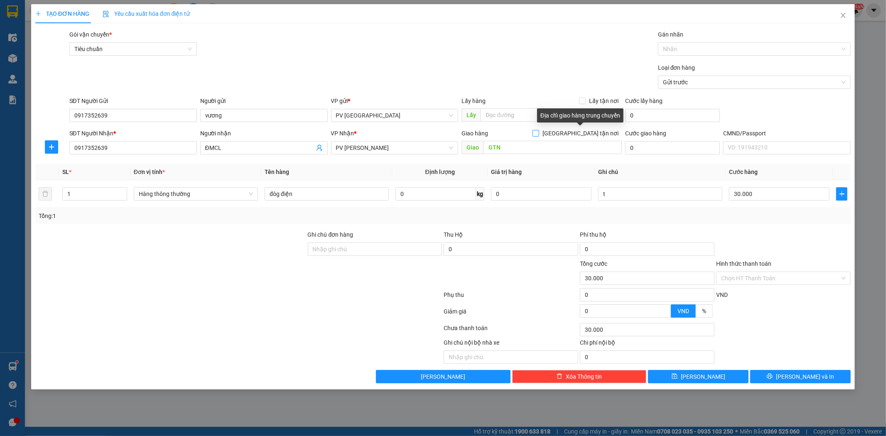
click at [538, 132] on input "[GEOGRAPHIC_DATA] tận nơi" at bounding box center [535, 133] width 6 height 6
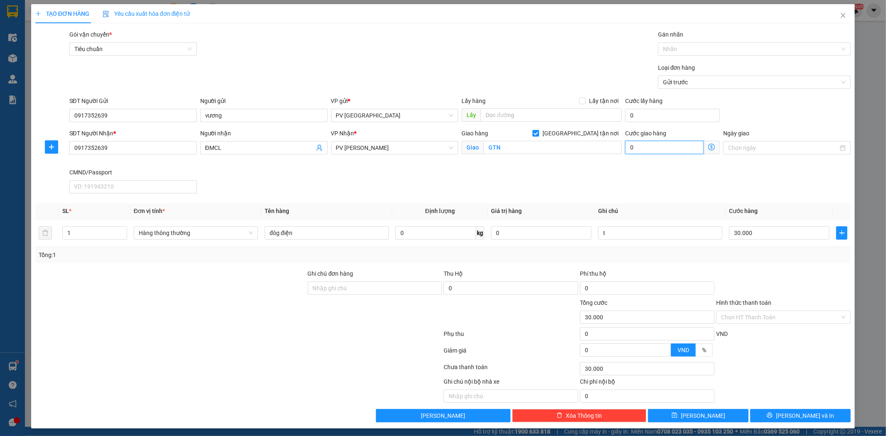
click at [627, 150] on input "0" at bounding box center [664, 147] width 78 height 13
click at [839, 314] on div "Chọn HT Thanh Toán" at bounding box center [783, 317] width 135 height 13
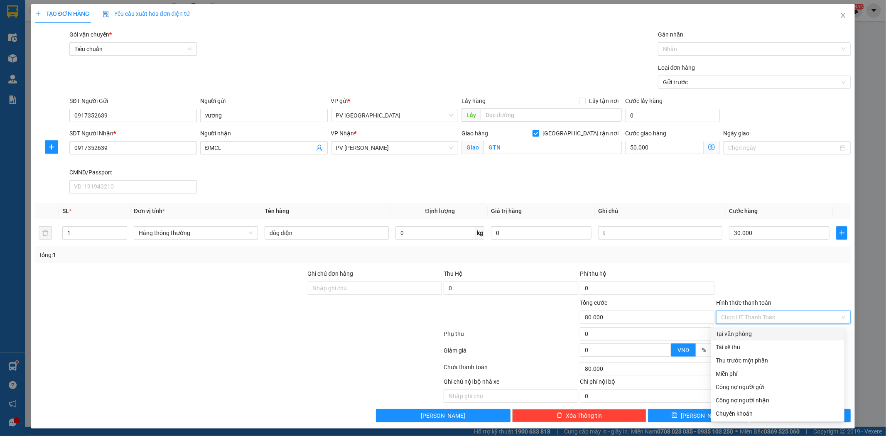
click at [802, 335] on div "Tại văn phòng" at bounding box center [777, 333] width 123 height 9
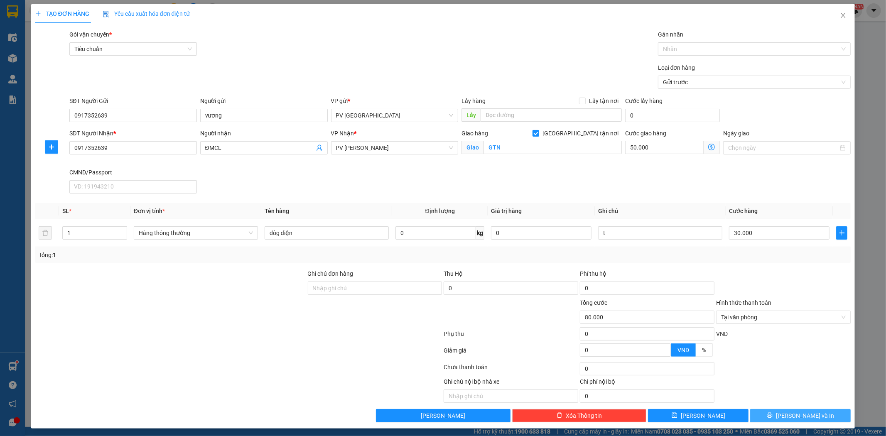
click at [794, 417] on span "[PERSON_NAME] và In" at bounding box center [805, 415] width 58 height 9
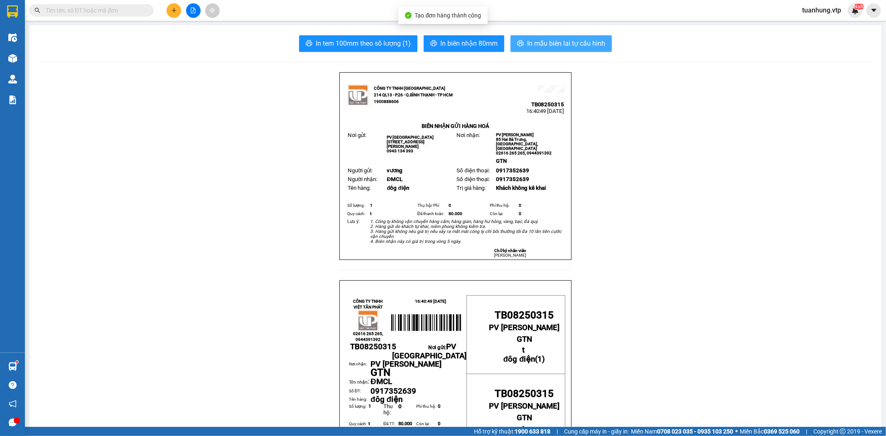
click at [533, 44] on span "In mẫu biên lai tự cấu hình" at bounding box center [566, 43] width 78 height 10
click at [561, 40] on span "In mẫu biên lai tự cấu hình" at bounding box center [566, 43] width 78 height 10
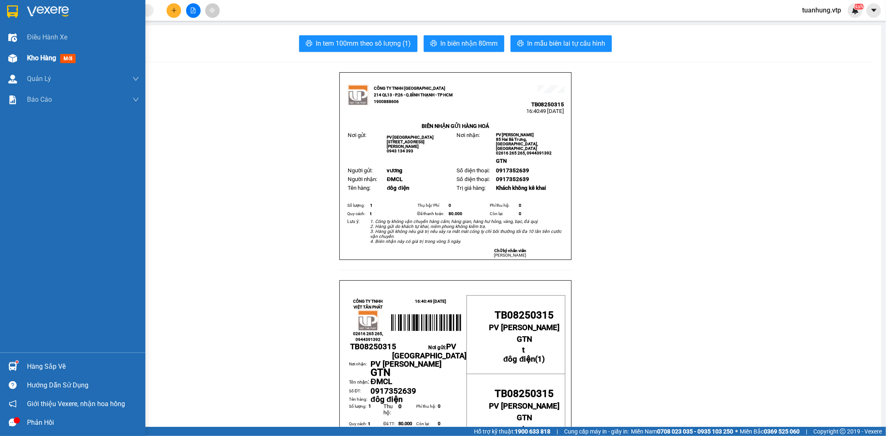
click at [12, 56] on img at bounding box center [12, 58] width 9 height 9
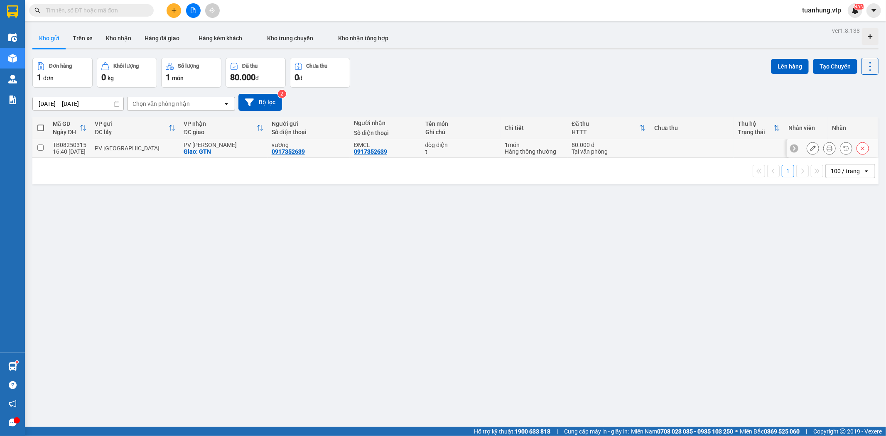
click at [67, 157] on td "TB08250315 16:40 [DATE]" at bounding box center [70, 148] width 42 height 19
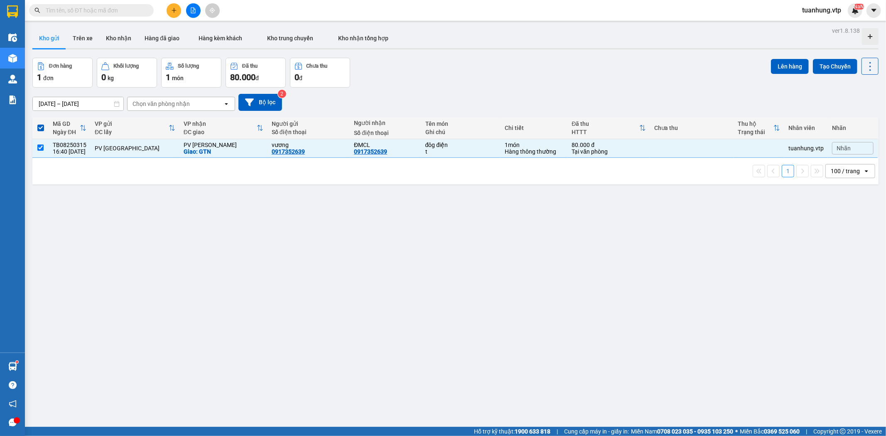
click at [41, 129] on span at bounding box center [40, 128] width 7 height 7
click at [41, 124] on input "checkbox" at bounding box center [41, 124] width 0 height 0
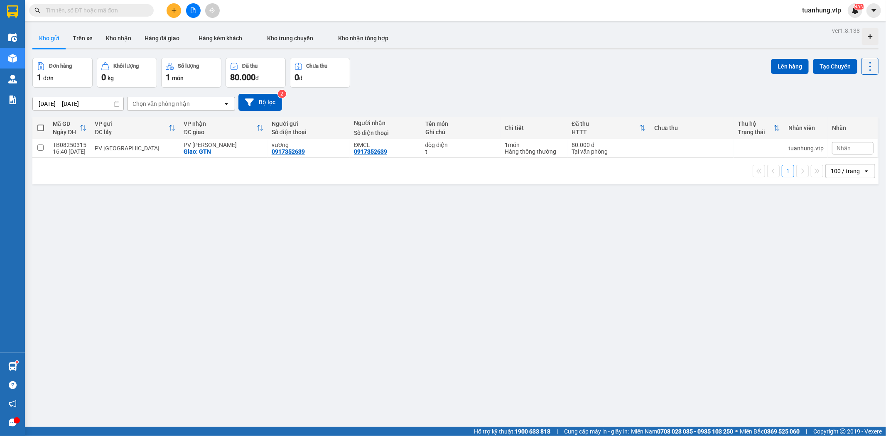
click at [40, 127] on span at bounding box center [40, 128] width 7 height 7
click at [41, 124] on input "checkbox" at bounding box center [41, 124] width 0 height 0
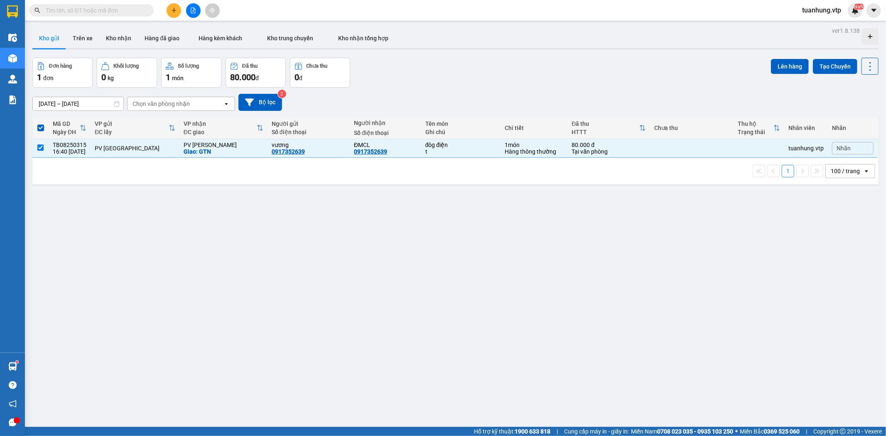
click at [89, 196] on div "ver 1.8.138 Kho gửi Trên xe Kho nhận Hàng đã giao Hàng kèm khách Kho trung chuy…" at bounding box center [455, 243] width 852 height 436
click at [39, 129] on span at bounding box center [40, 128] width 7 height 7
click at [41, 124] on input "checkbox" at bounding box center [41, 124] width 0 height 0
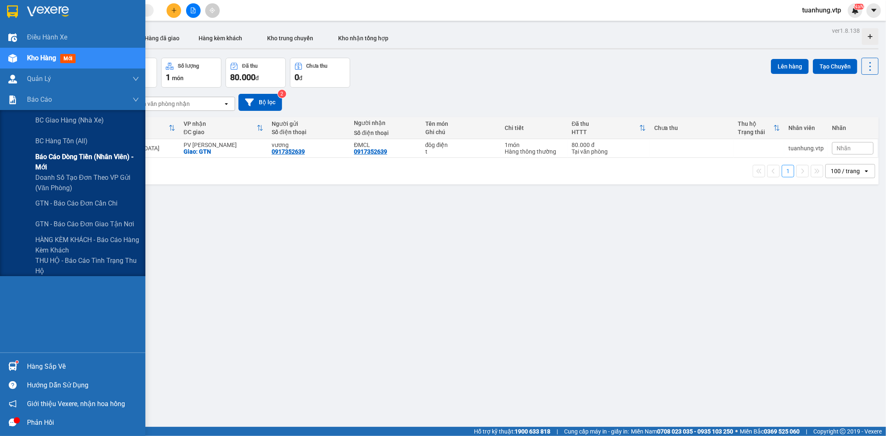
click at [64, 157] on span "Báo cáo dòng tiền (nhân viên) - mới" at bounding box center [87, 162] width 104 height 21
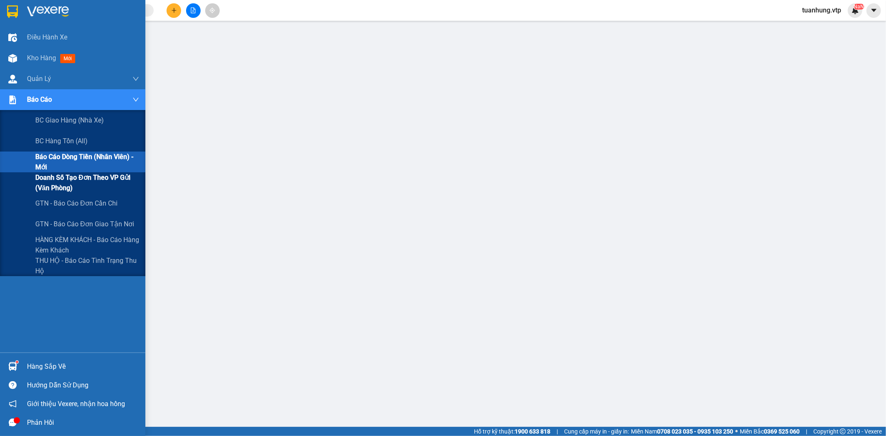
click at [63, 179] on span "Doanh số tạo đơn theo VP gửi (văn phòng)" at bounding box center [87, 182] width 104 height 21
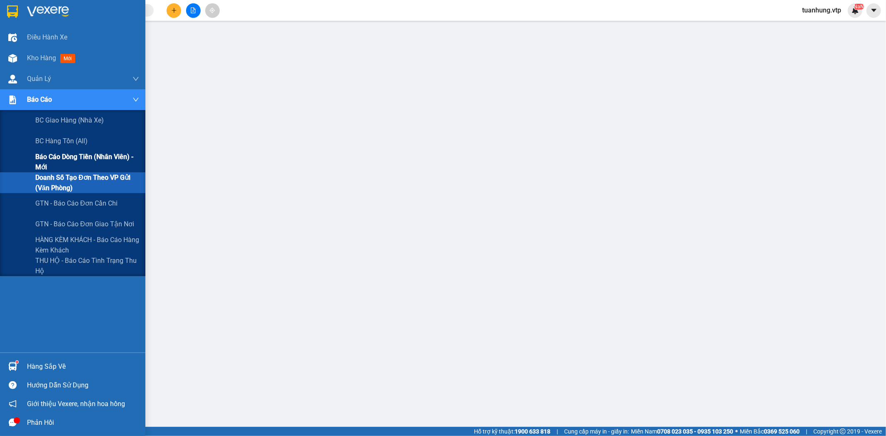
click at [51, 154] on span "Báo cáo dòng tiền (nhân viên) - mới" at bounding box center [87, 162] width 104 height 21
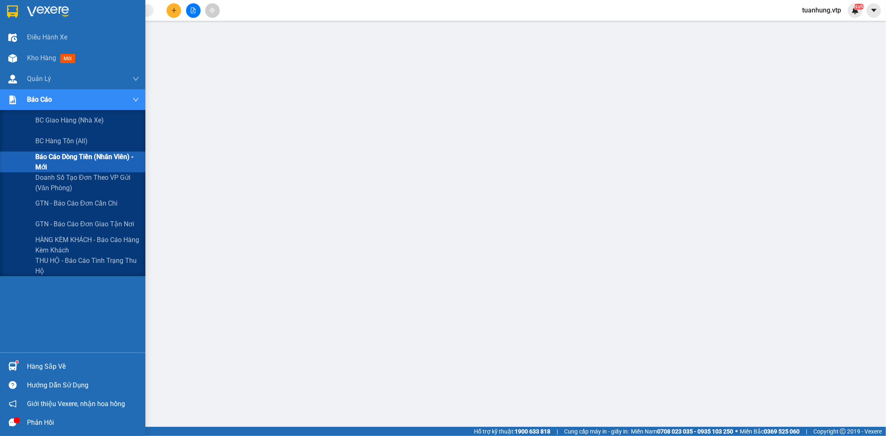
click at [90, 159] on span "Báo cáo dòng tiền (nhân viên) - mới" at bounding box center [87, 162] width 104 height 21
click at [92, 155] on span "Báo cáo dòng tiền (nhân viên) - mới" at bounding box center [87, 162] width 104 height 21
